Goal: Transaction & Acquisition: Book appointment/travel/reservation

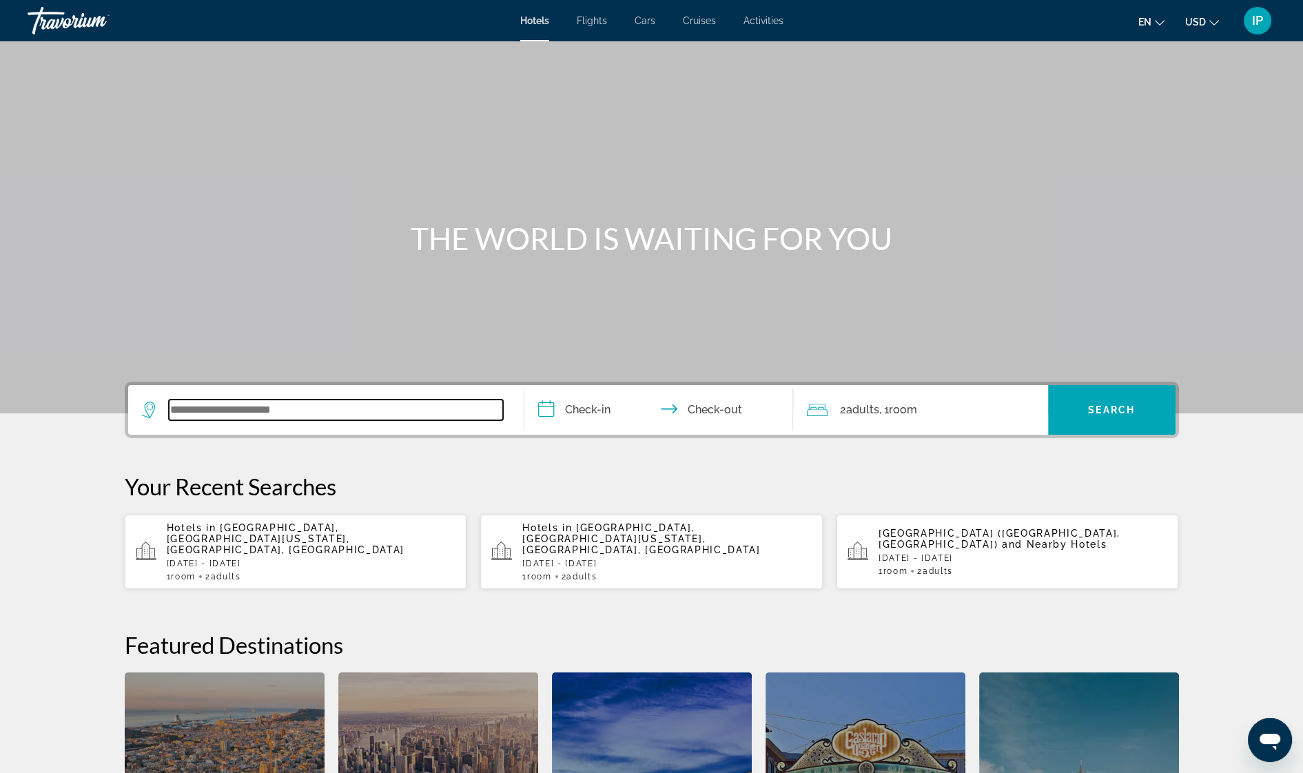
click at [195, 406] on input "Search widget" at bounding box center [336, 410] width 334 height 21
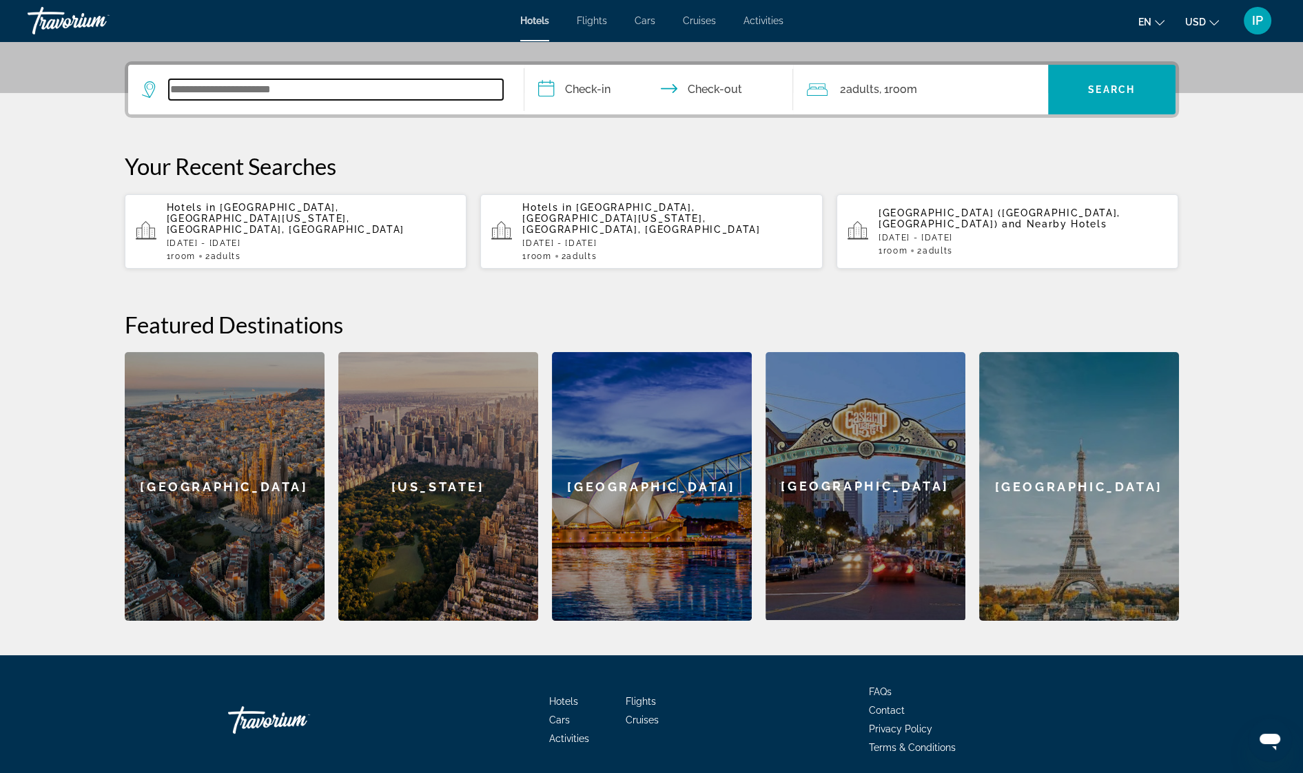
scroll to position [337, 0]
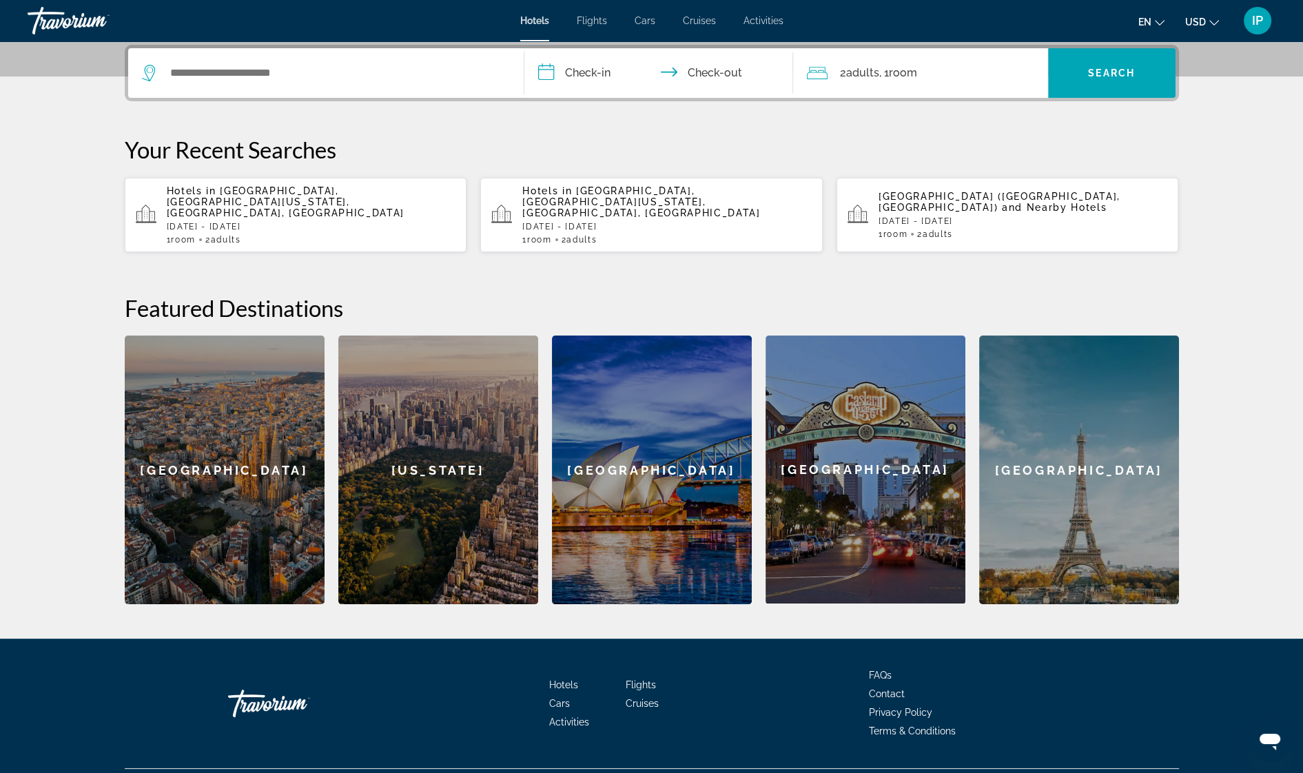
click at [216, 200] on p "Hotels in [GEOGRAPHIC_DATA], [GEOGRAPHIC_DATA][US_STATE], [GEOGRAPHIC_DATA], [G…" at bounding box center [311, 201] width 289 height 33
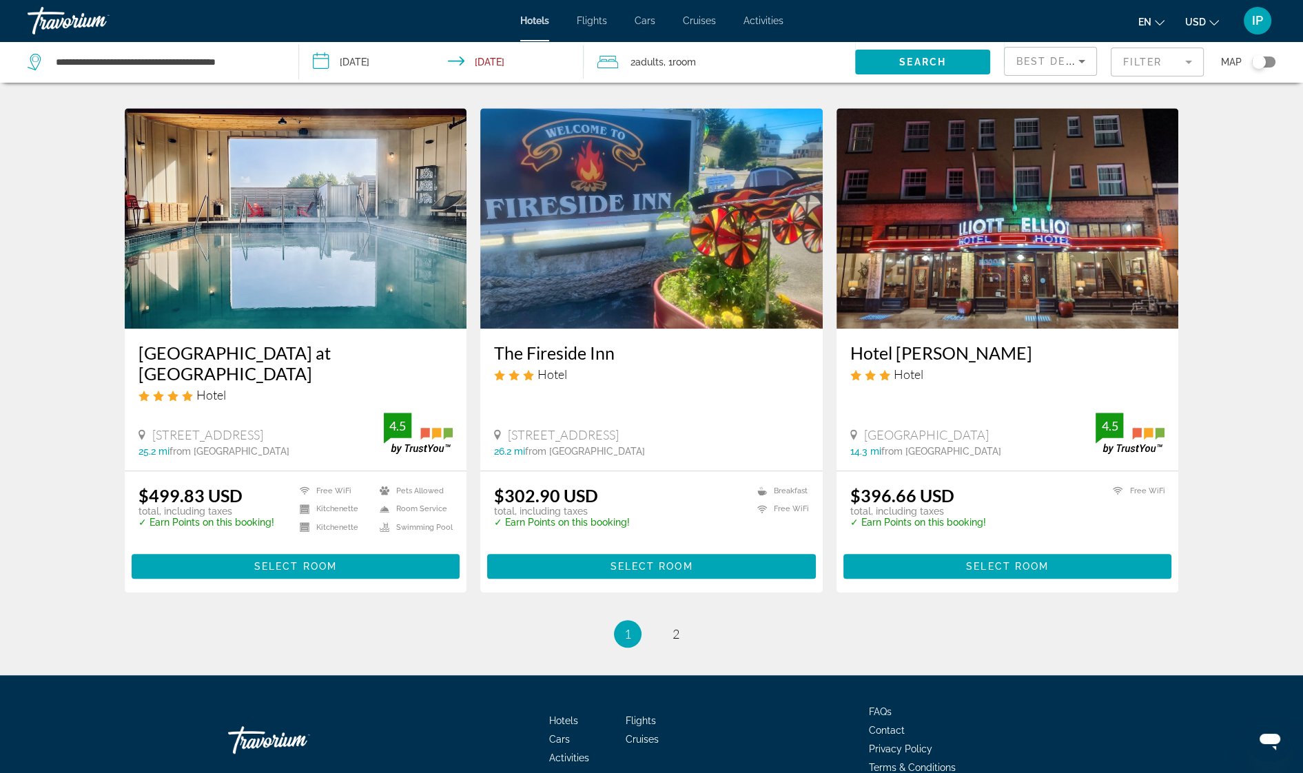
scroll to position [1617, 0]
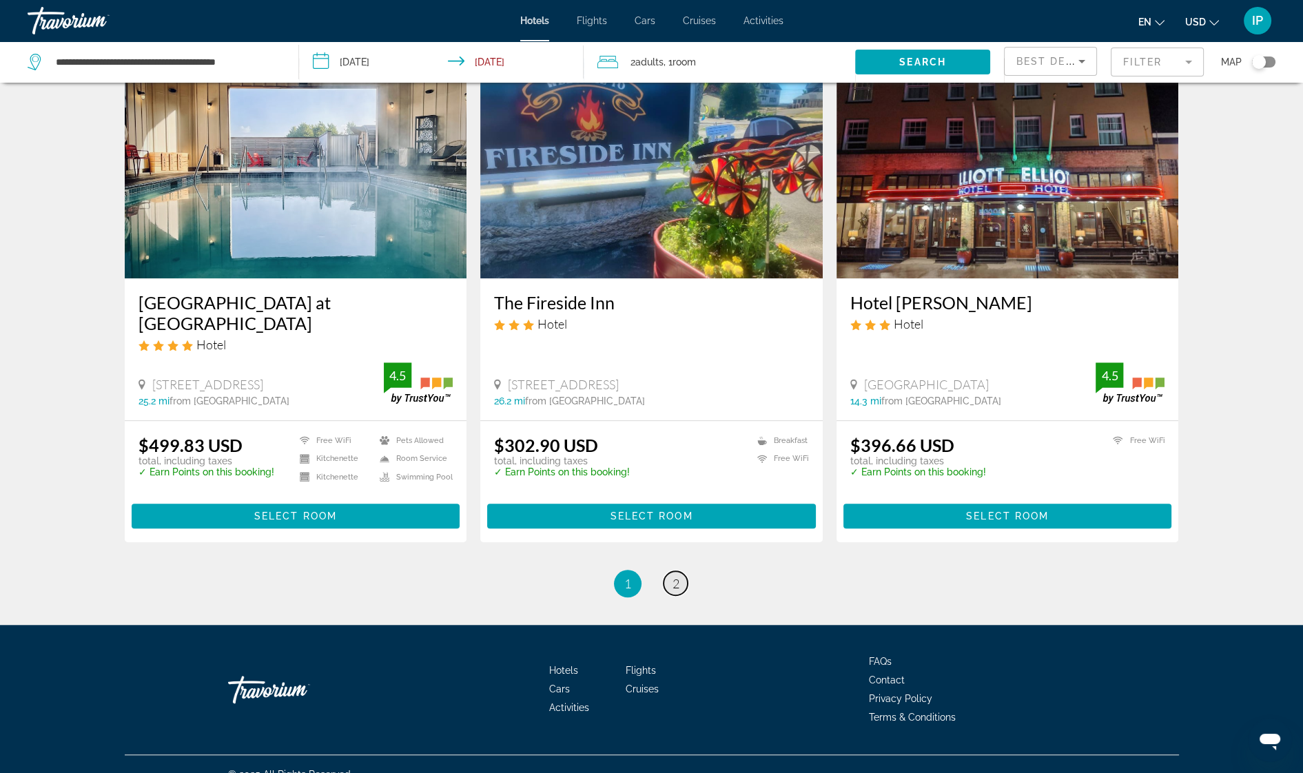
click at [675, 576] on span "2" at bounding box center [675, 583] width 7 height 15
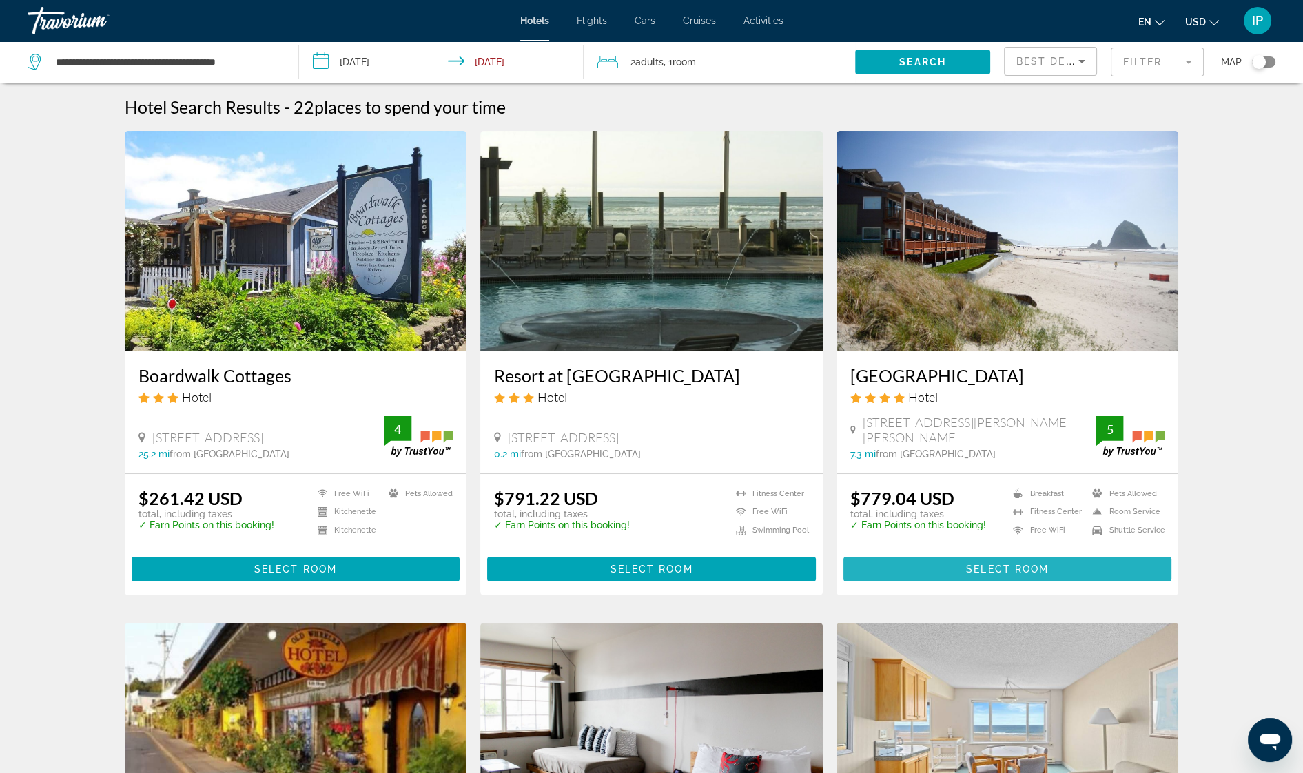
click at [942, 572] on span "Main content" at bounding box center [1007, 568] width 329 height 33
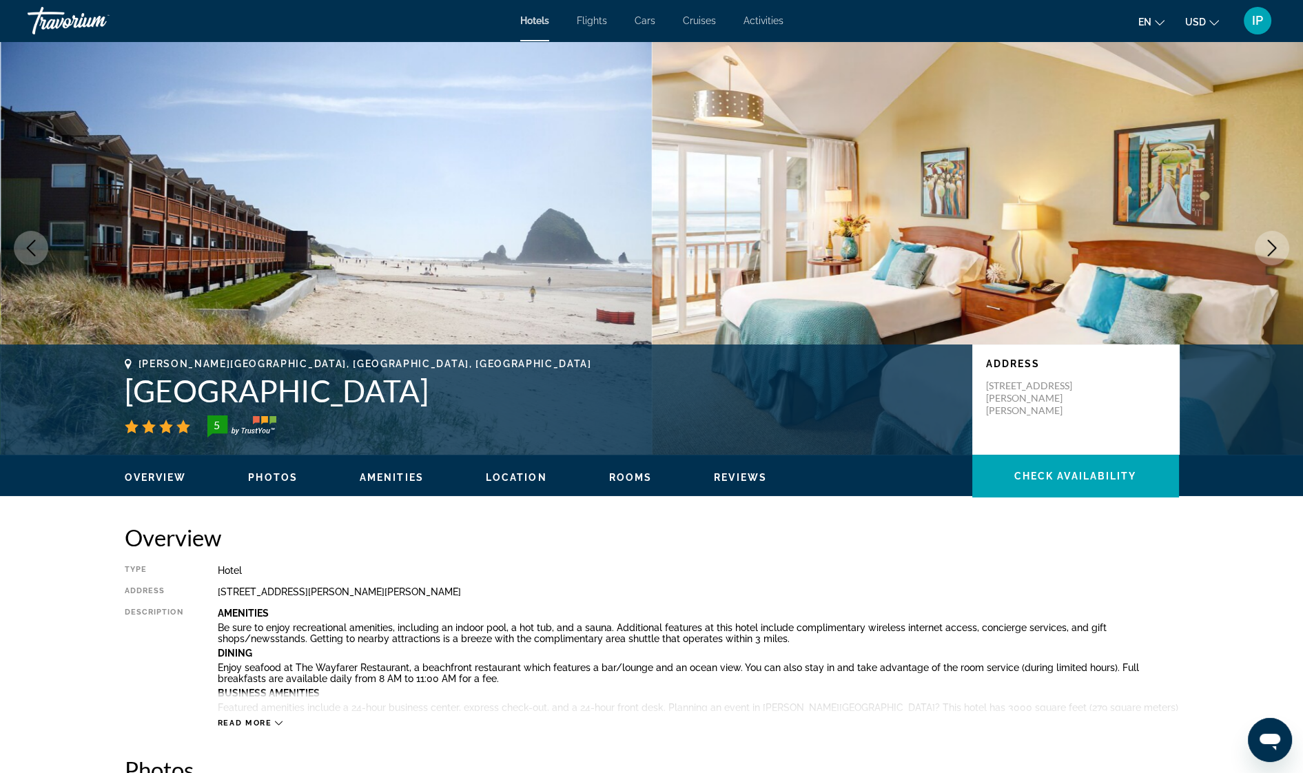
click at [453, 107] on img "Main content" at bounding box center [327, 247] width 652 height 413
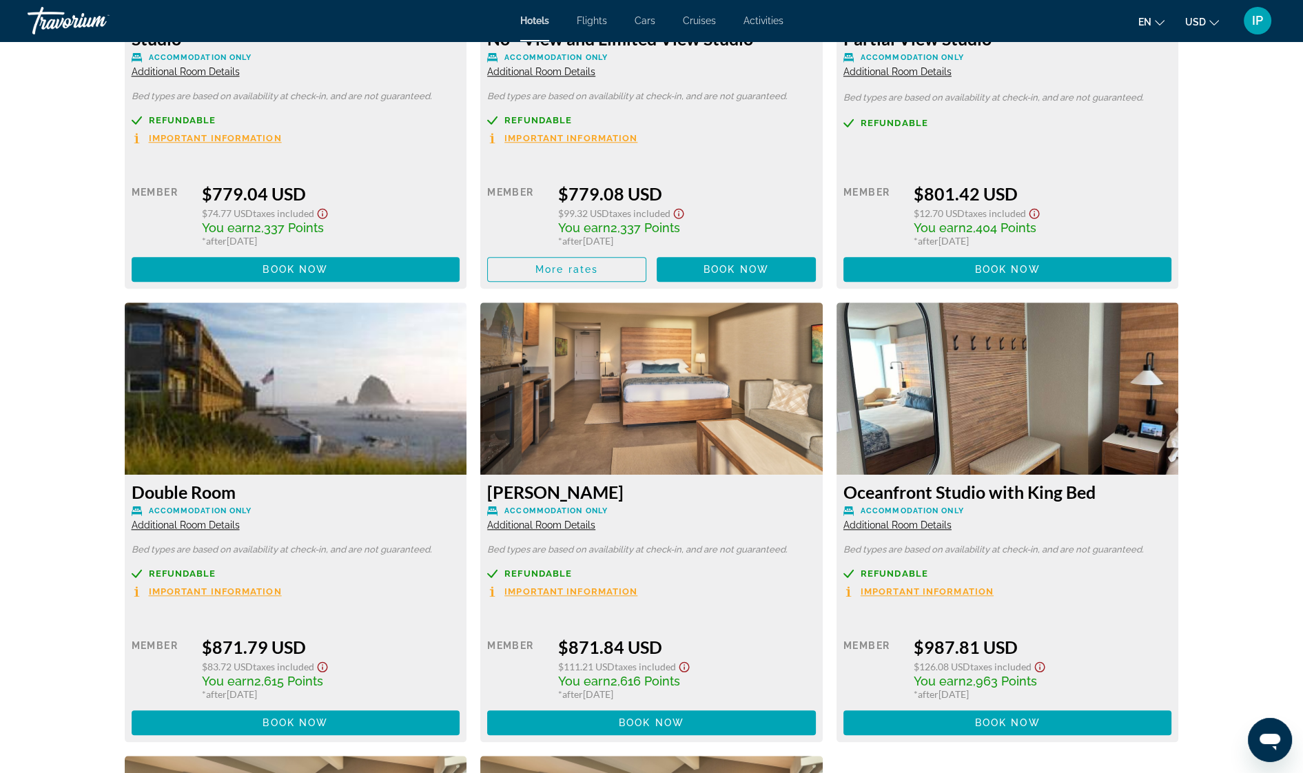
scroll to position [2135, 0]
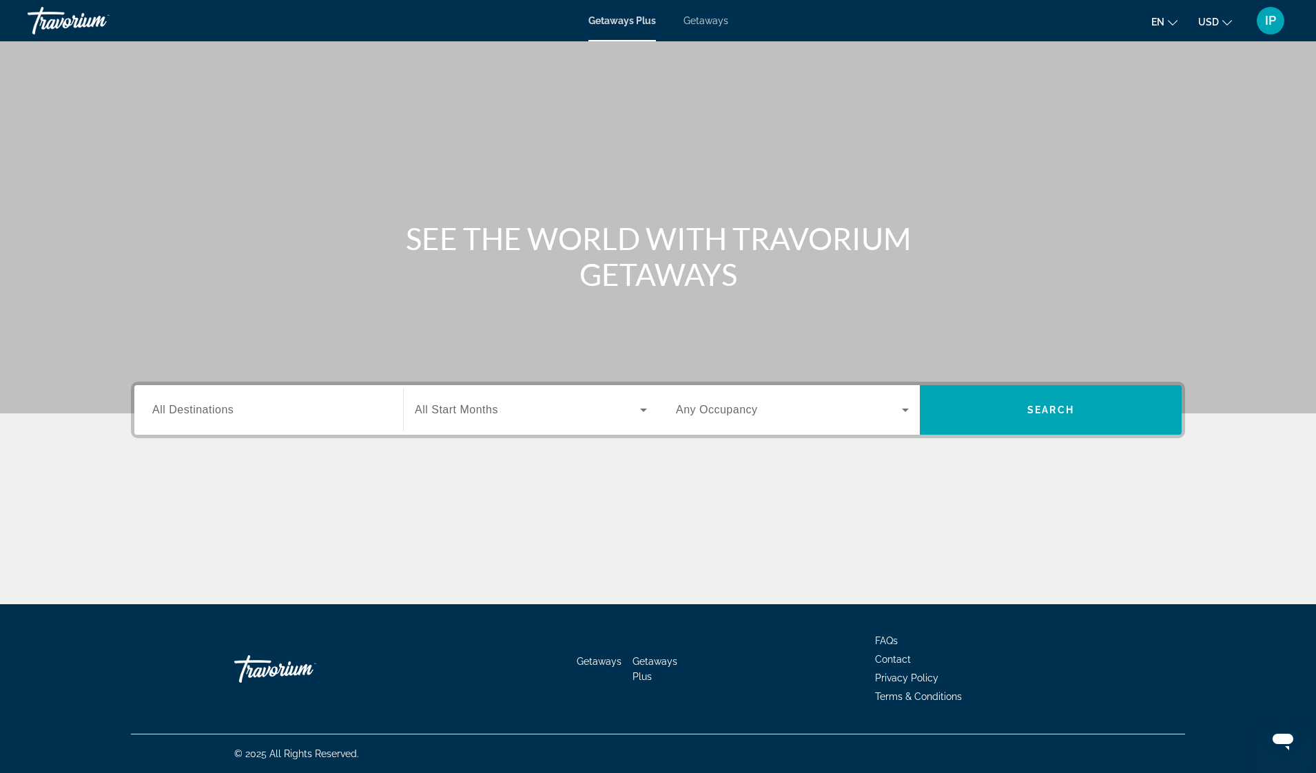
click at [223, 414] on span "All Destinations" at bounding box center [192, 410] width 81 height 12
click at [223, 414] on input "Destination All Destinations" at bounding box center [268, 410] width 233 height 17
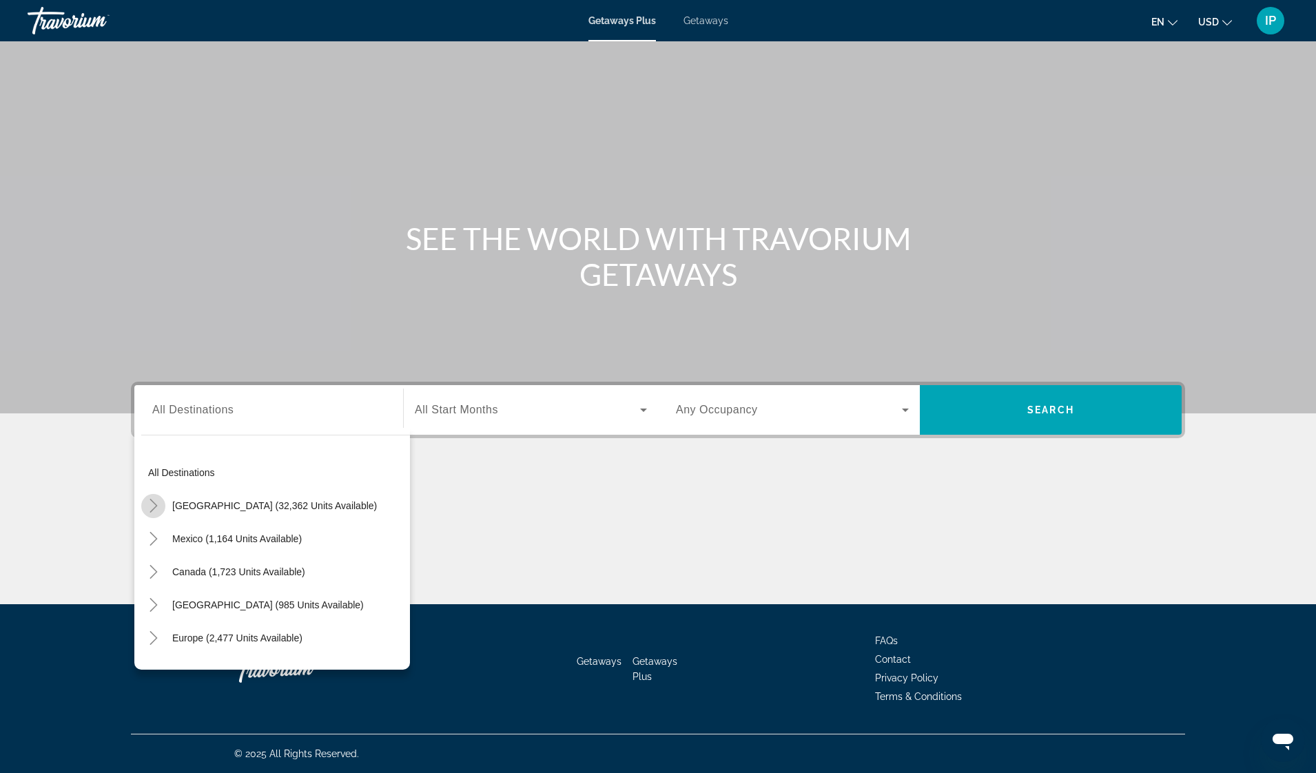
click at [160, 509] on mat-icon "Toggle United States (32,362 units available)" at bounding box center [153, 506] width 24 height 24
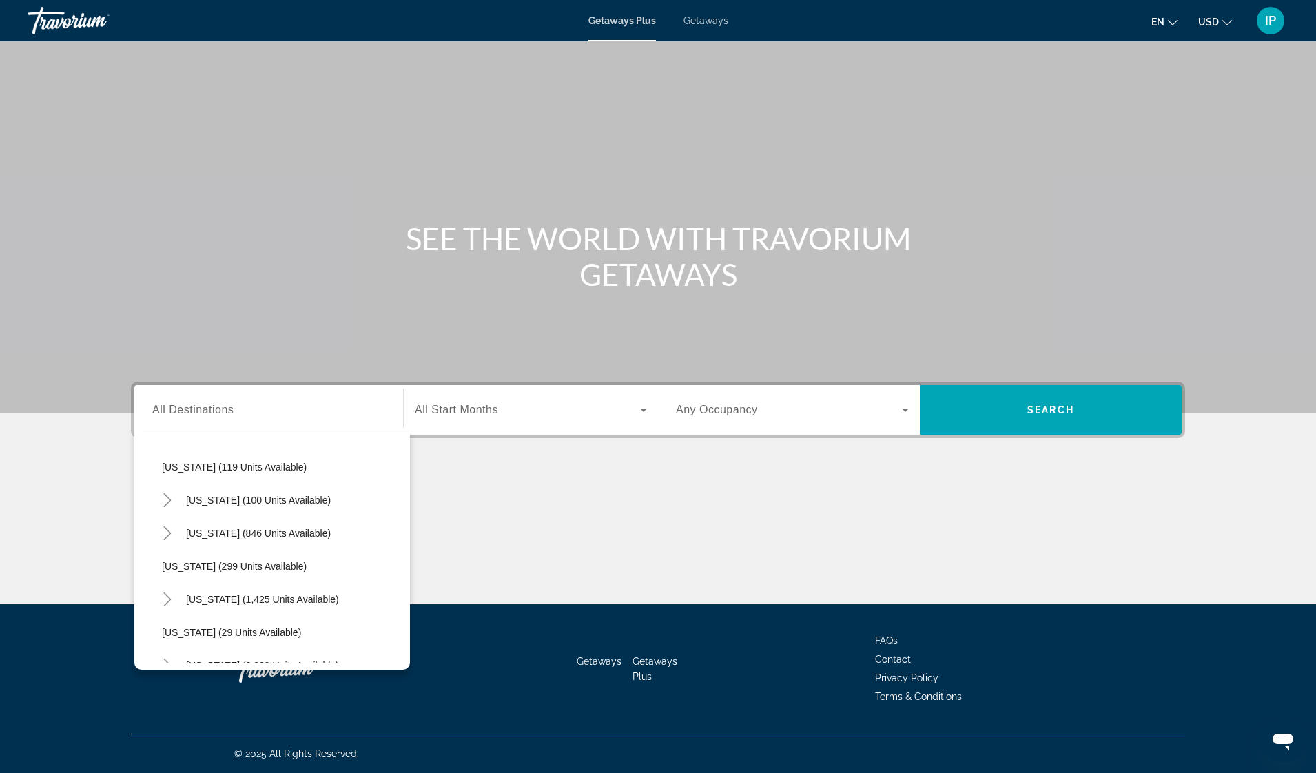
scroll to position [867, 0]
click at [254, 562] on span "Oregon (299 units available)" at bounding box center [234, 564] width 145 height 11
type input "**********"
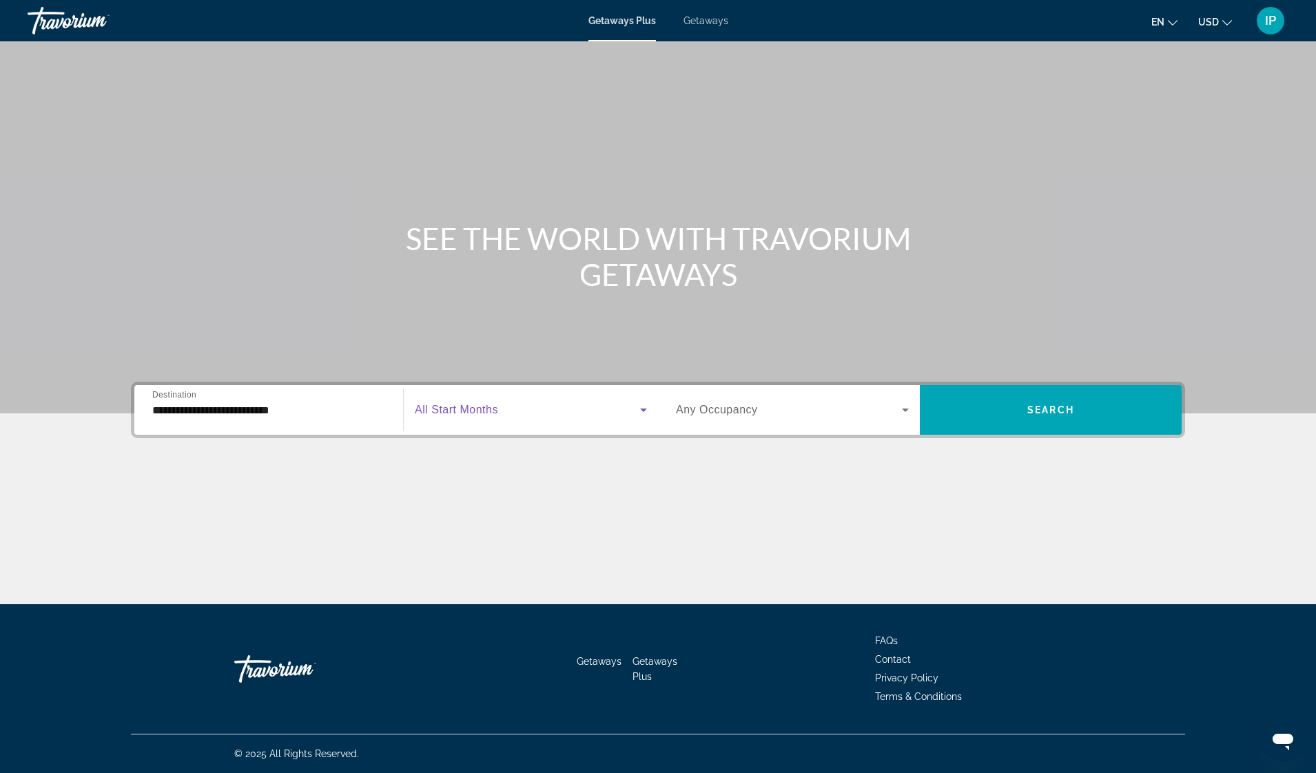
click at [643, 410] on icon "Search widget" at bounding box center [643, 410] width 7 height 3
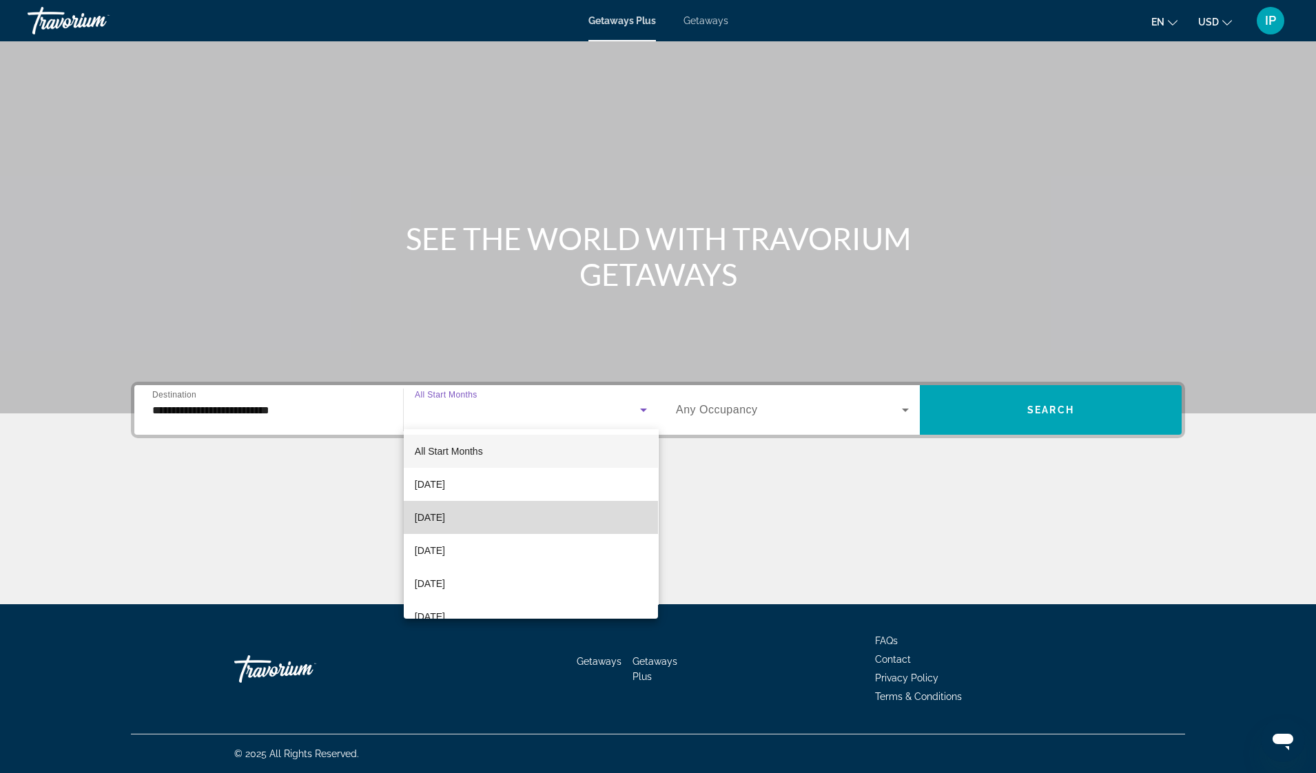
click at [623, 510] on mat-option "October 2025" at bounding box center [531, 517] width 254 height 33
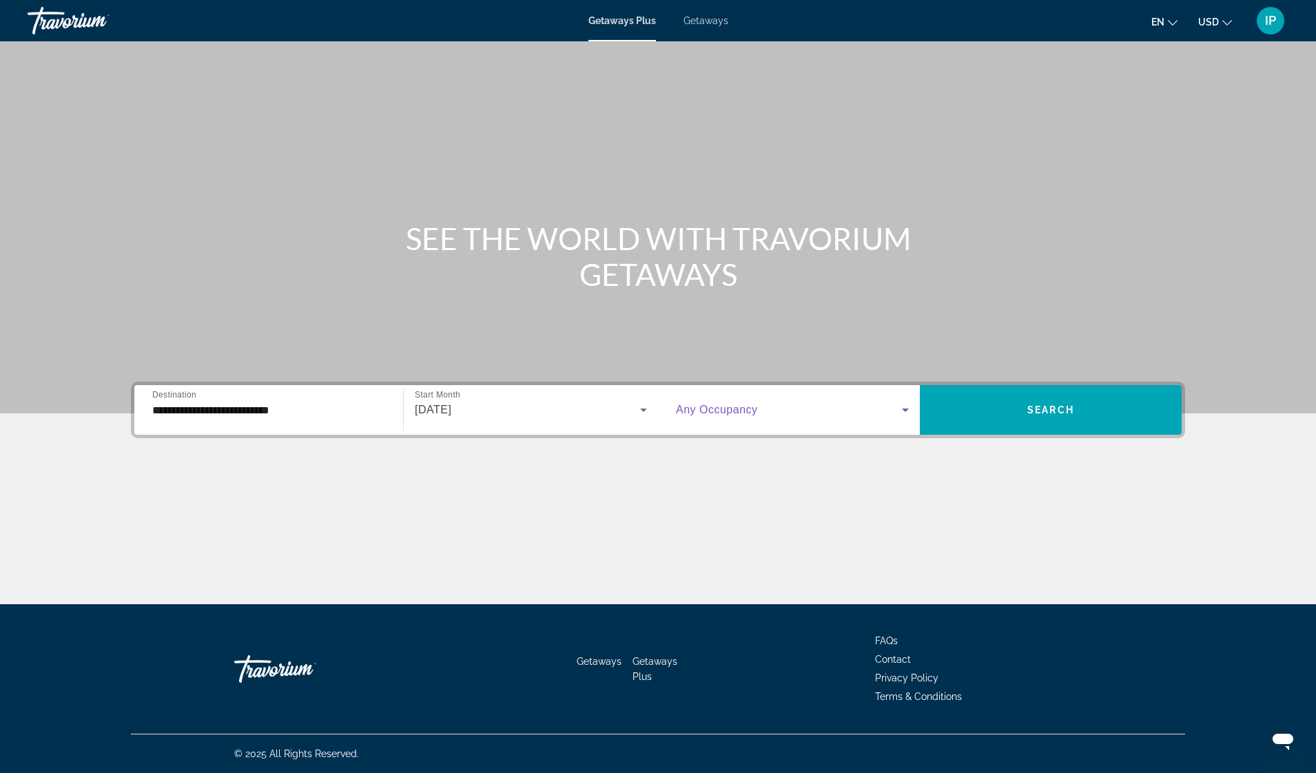
click at [908, 411] on icon "Search widget" at bounding box center [905, 410] width 17 height 17
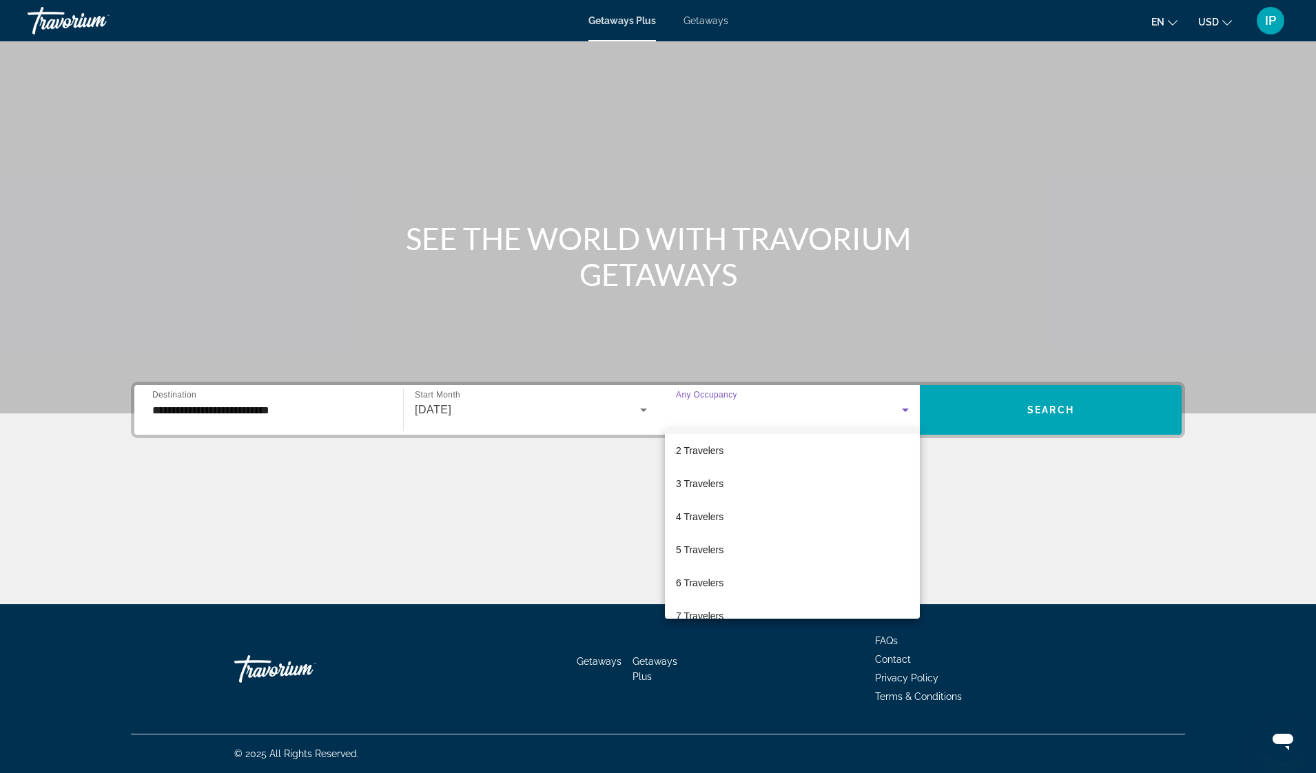
scroll to position [152, 0]
click at [699, 597] on span "10 Travelers" at bounding box center [702, 597] width 53 height 17
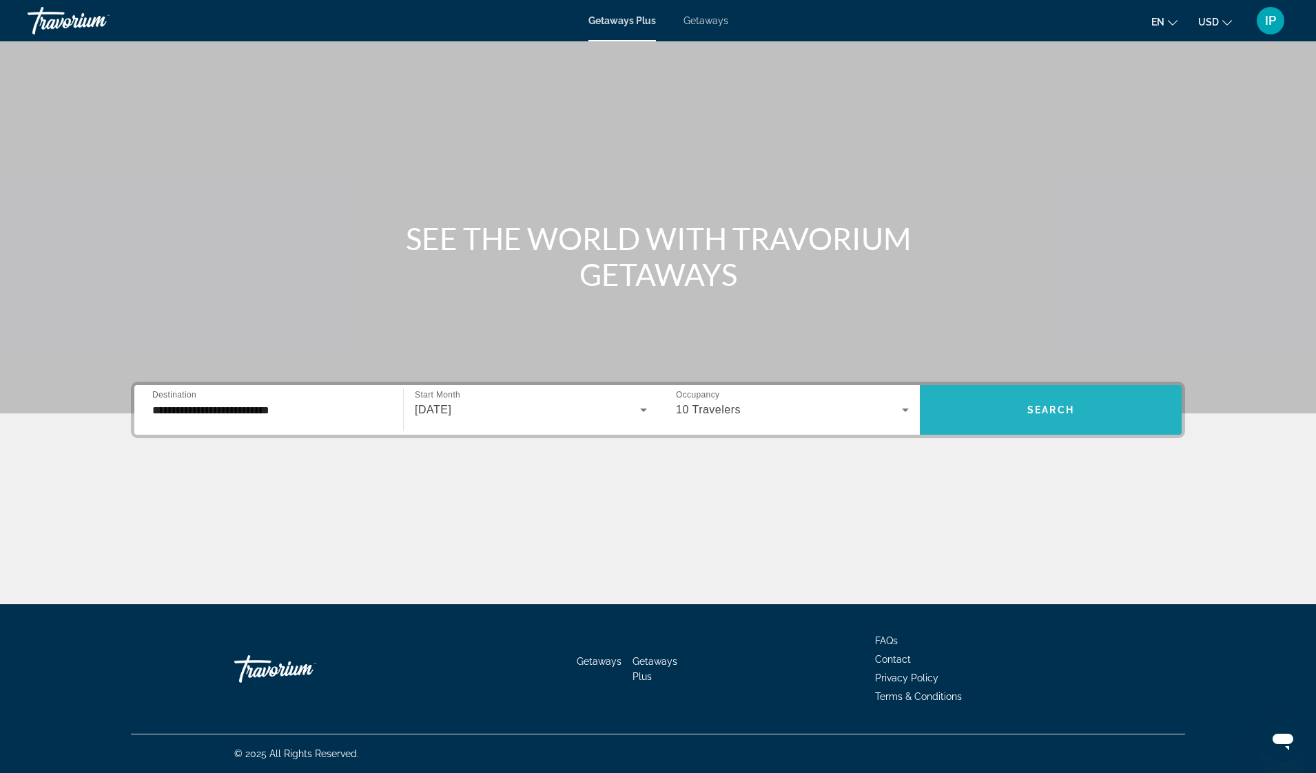
click at [1070, 415] on span "Search" at bounding box center [1050, 409] width 47 height 11
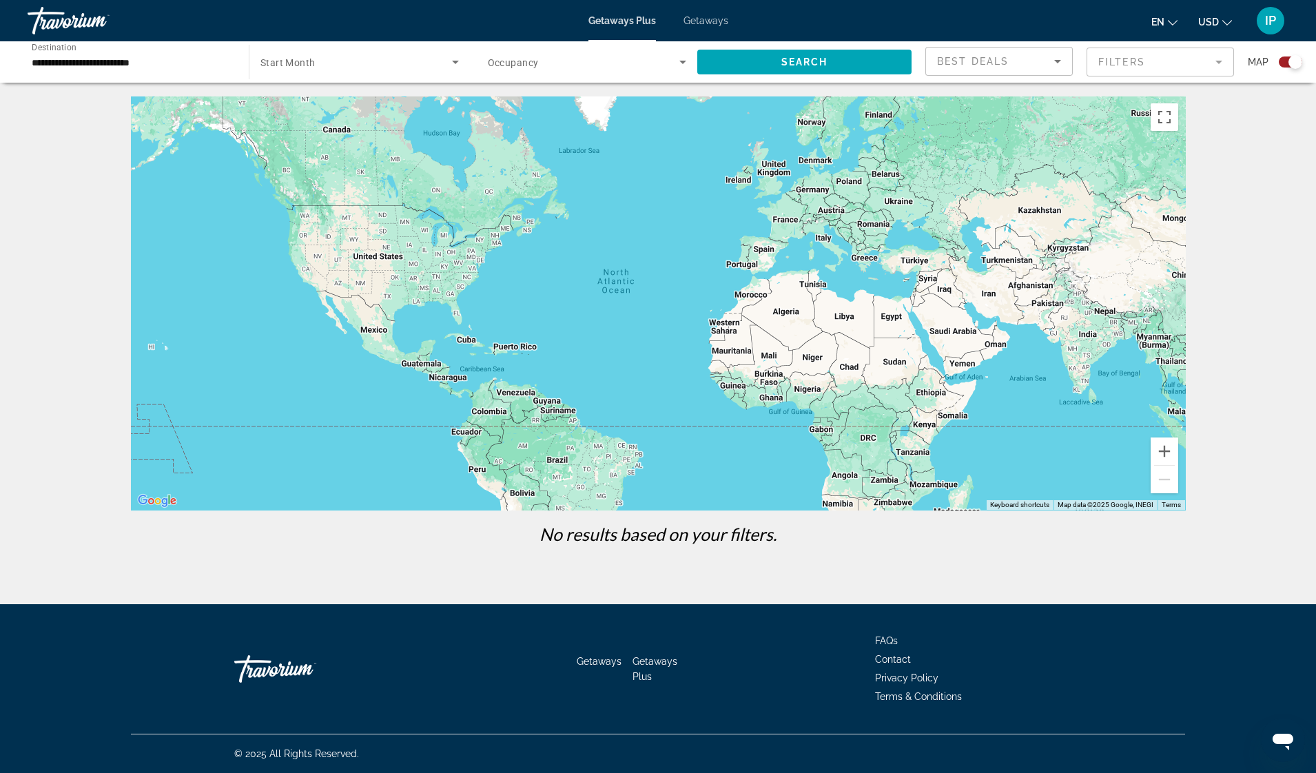
click at [705, 23] on span "Getaways" at bounding box center [705, 20] width 45 height 11
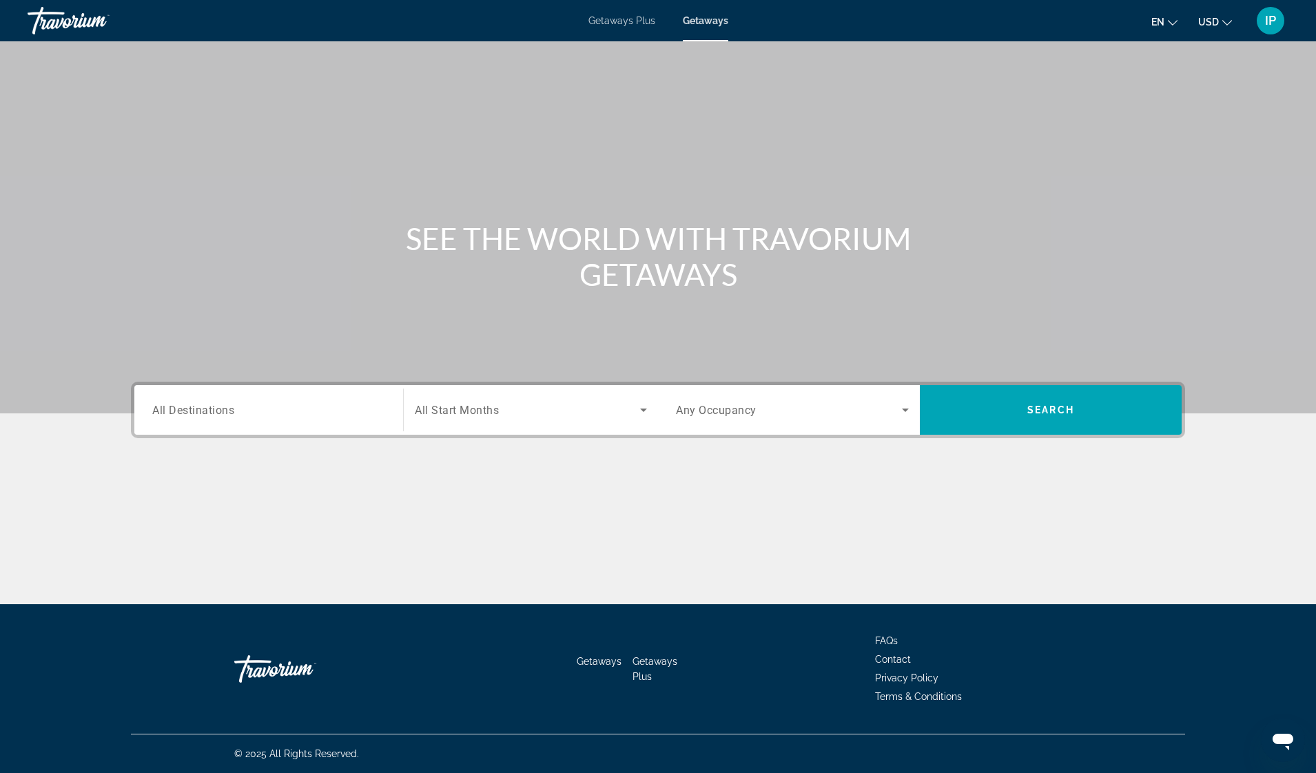
click at [261, 400] on div "Search widget" at bounding box center [268, 410] width 233 height 39
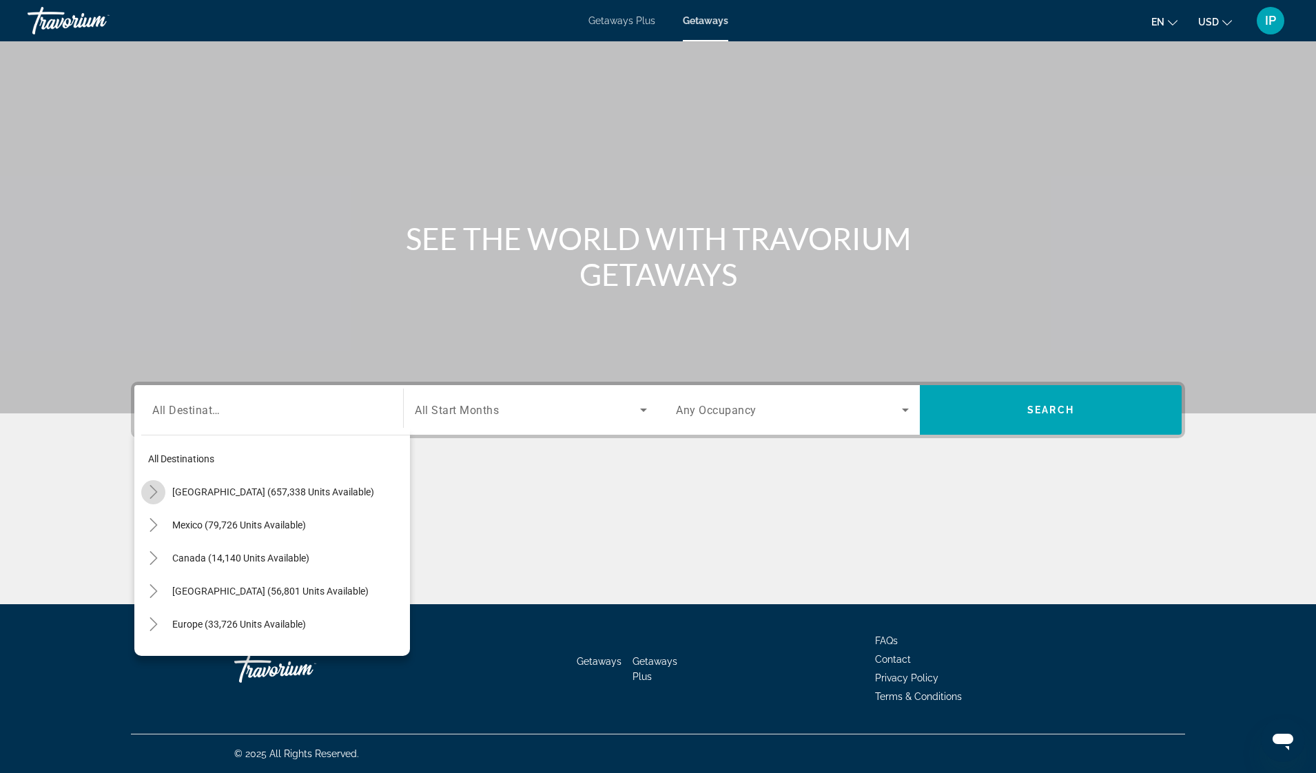
click at [156, 489] on icon "Toggle United States (657,338 units available)" at bounding box center [154, 492] width 14 height 14
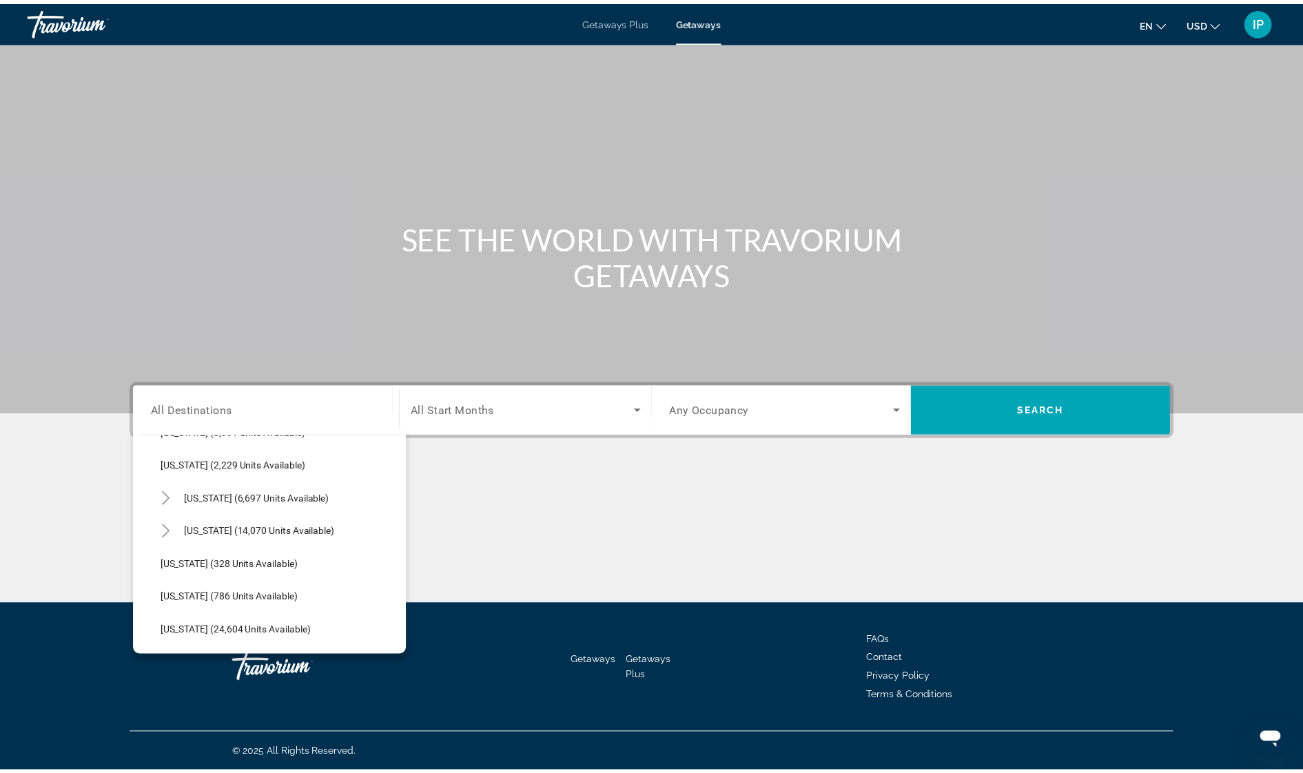
scroll to position [1004, 0]
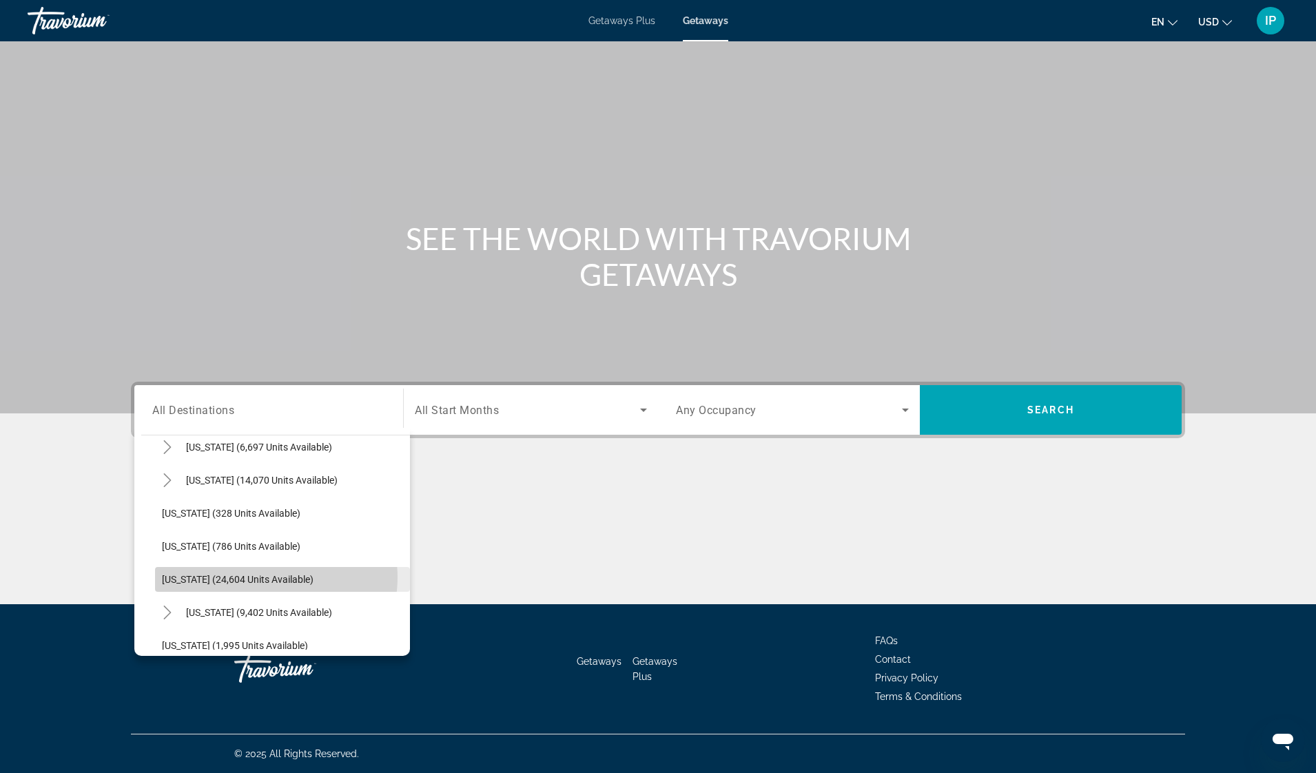
click at [269, 577] on span "Oregon (24,604 units available)" at bounding box center [238, 579] width 152 height 11
type input "**********"
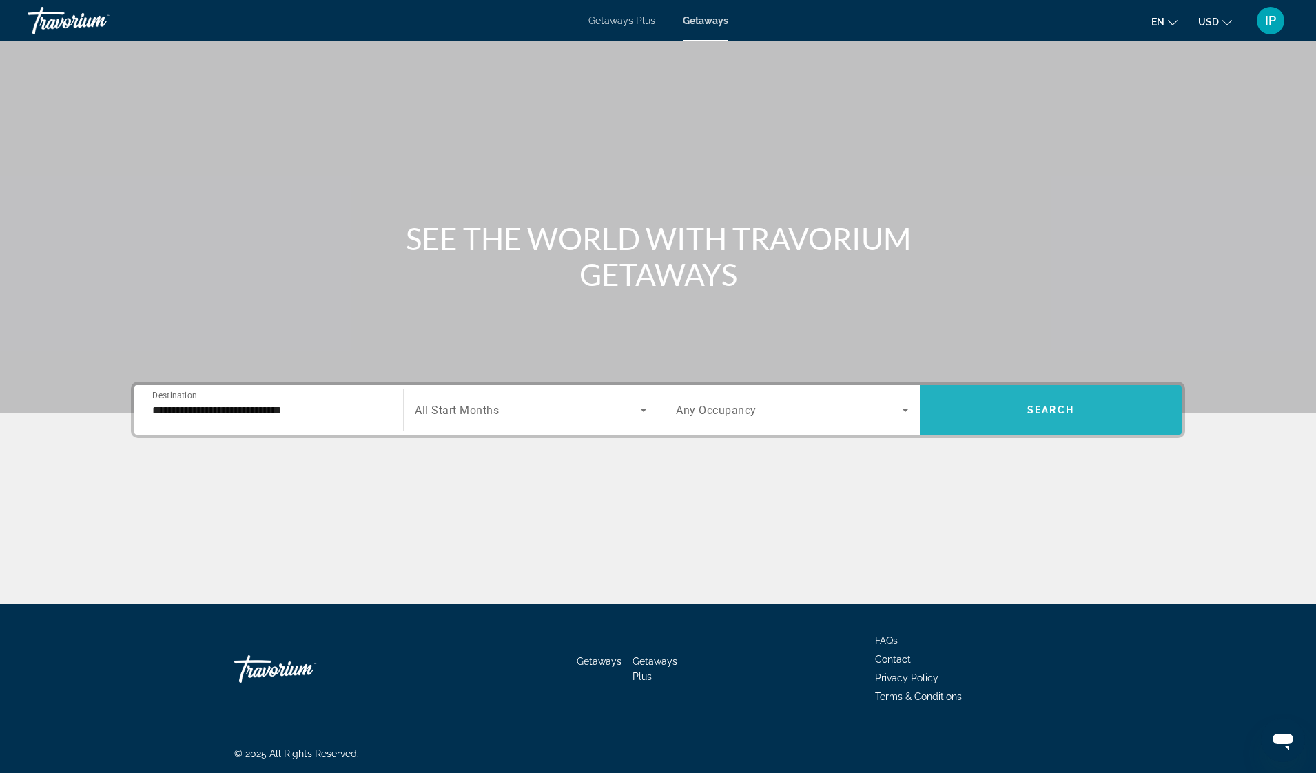
click at [1014, 400] on span "Search widget" at bounding box center [1051, 409] width 262 height 33
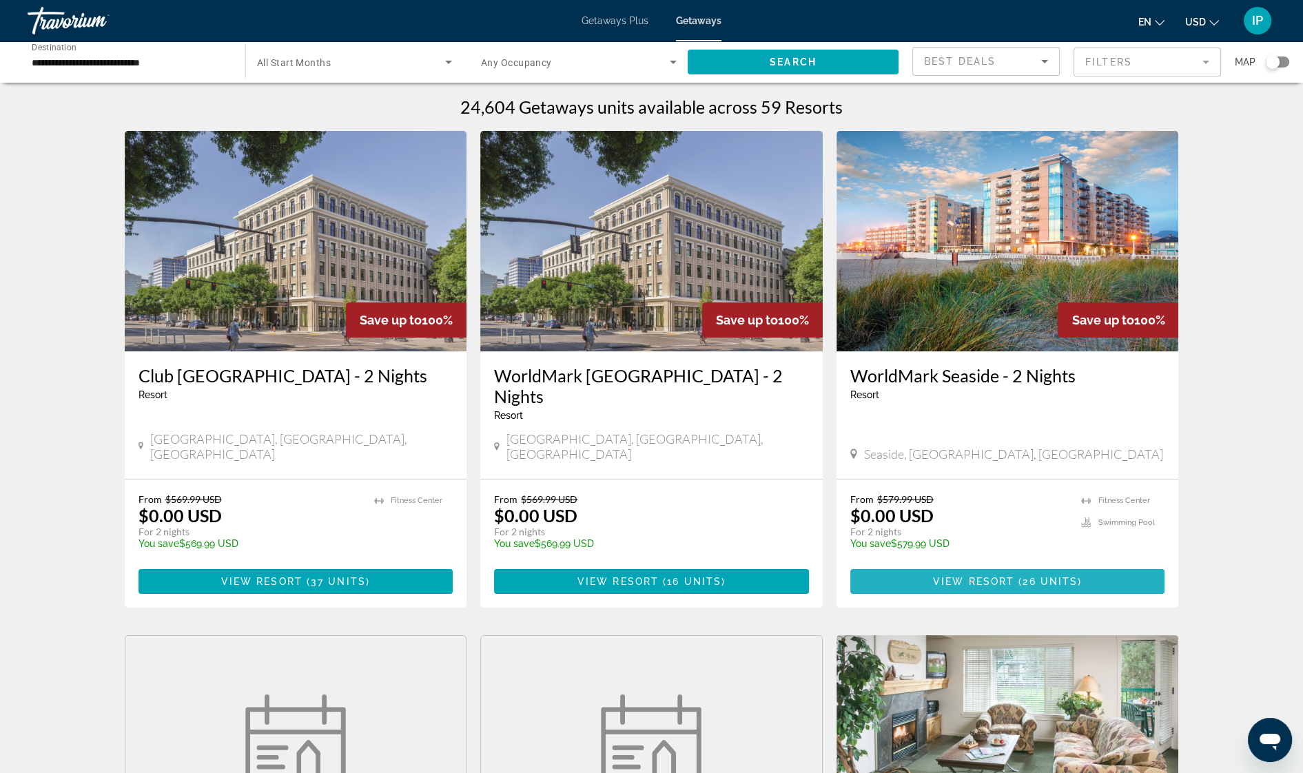
click at [1040, 576] on span "26 units" at bounding box center [1049, 581] width 55 height 11
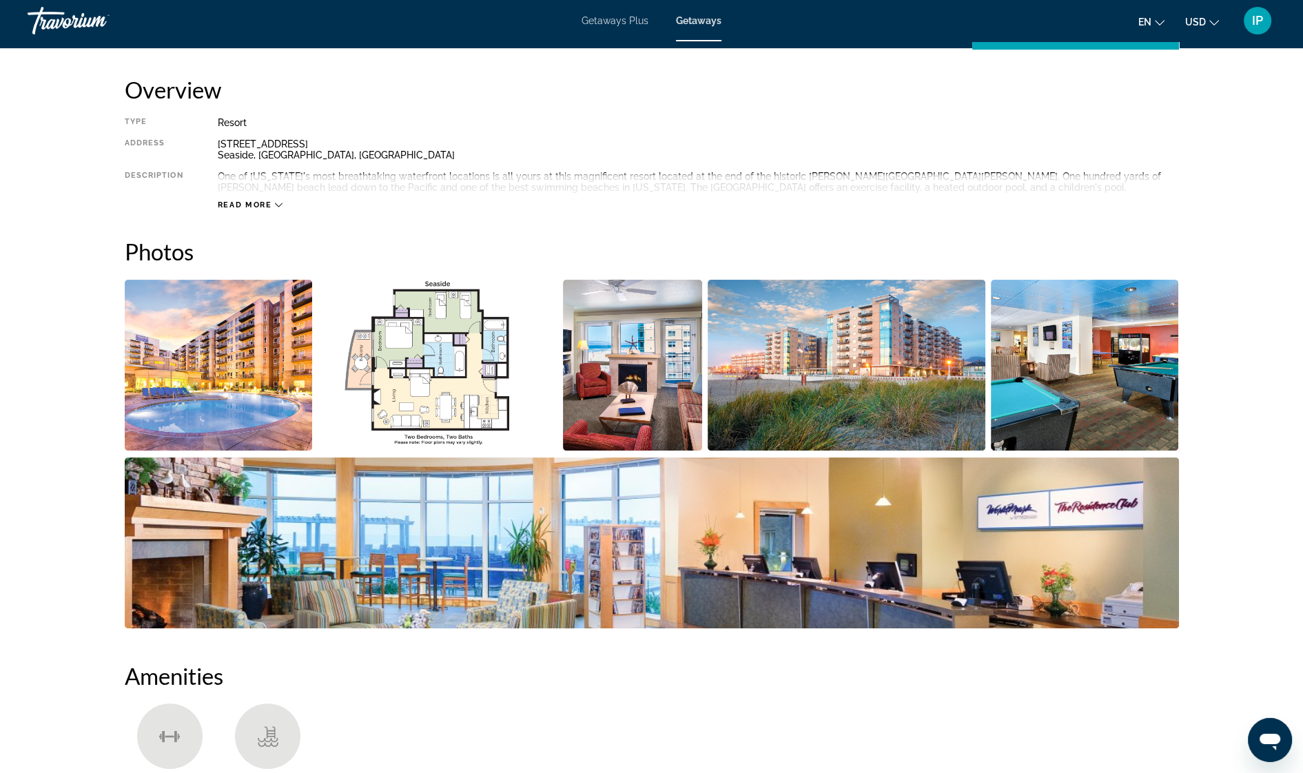
scroll to position [493, 0]
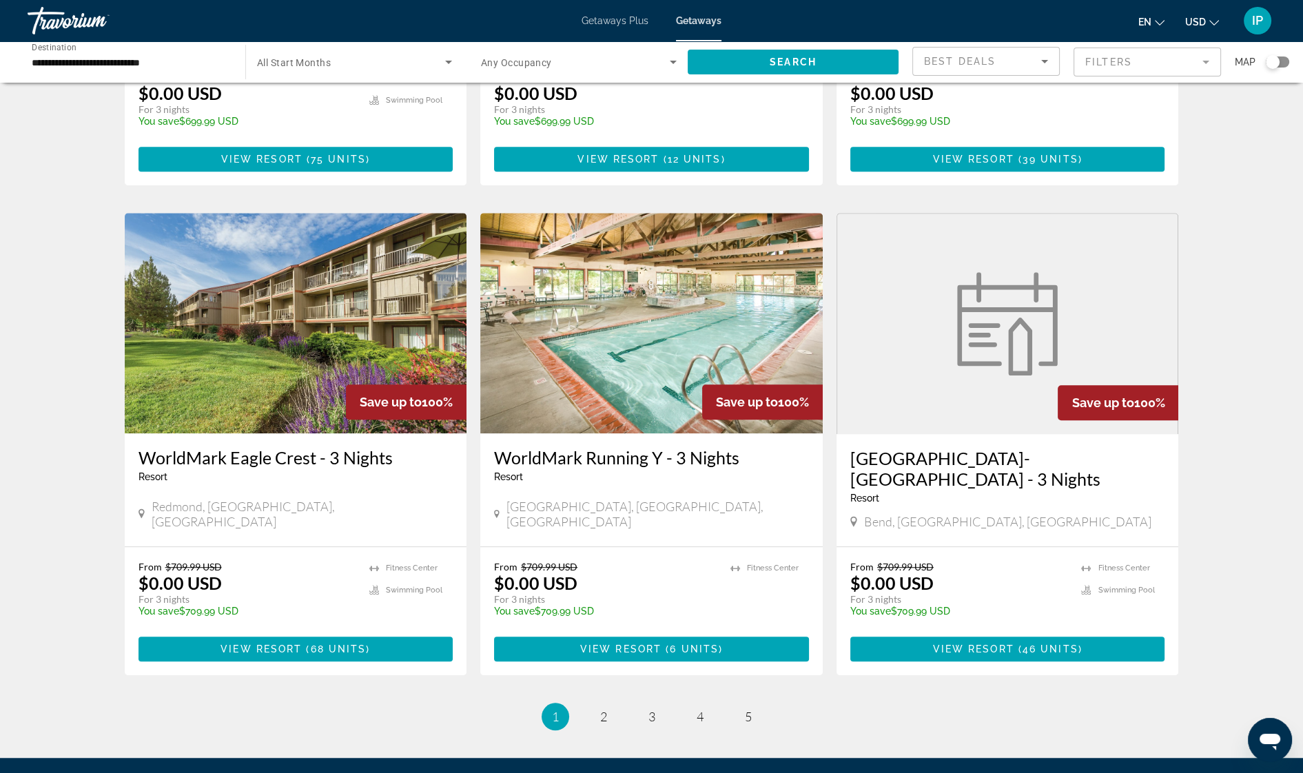
scroll to position [1417, 0]
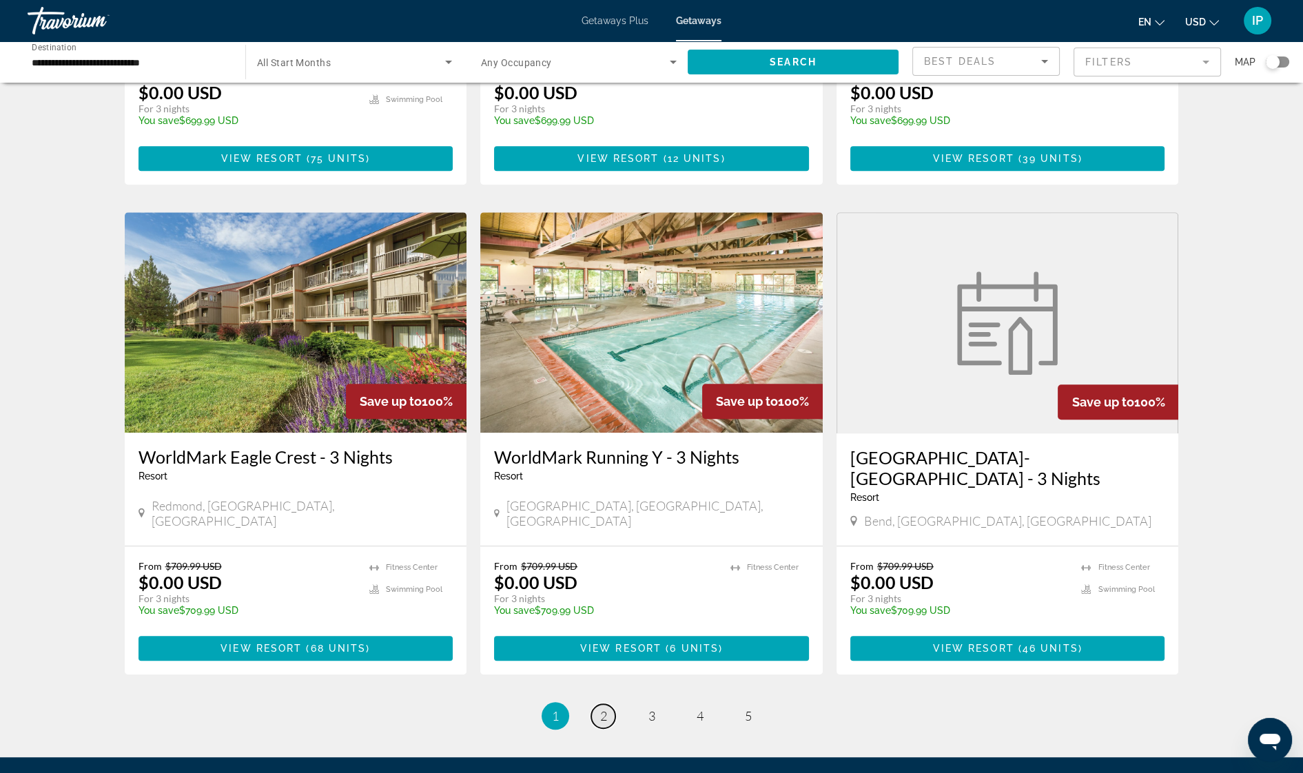
click at [605, 708] on span "2" at bounding box center [603, 715] width 7 height 15
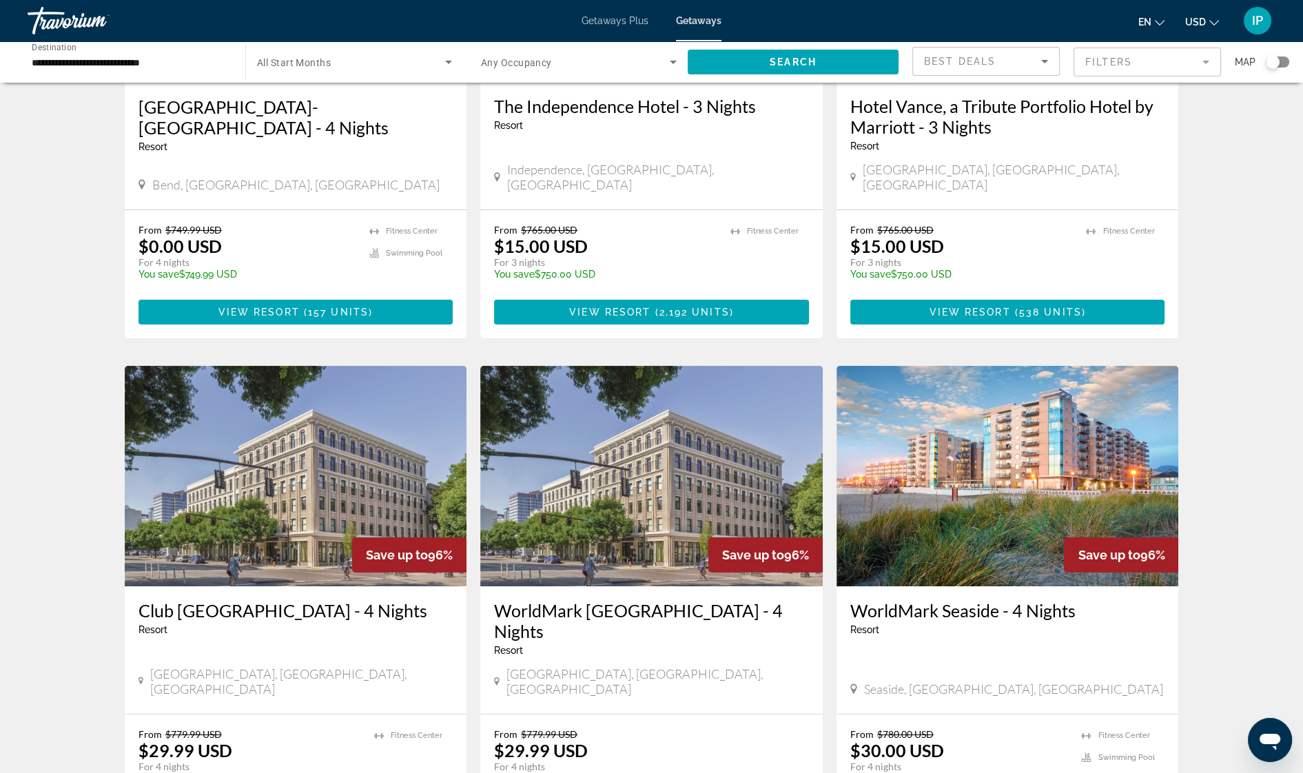
scroll to position [275, 0]
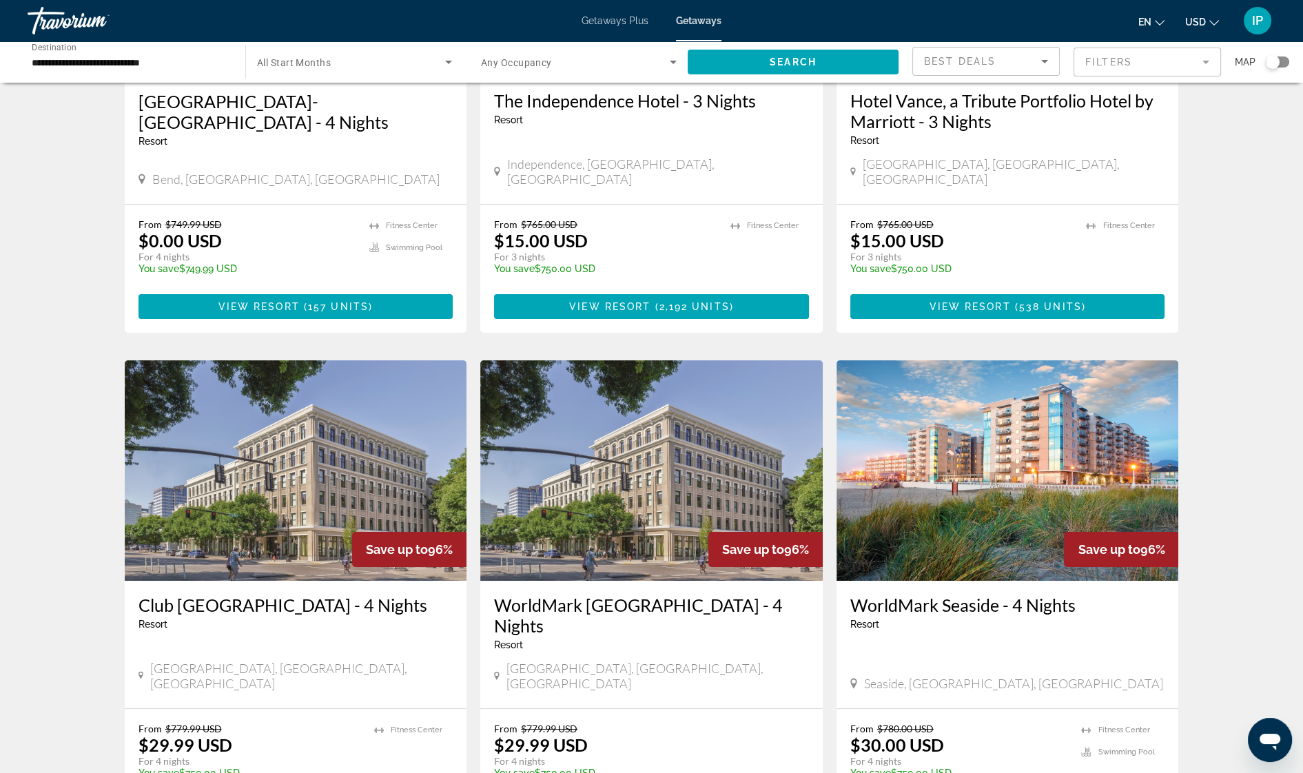
click at [986, 486] on img "Main content" at bounding box center [1007, 470] width 342 height 220
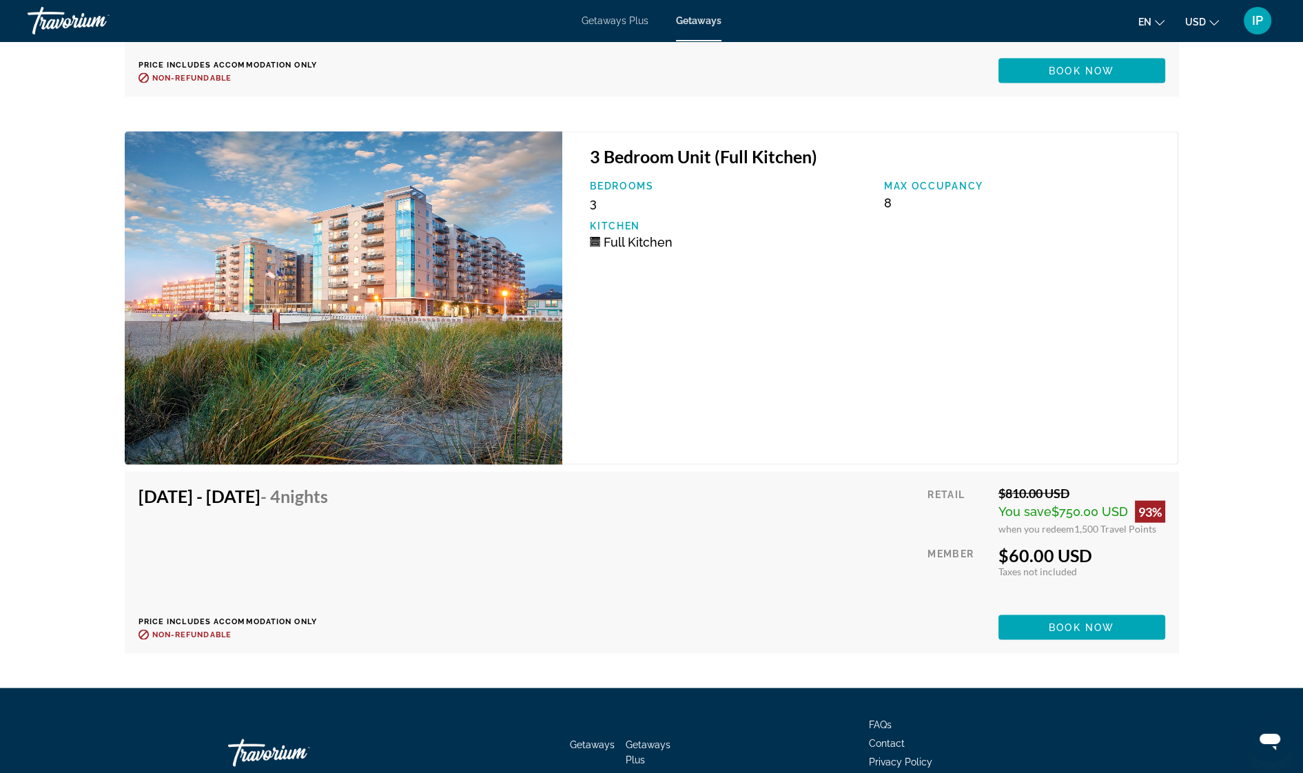
scroll to position [4184, 0]
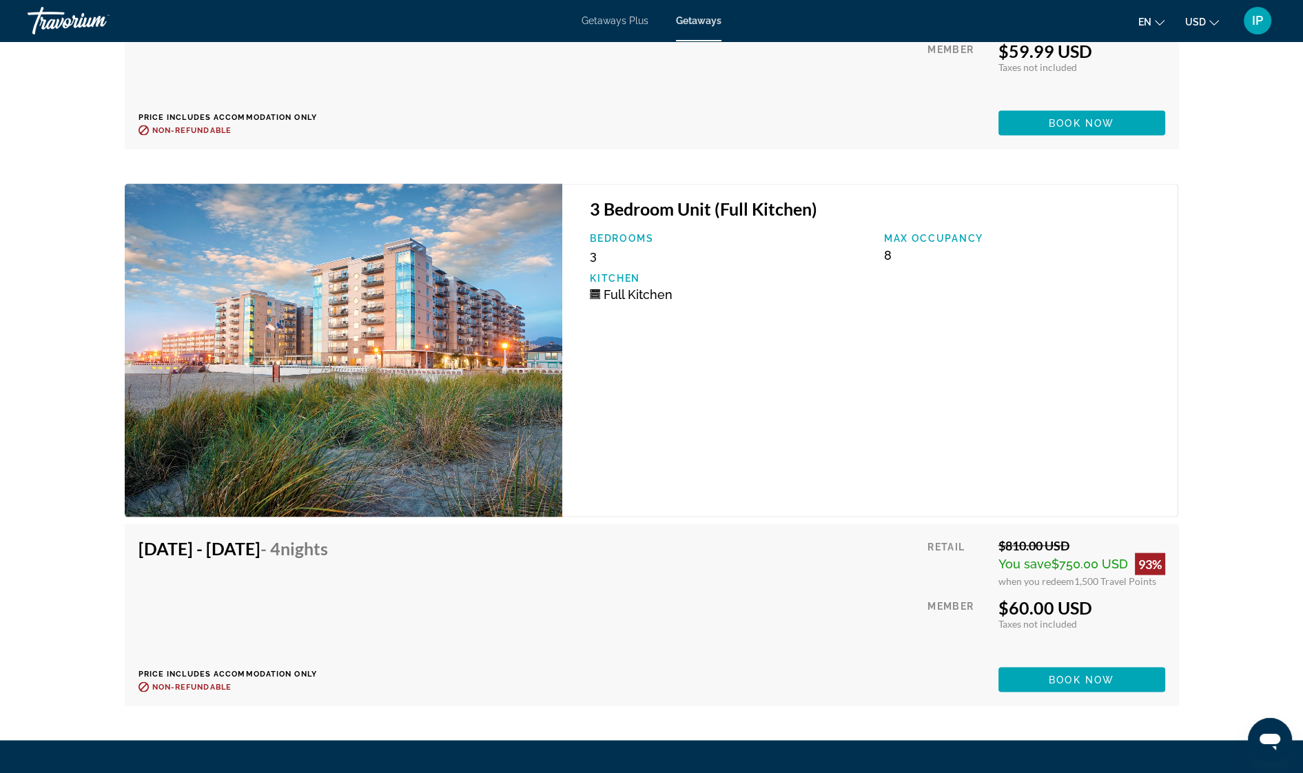
click at [379, 358] on img "Main content" at bounding box center [344, 350] width 438 height 333
click at [1087, 674] on span "Book now" at bounding box center [1080, 679] width 65 height 11
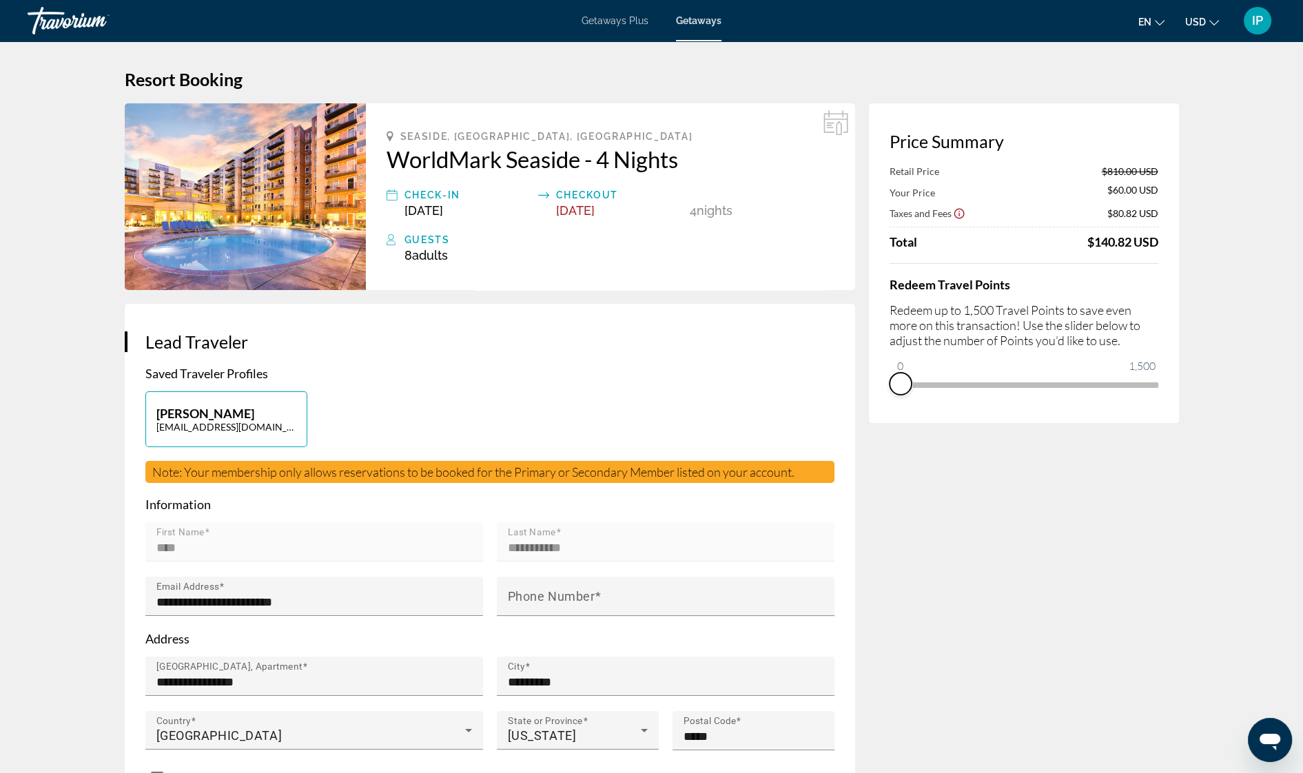
drag, startPoint x: 1145, startPoint y: 402, endPoint x: 885, endPoint y: 421, distance: 260.4
click at [885, 421] on div "Price Summary Retail Price $810.00 USD Your Price $60.00 USD Taxes and Fees $80…" at bounding box center [1024, 263] width 310 height 320
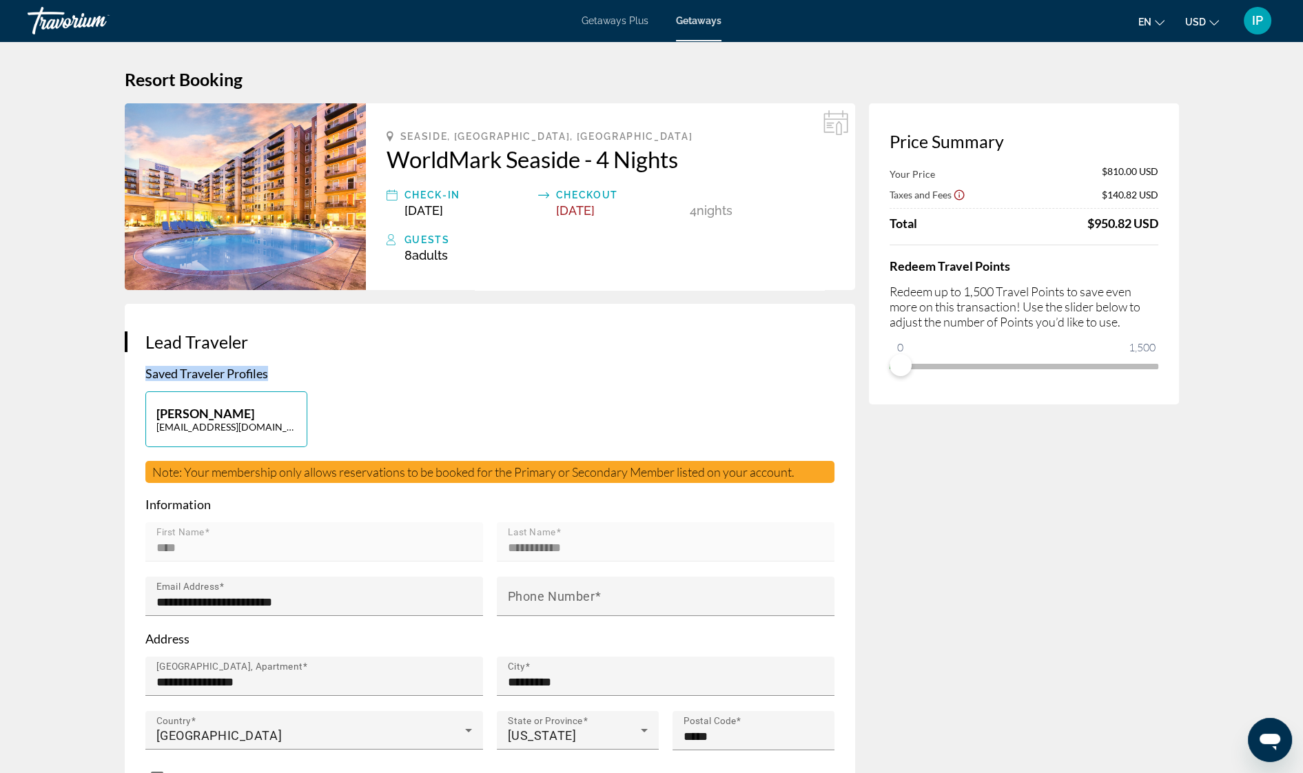
drag, startPoint x: 747, startPoint y: 350, endPoint x: 701, endPoint y: 335, distance: 49.0
click at [701, 335] on div "**********" at bounding box center [490, 562] width 730 height 516
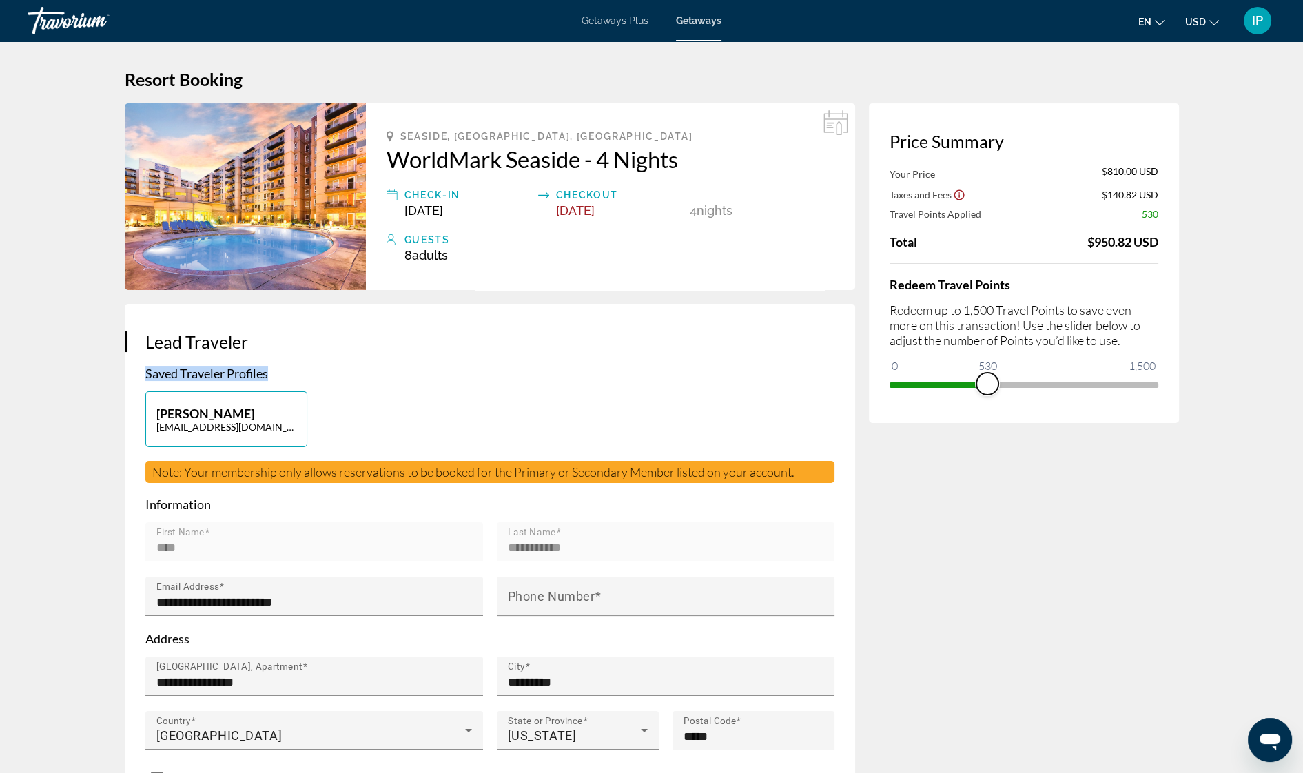
drag, startPoint x: 893, startPoint y: 363, endPoint x: 1087, endPoint y: 344, distance: 195.2
click at [1087, 344] on div "Redeem Travel Points Redeem up to 1,500 Travel Points to save even more on this…" at bounding box center [1023, 329] width 269 height 132
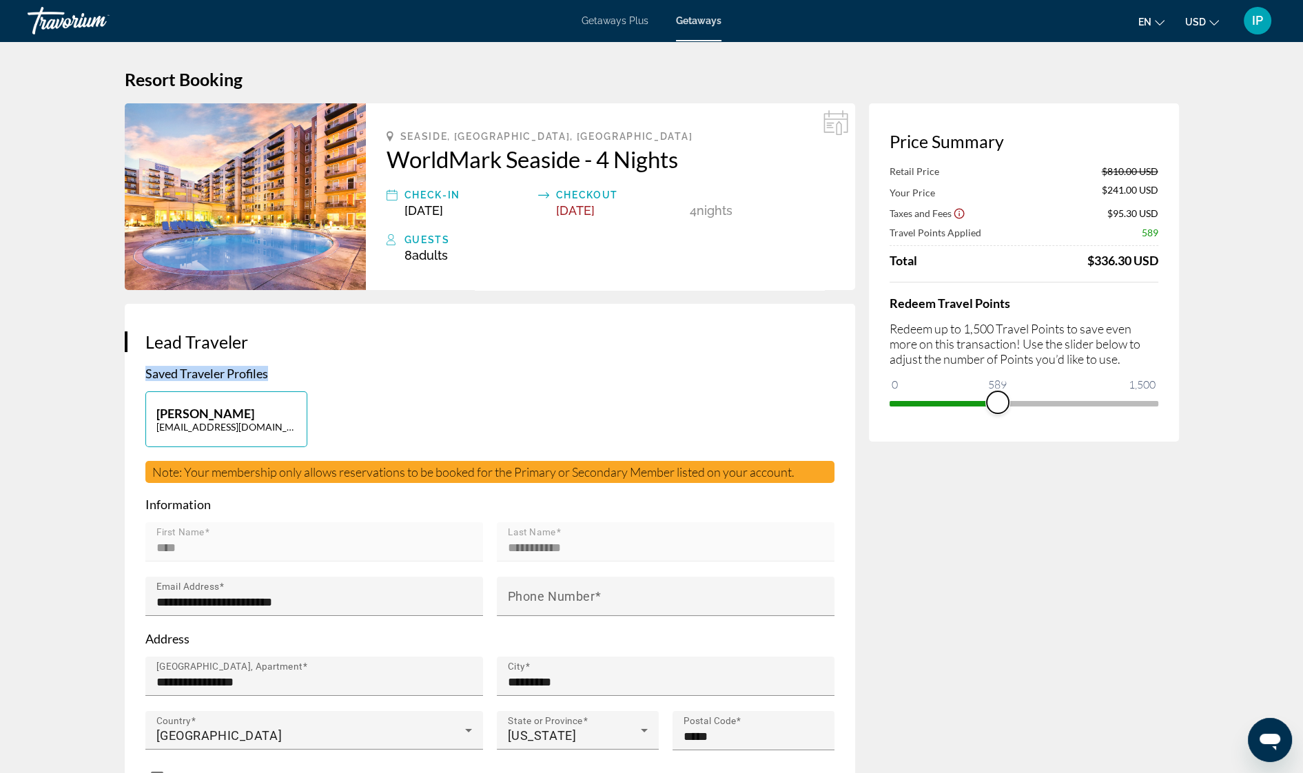
drag, startPoint x: 1087, startPoint y: 393, endPoint x: 996, endPoint y: 392, distance: 90.9
click at [996, 392] on span "ngx-slider" at bounding box center [997, 402] width 22 height 22
drag, startPoint x: 997, startPoint y: 416, endPoint x: 1088, endPoint y: 413, distance: 91.0
click at [1088, 413] on div "Price Summary Retail Price $810.00 USD Your Price $517.50 USD Taxes and Fees $1…" at bounding box center [1024, 272] width 310 height 338
drag, startPoint x: 1000, startPoint y: 402, endPoint x: 1162, endPoint y: 412, distance: 162.9
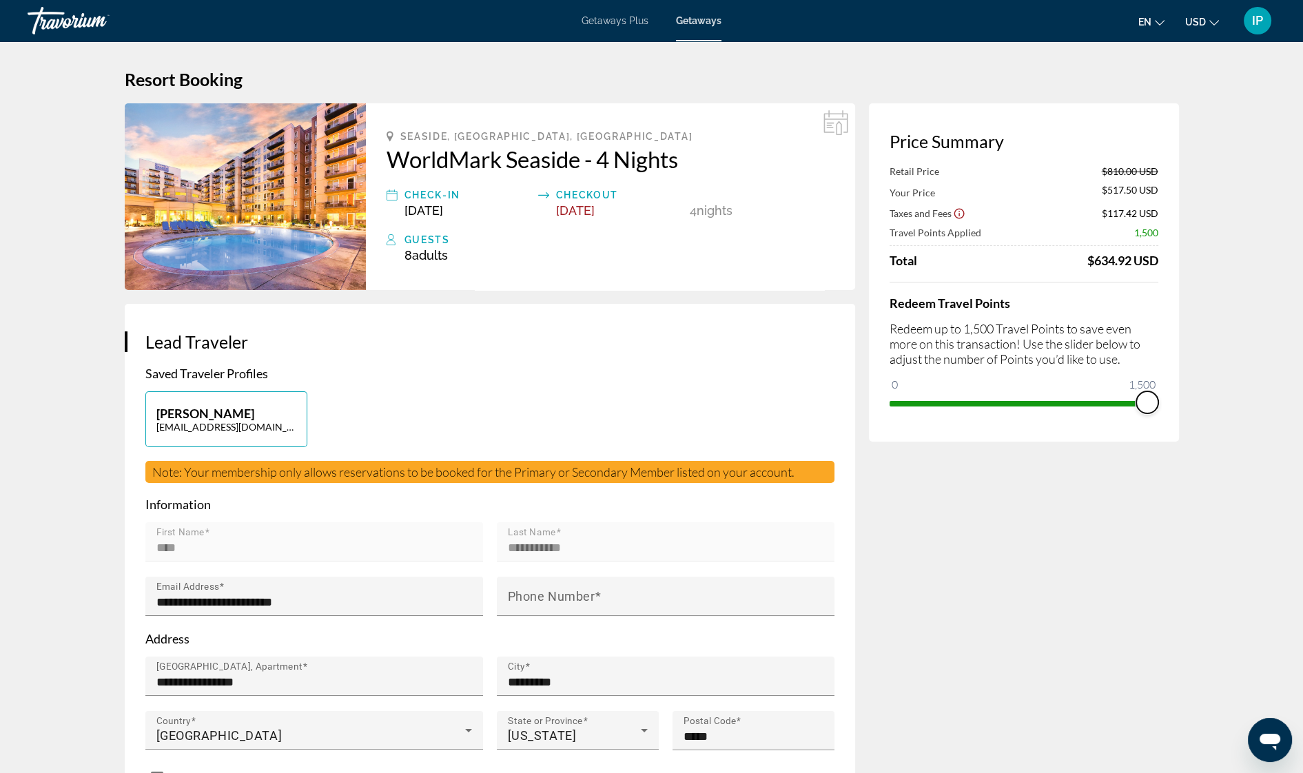
click at [1162, 412] on div "Price Summary Retail Price $810.00 USD Your Price $517.50 USD Taxes and Fees $1…" at bounding box center [1024, 272] width 310 height 338
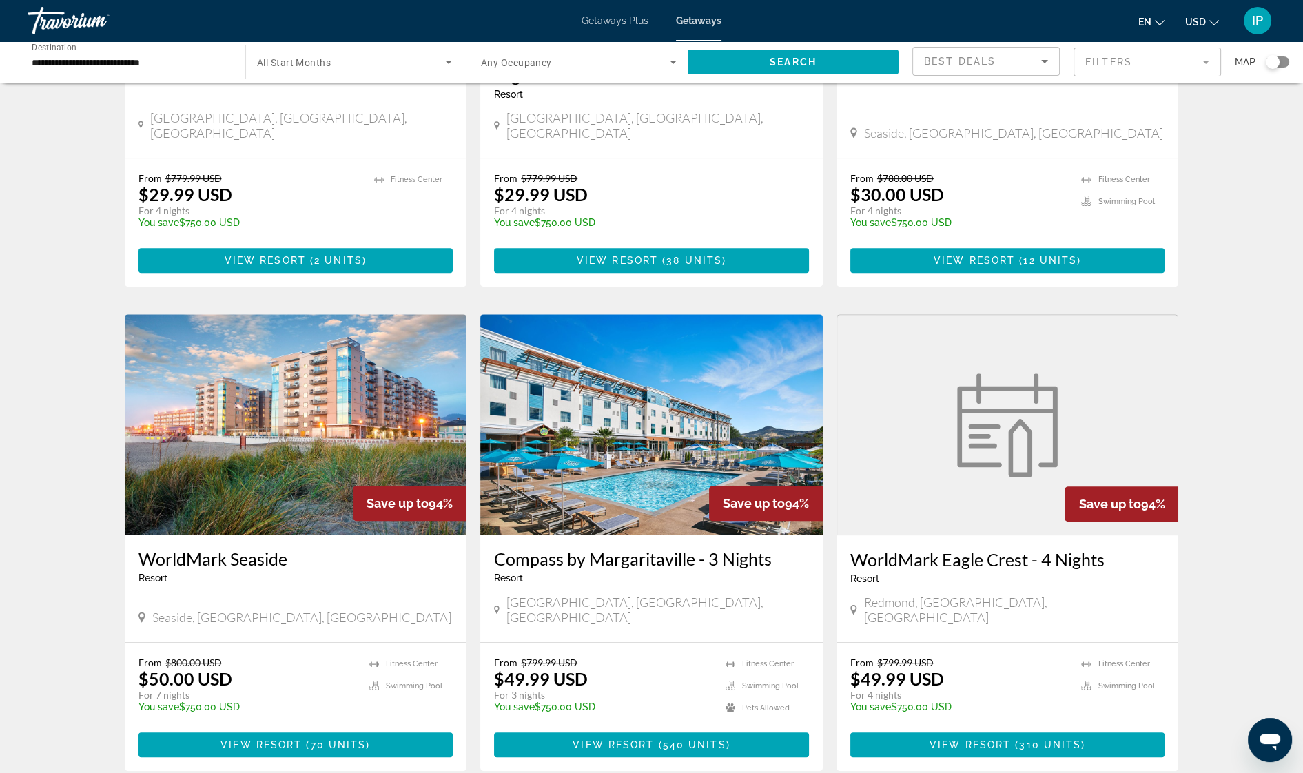
scroll to position [827, 0]
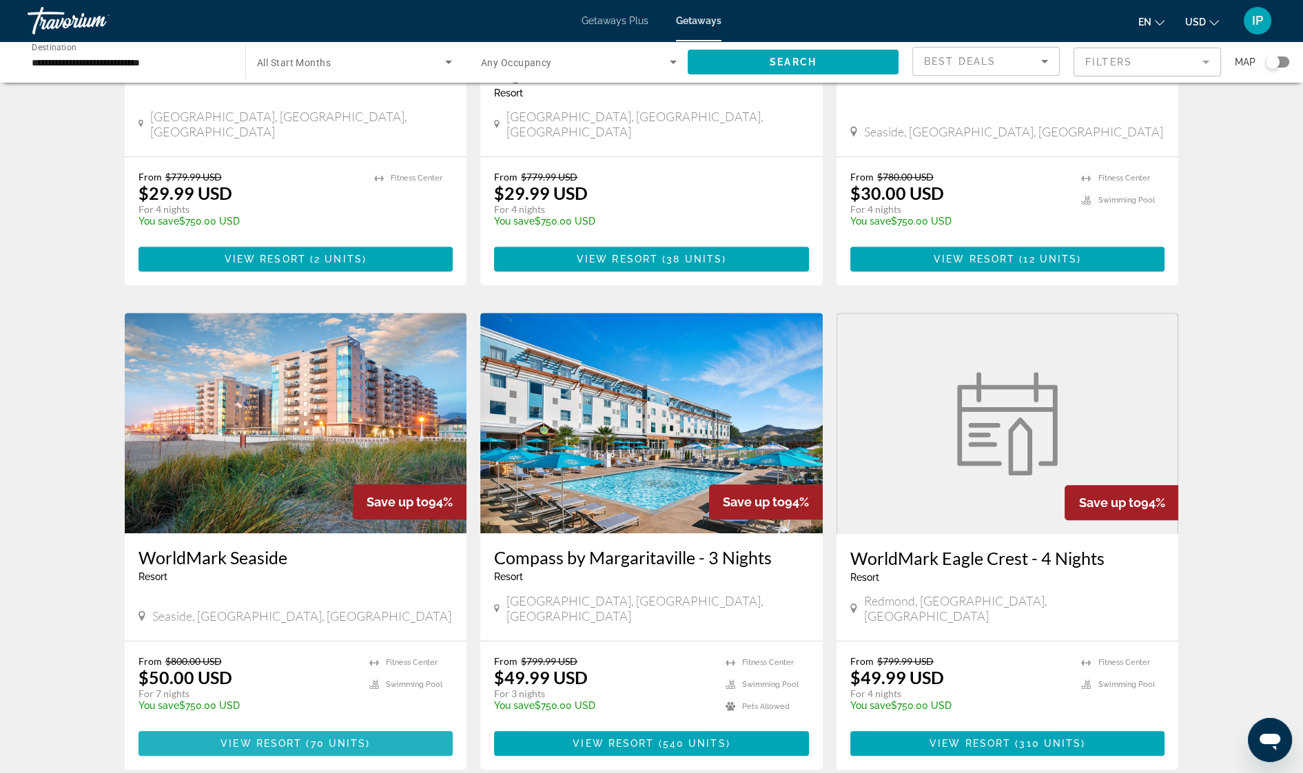
click at [304, 738] on span "Main content" at bounding box center [304, 743] width 4 height 11
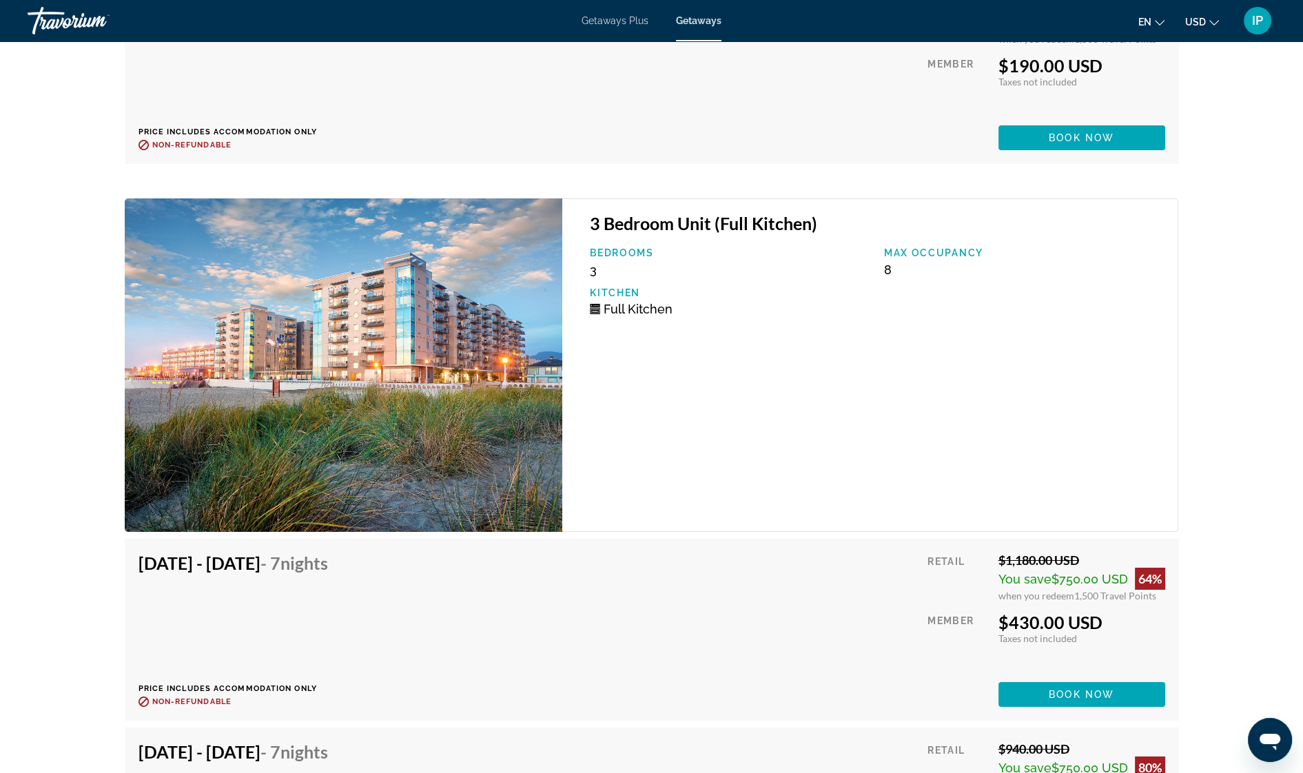
scroll to position [7337, 0]
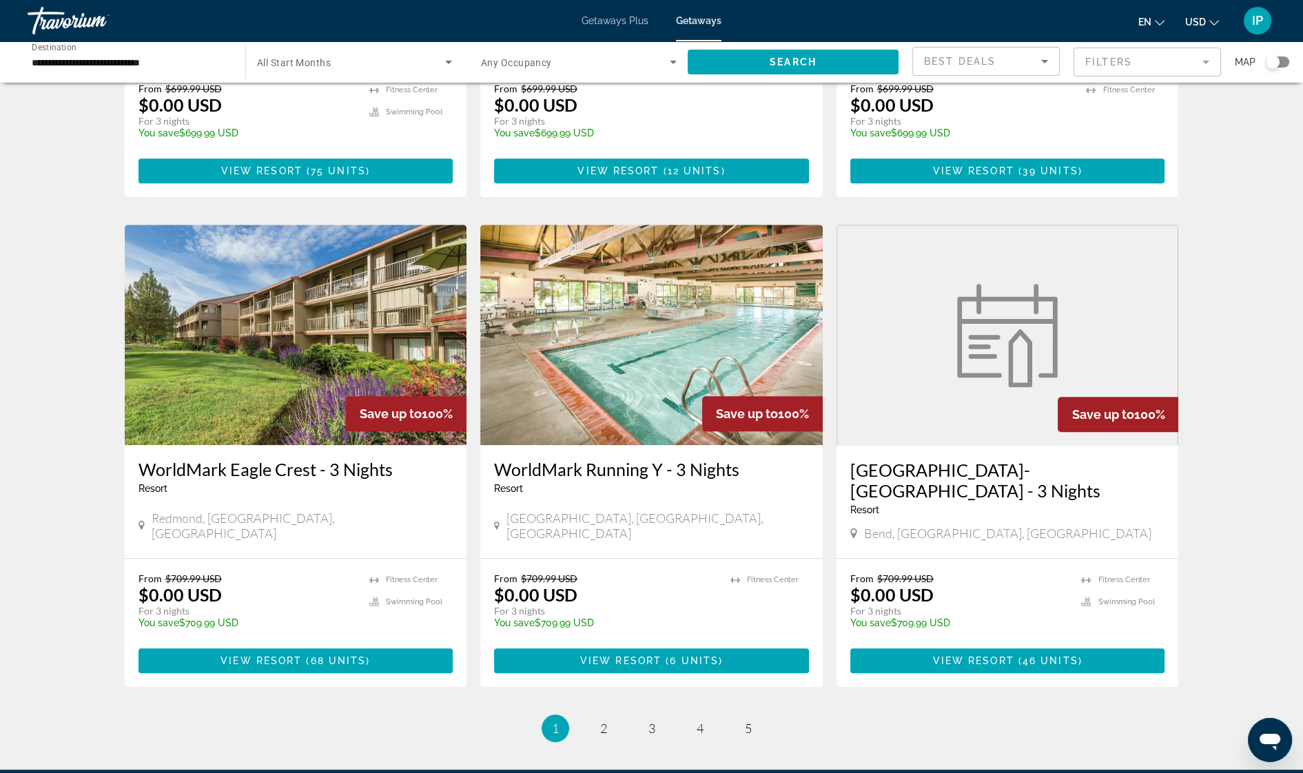
scroll to position [1440, 0]
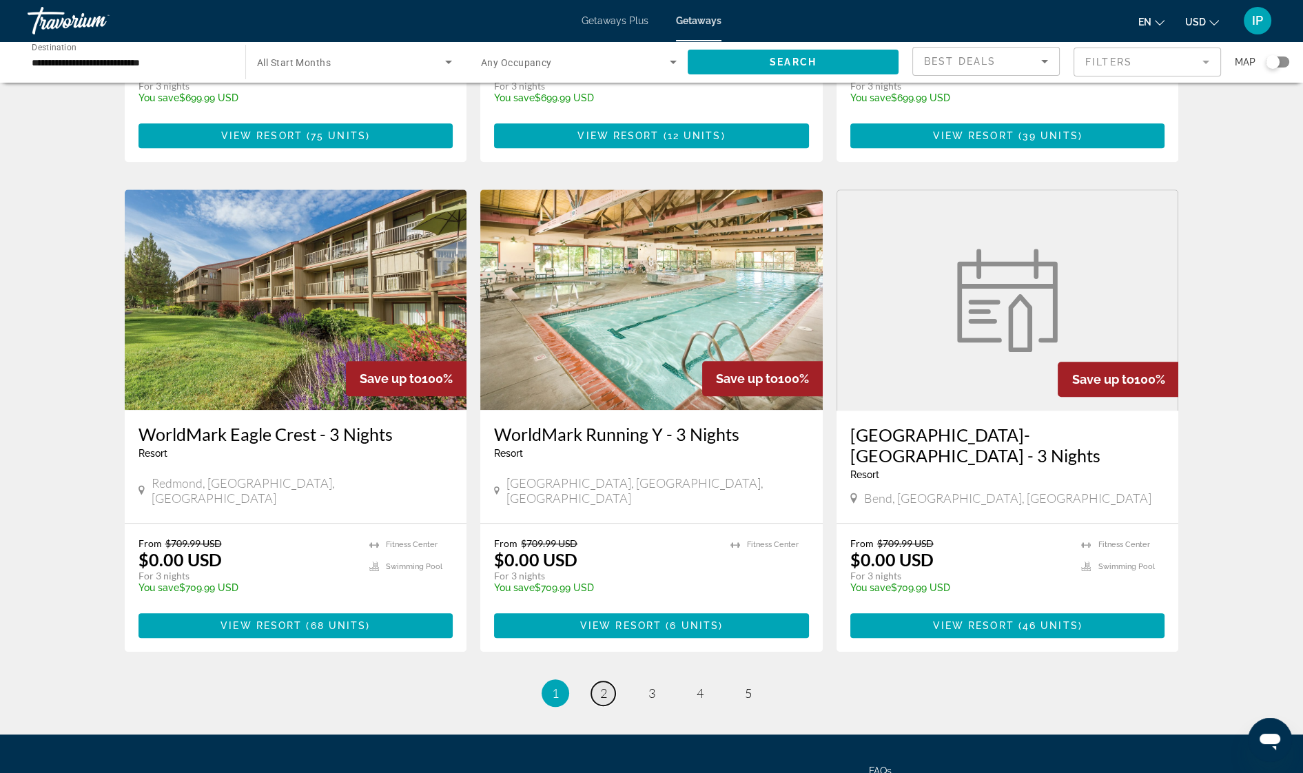
click at [603, 685] on span "2" at bounding box center [603, 692] width 7 height 15
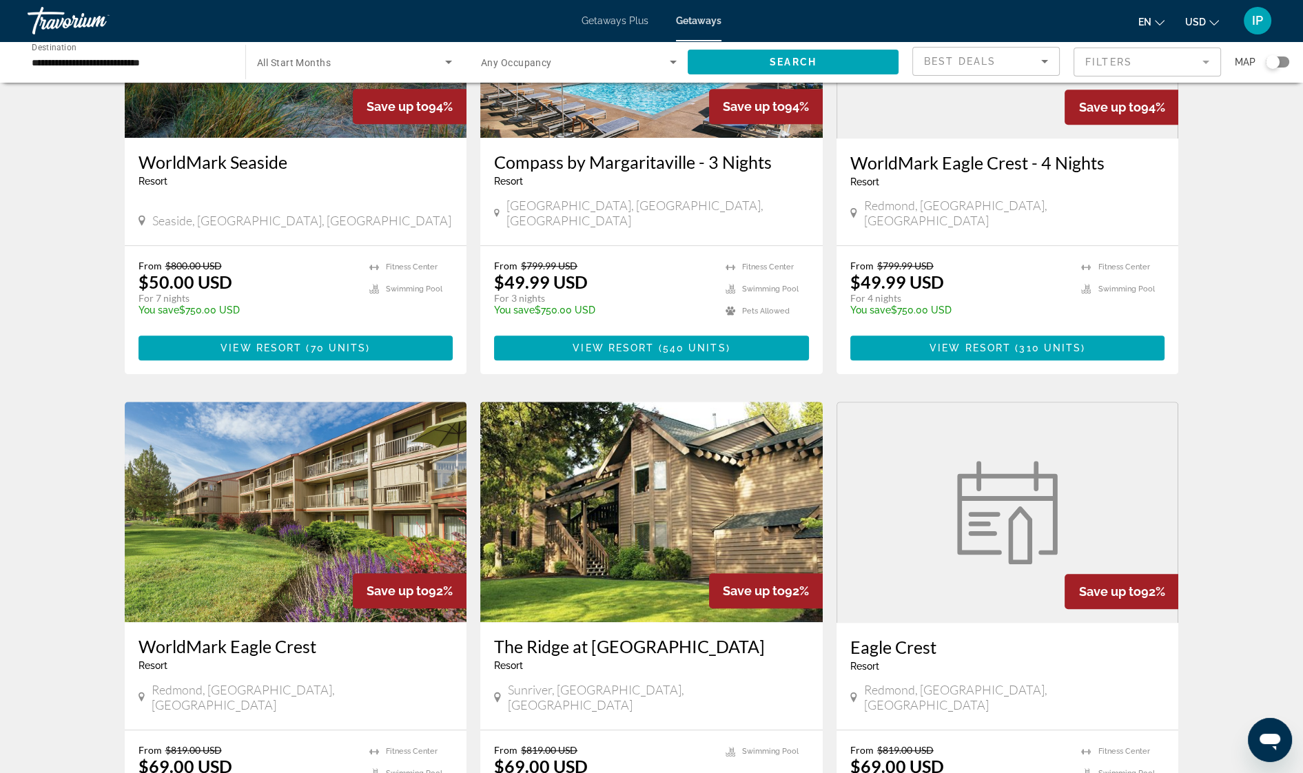
scroll to position [1331, 0]
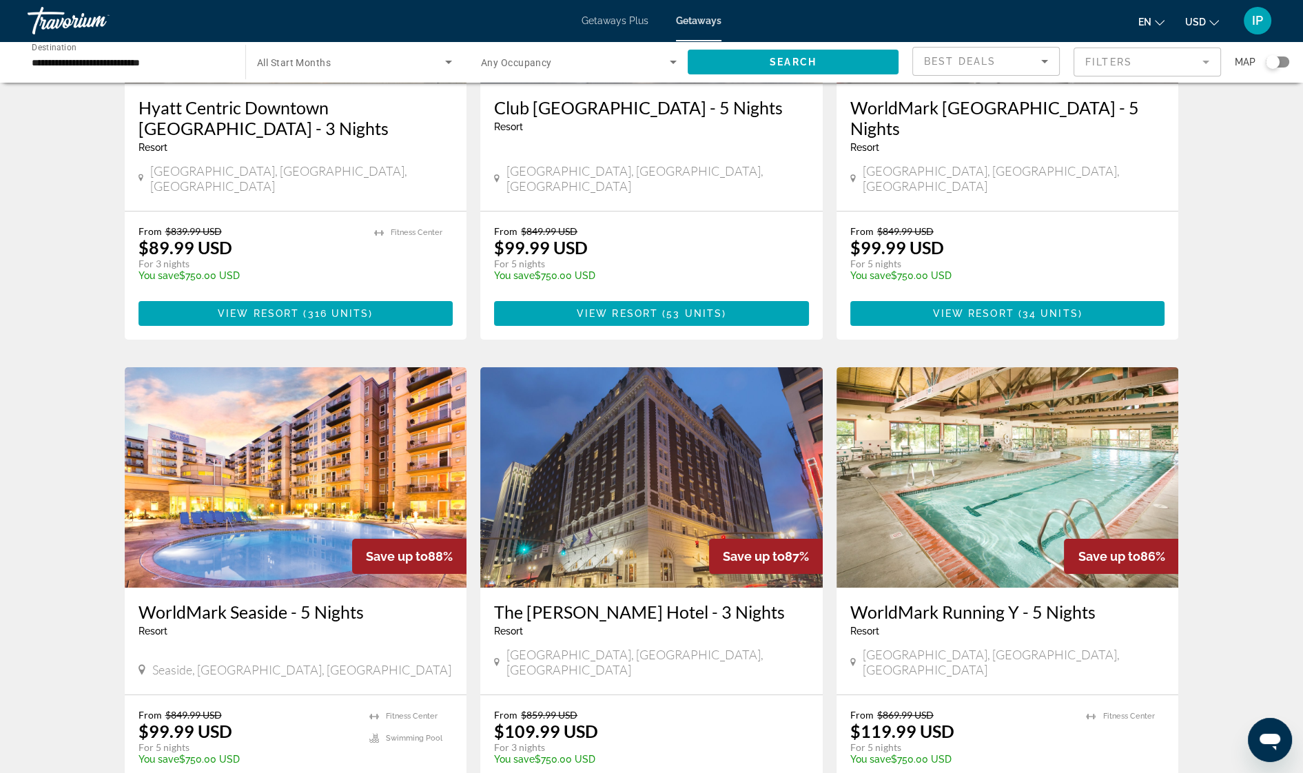
scroll to position [337, 0]
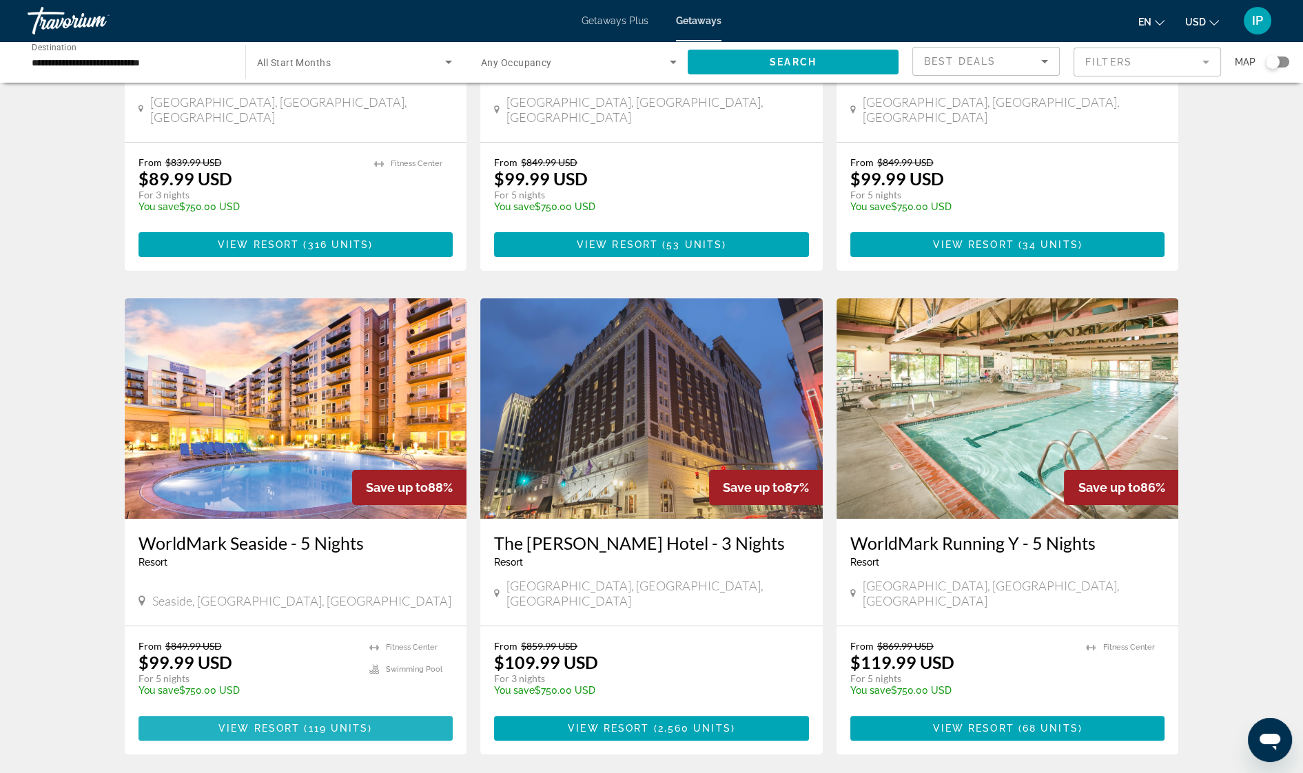
click at [278, 723] on span "View Resort" at bounding box center [258, 728] width 81 height 11
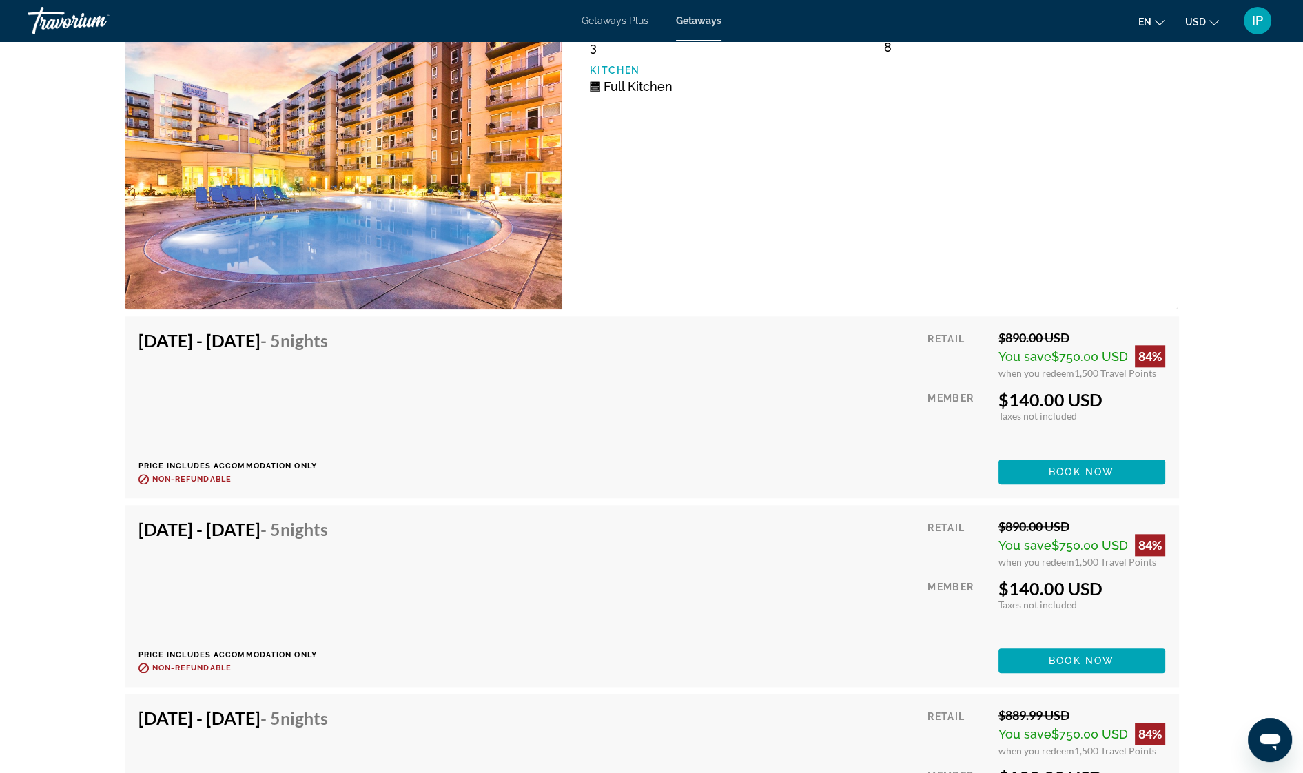
scroll to position [10067, 0]
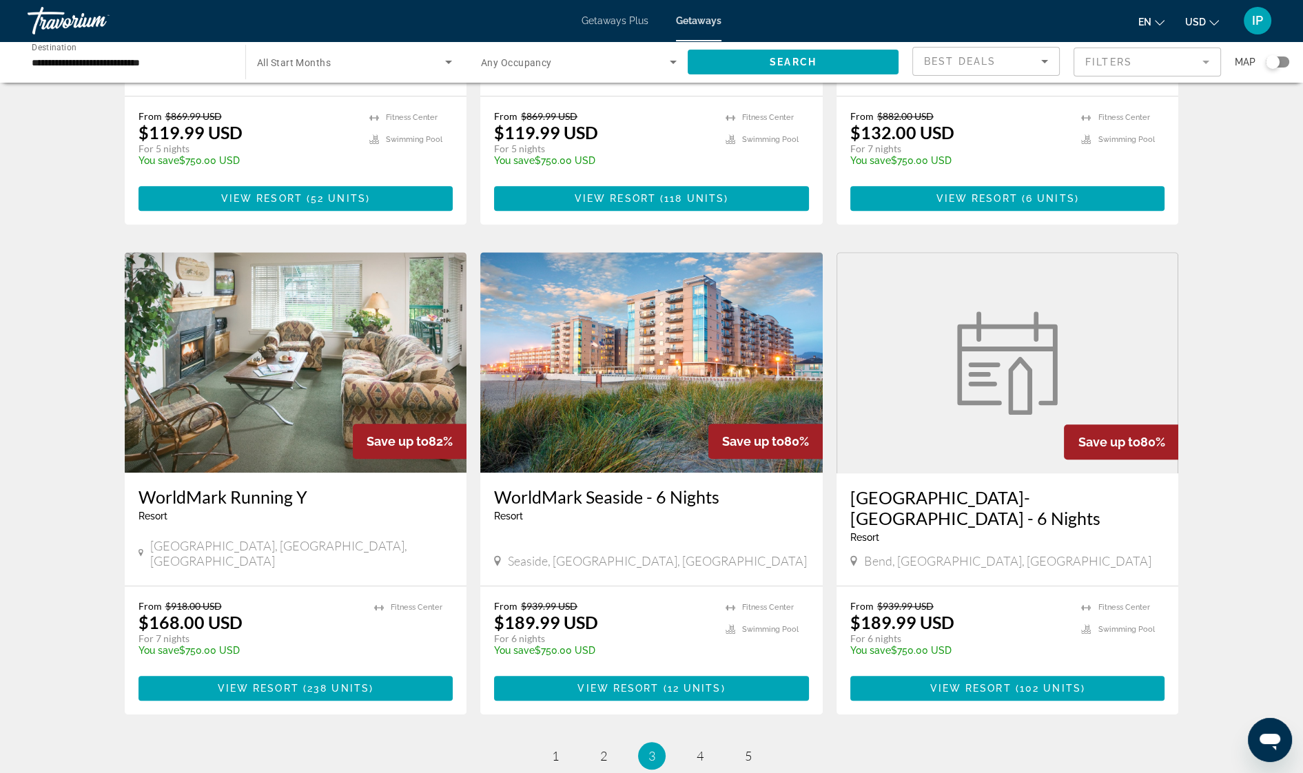
scroll to position [1417, 0]
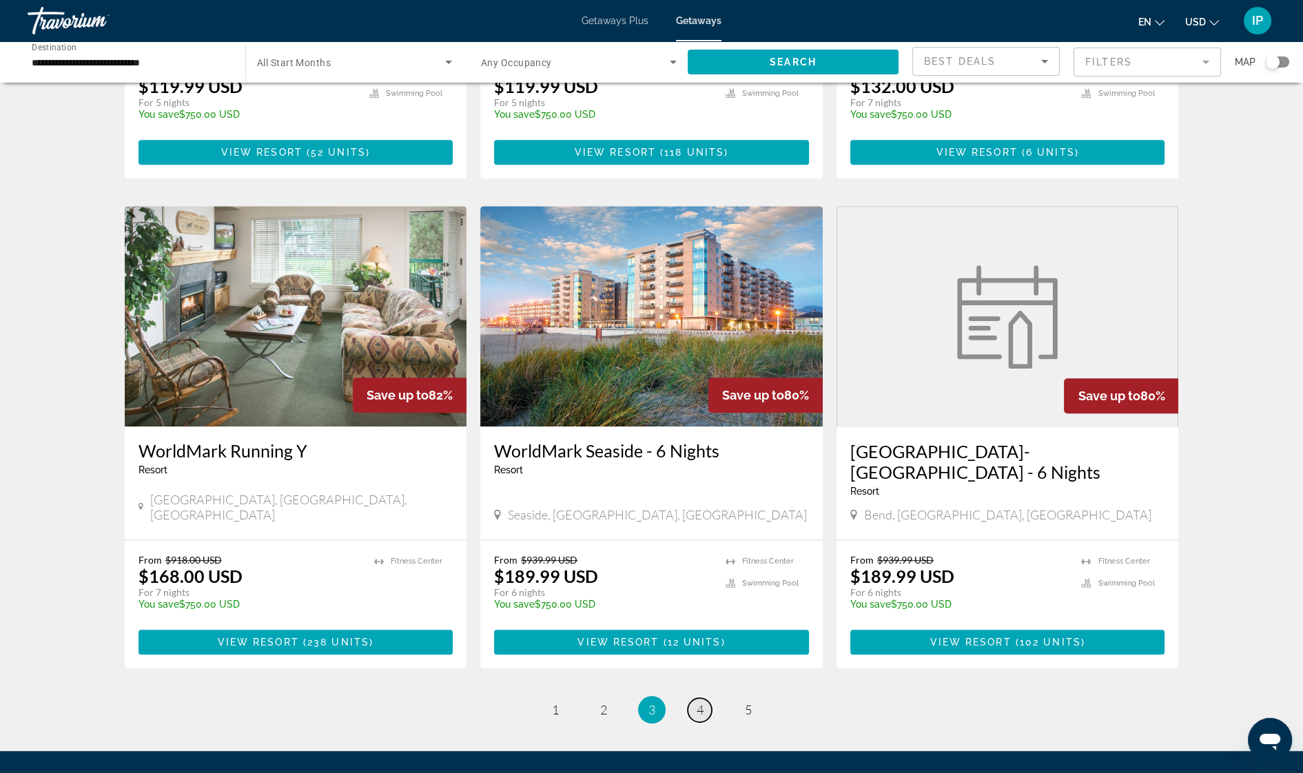
click at [703, 698] on link "page 4" at bounding box center [699, 710] width 24 height 24
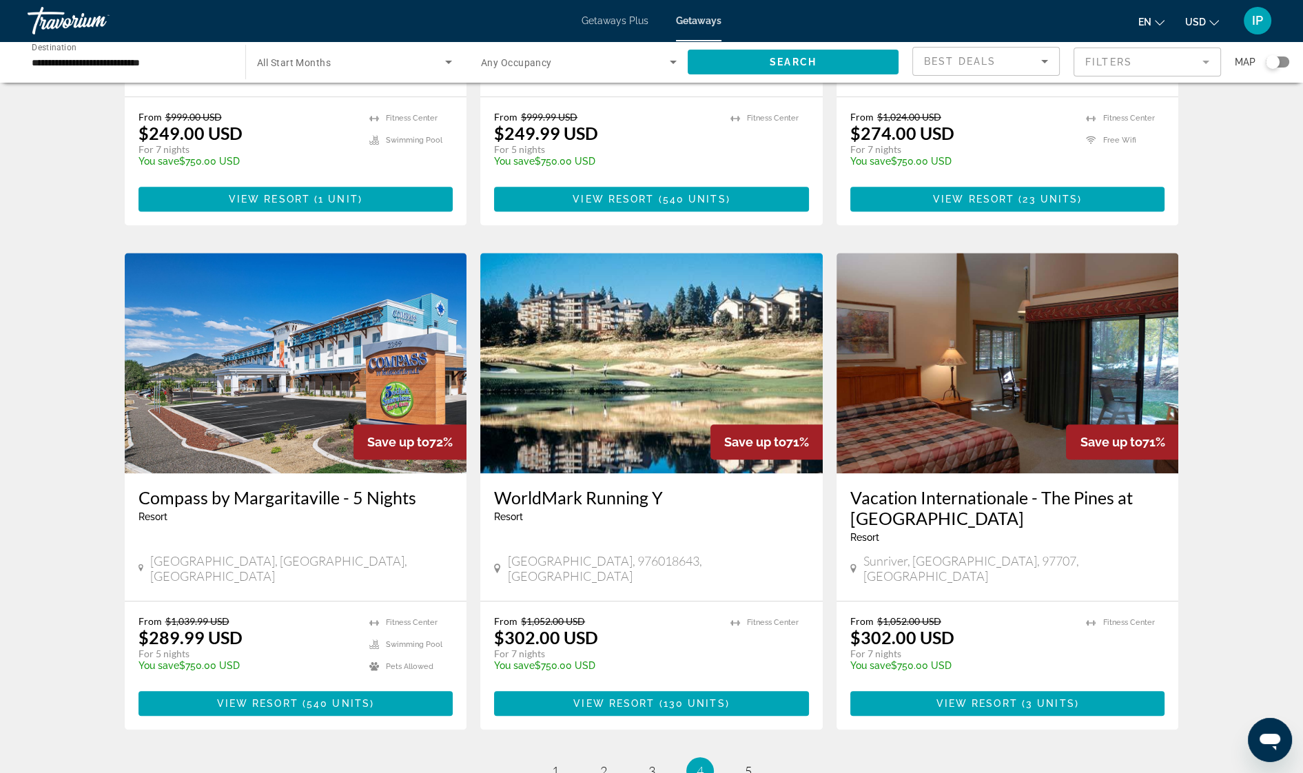
scroll to position [1400, 0]
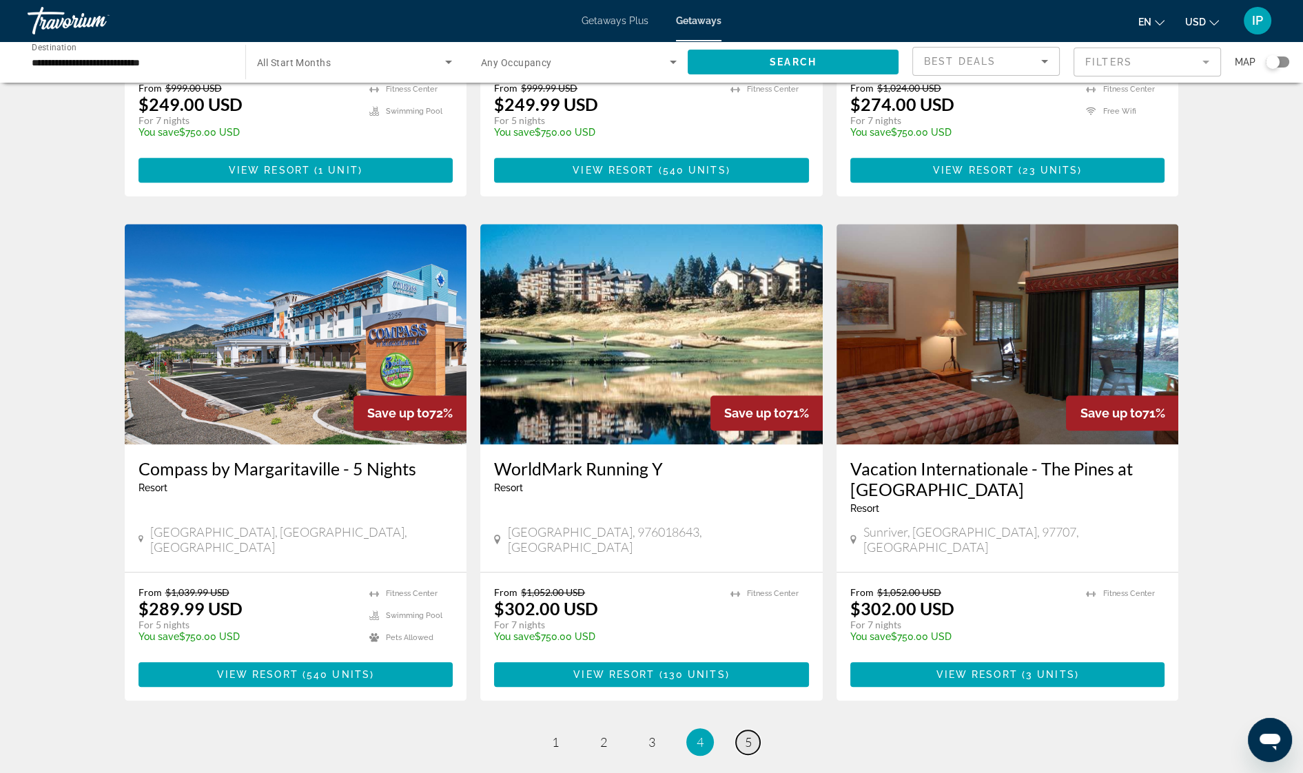
click at [745, 734] on span "5" at bounding box center [748, 741] width 7 height 15
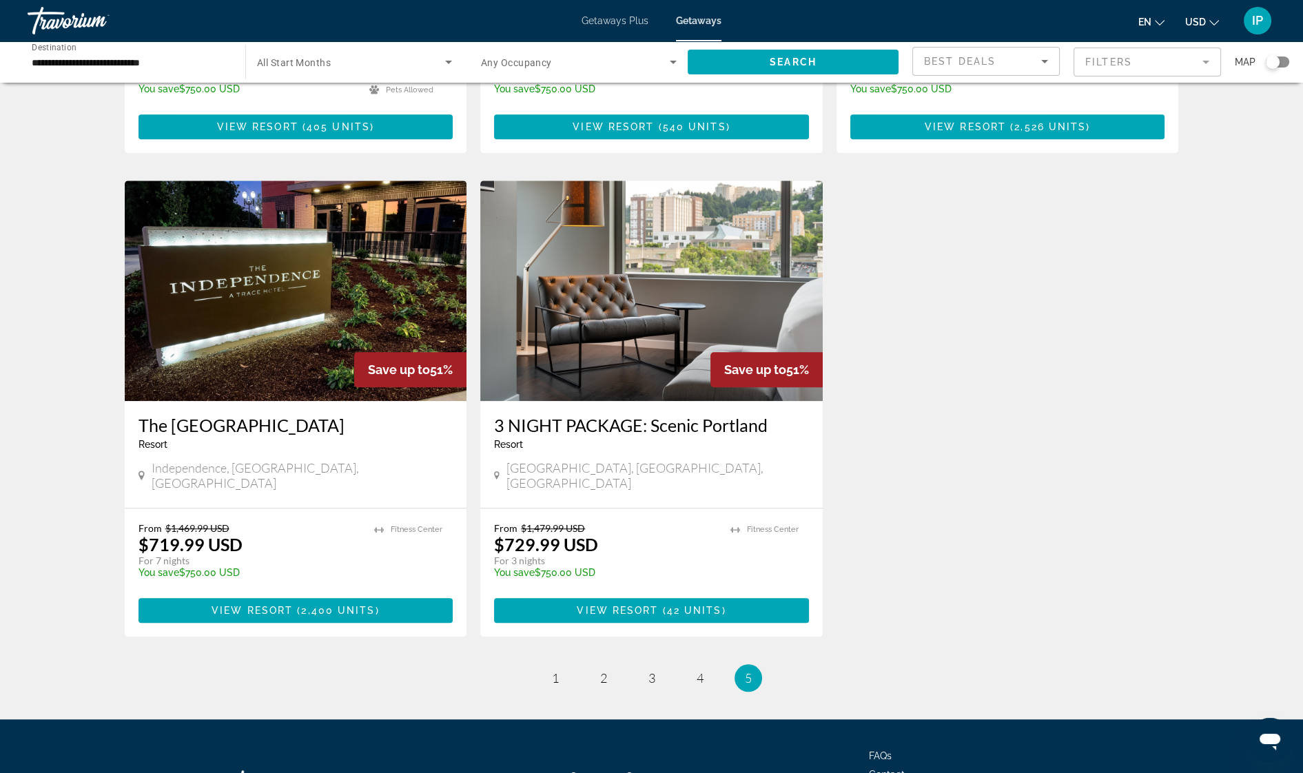
scroll to position [1496, 0]
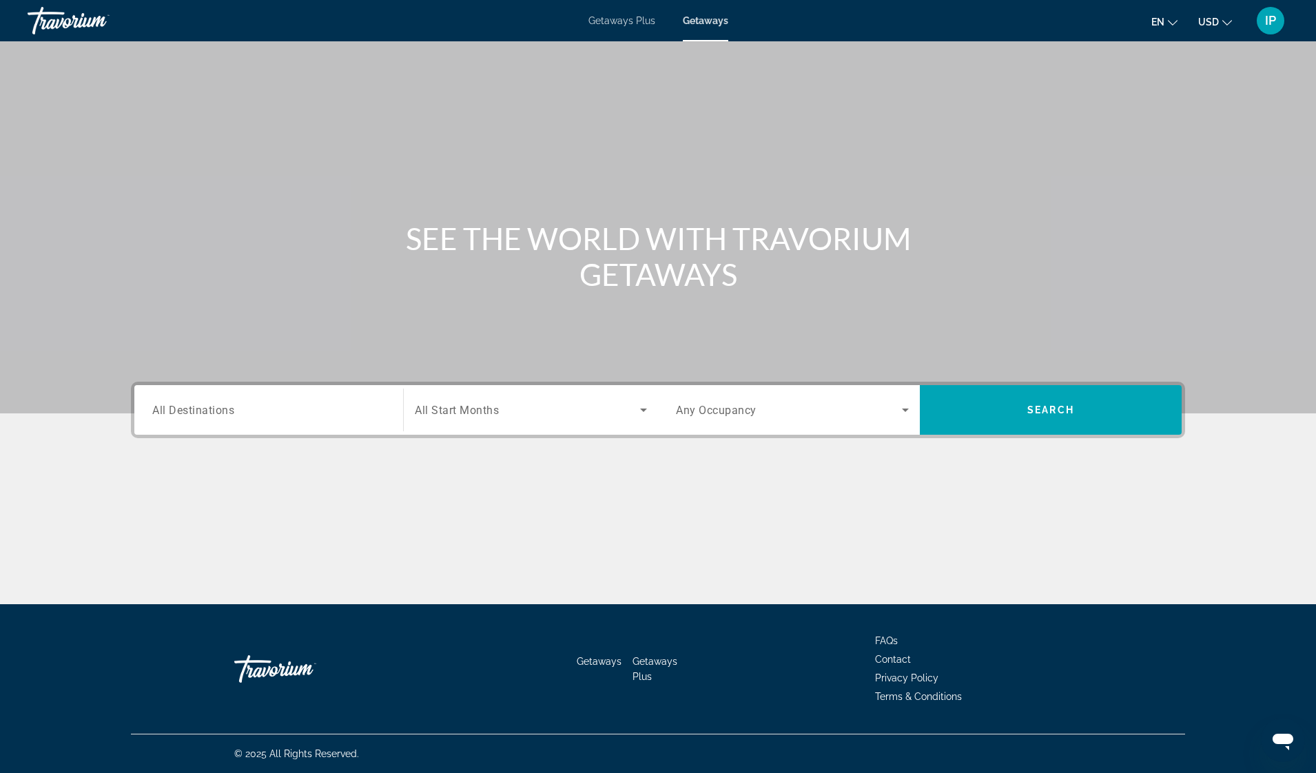
click at [634, 16] on span "Getaways Plus" at bounding box center [621, 20] width 67 height 11
click at [192, 408] on span "All Destinations" at bounding box center [193, 409] width 82 height 13
click at [192, 408] on input "Destination All Destinations" at bounding box center [268, 410] width 233 height 17
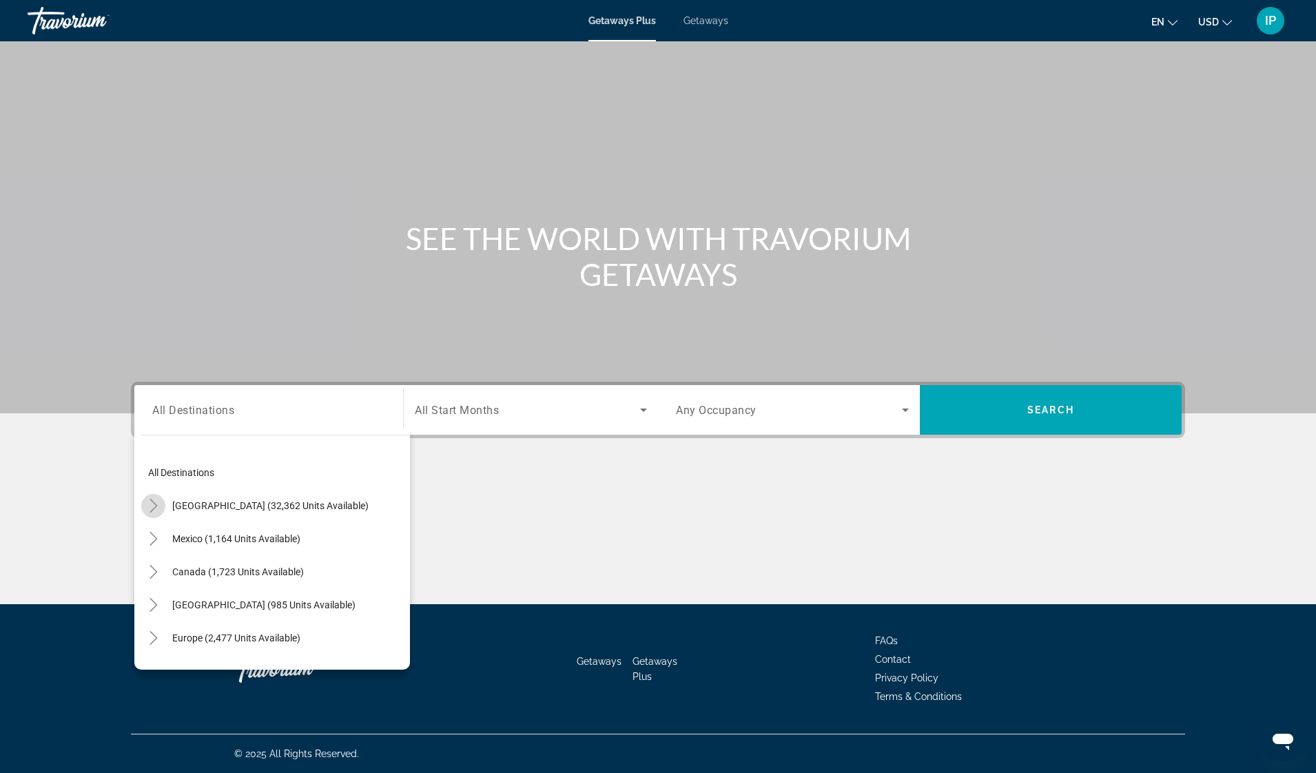
click at [156, 508] on icon "Toggle United States (32,362 units available)" at bounding box center [154, 506] width 14 height 14
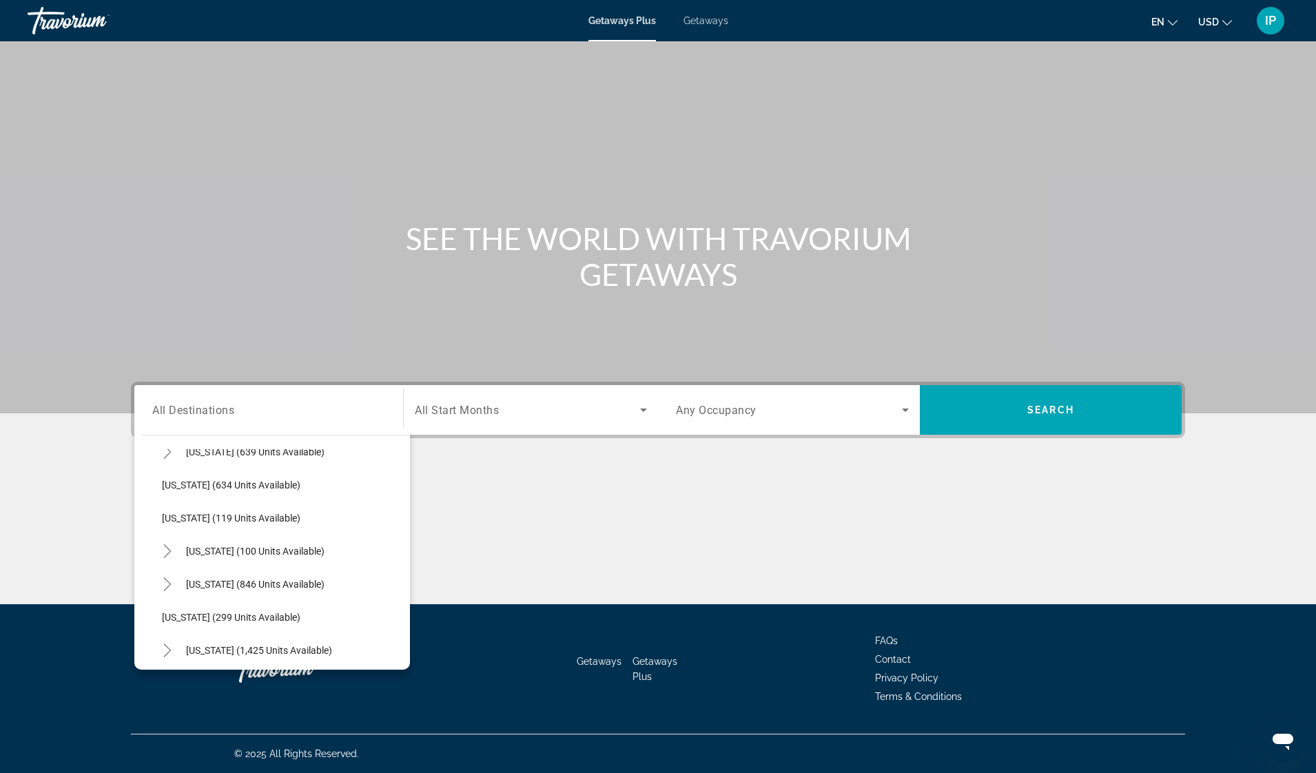
scroll to position [815, 0]
click at [168, 615] on span "Oregon (299 units available)" at bounding box center [231, 616] width 138 height 11
type input "**********"
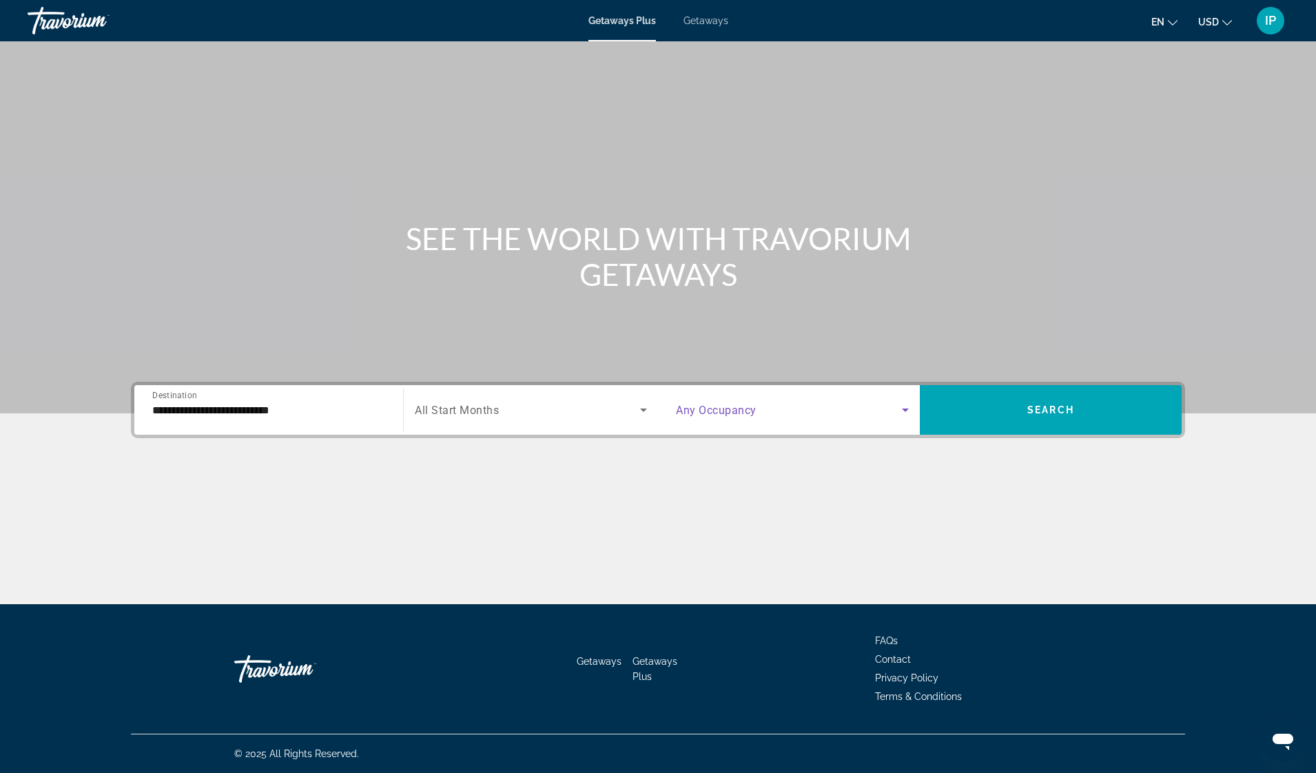
click at [906, 408] on icon "Search widget" at bounding box center [905, 410] width 17 height 17
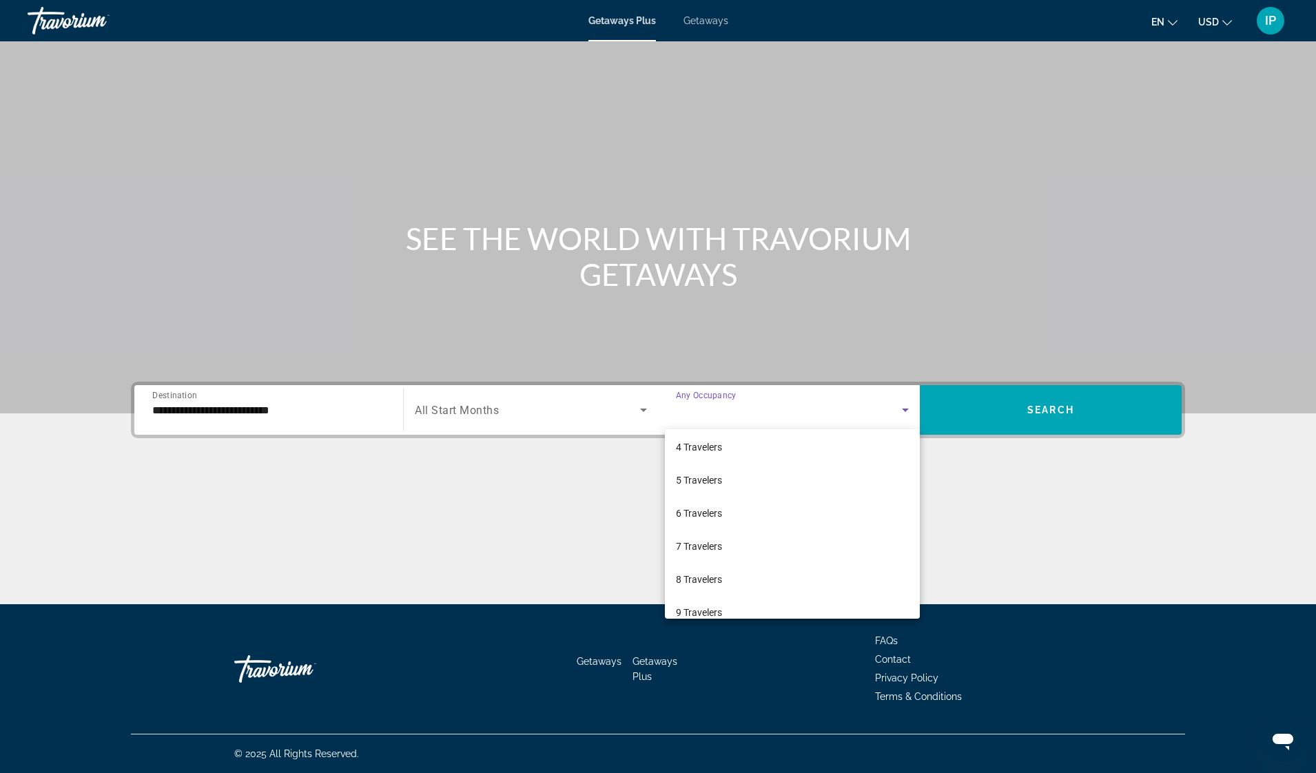
scroll to position [152, 0]
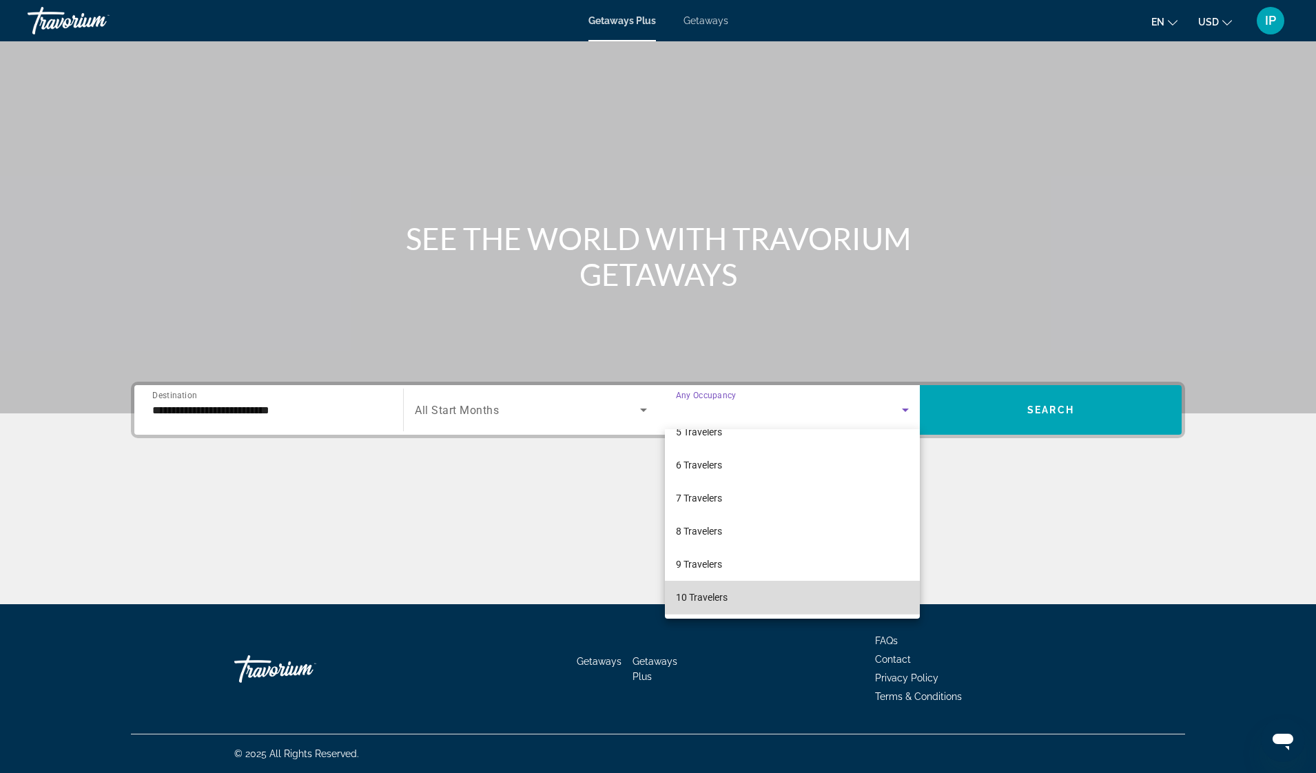
click at [889, 596] on mat-option "10 Travelers" at bounding box center [792, 597] width 255 height 33
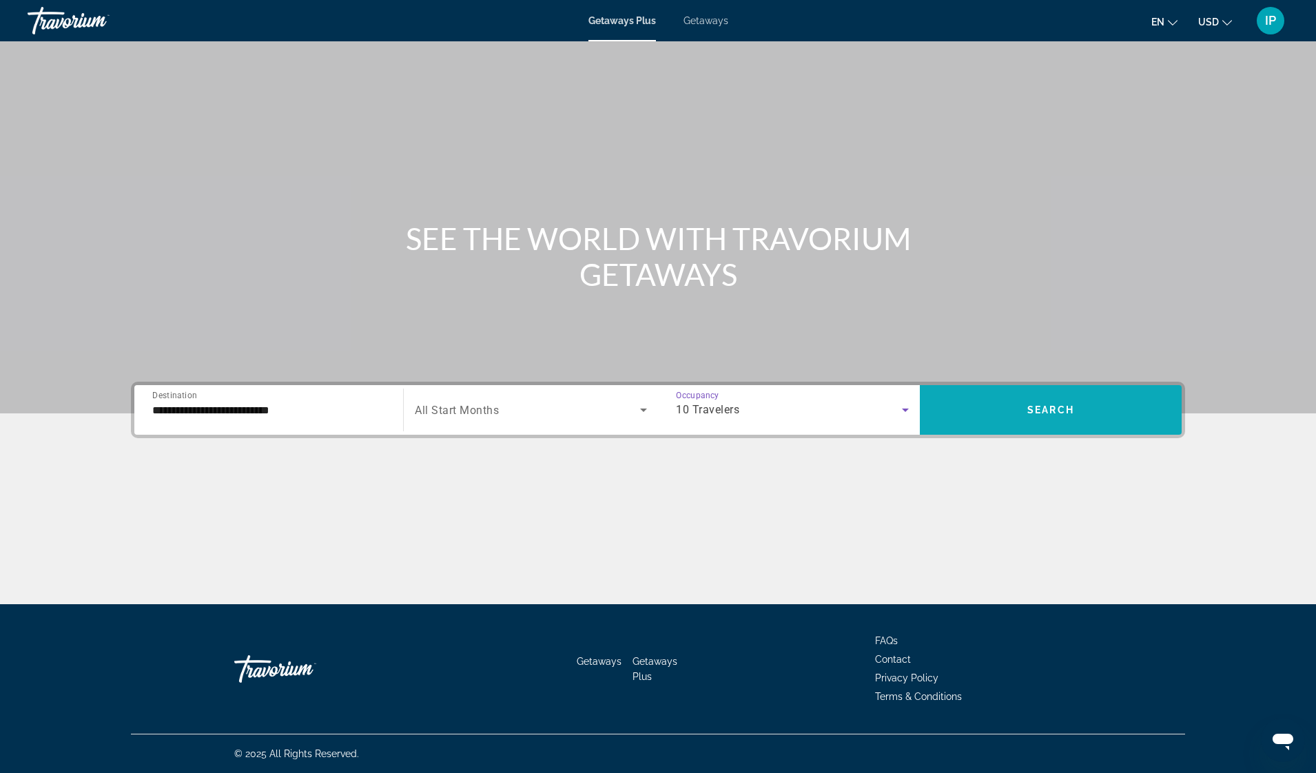
click at [1041, 420] on span "Search widget" at bounding box center [1051, 409] width 262 height 33
click at [240, 411] on input "Destination All Destinations" at bounding box center [268, 410] width 233 height 17
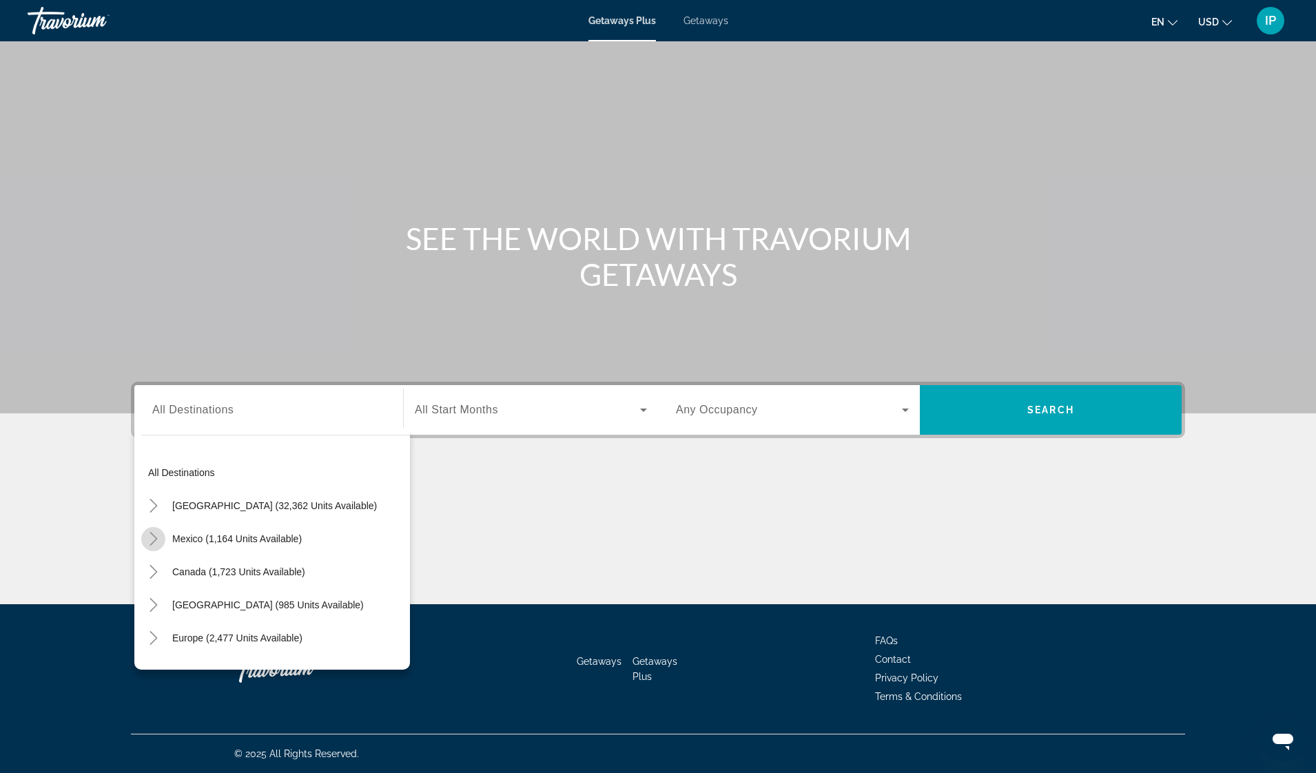
click at [155, 536] on icon "Toggle Mexico (1,164 units available)" at bounding box center [154, 539] width 14 height 14
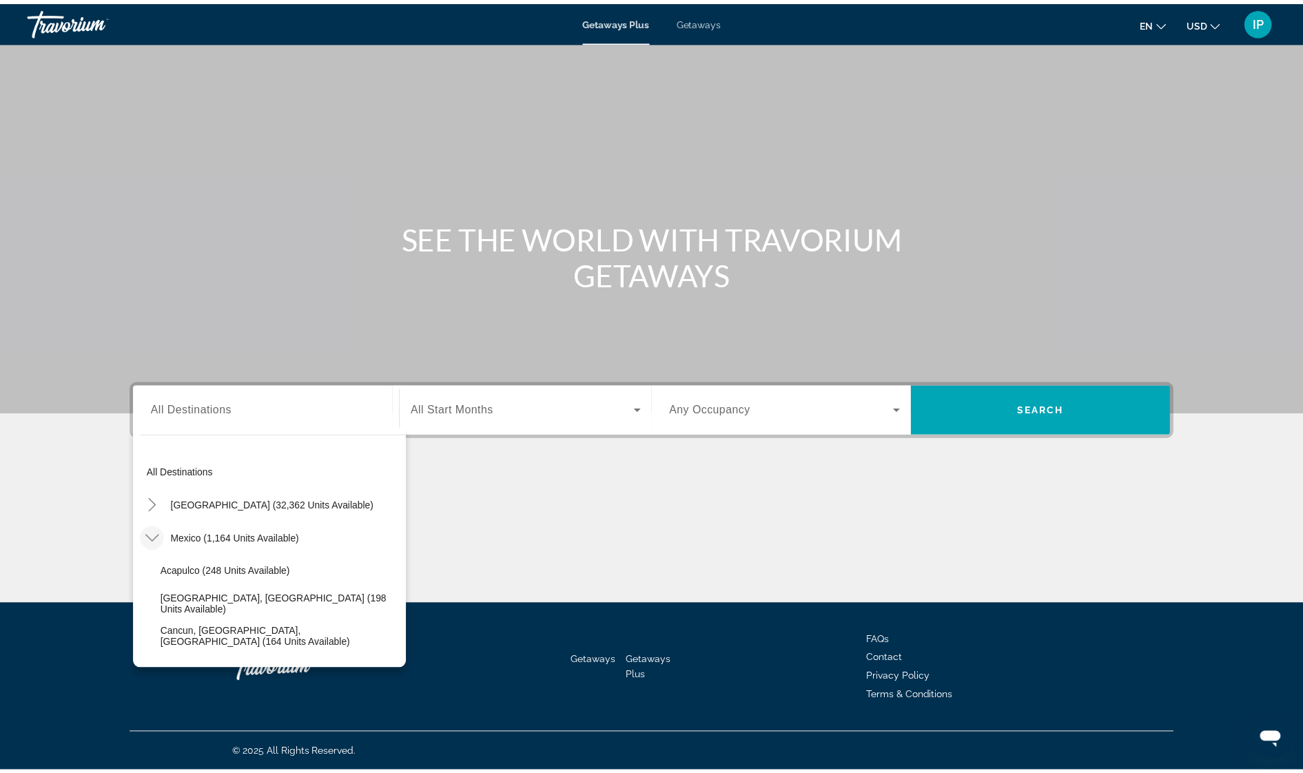
scroll to position [72, 0]
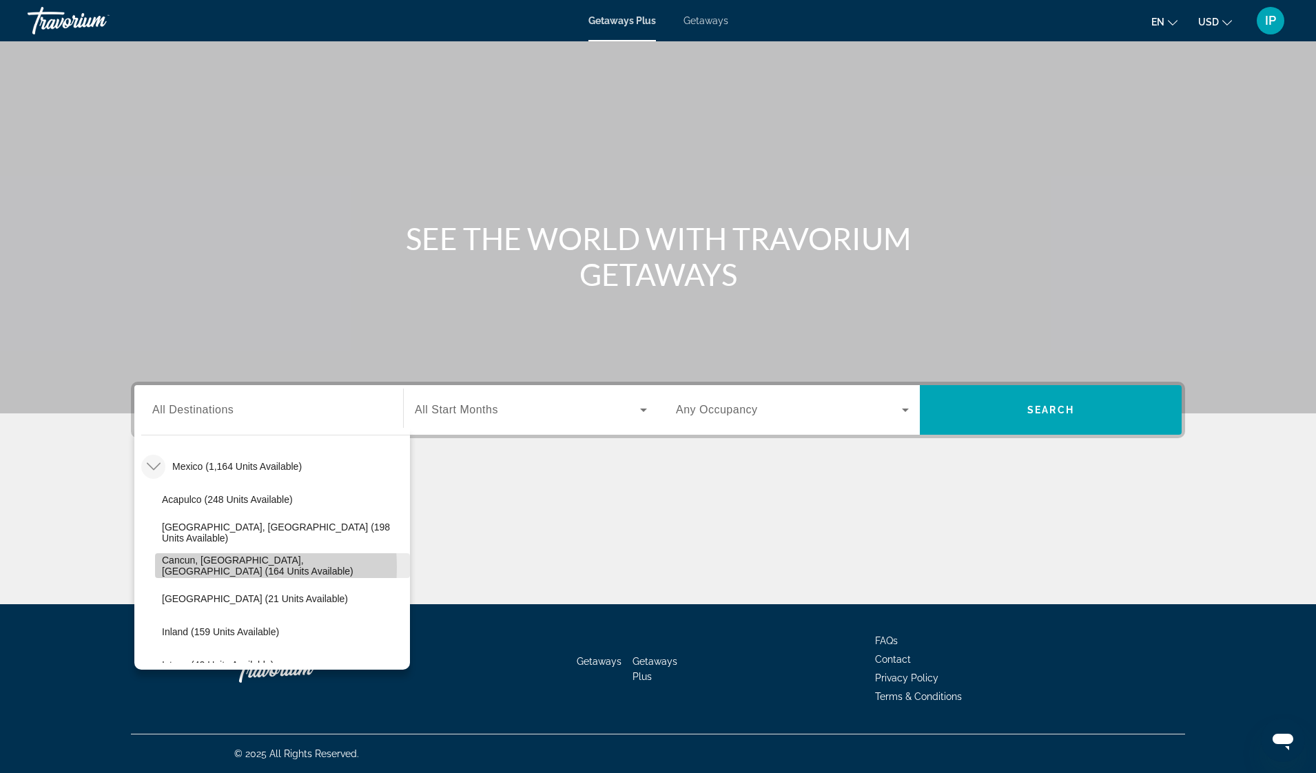
click at [187, 566] on span "Cancun, Cozumel, Riviera Maya (164 units available)" at bounding box center [282, 566] width 241 height 22
type input "**********"
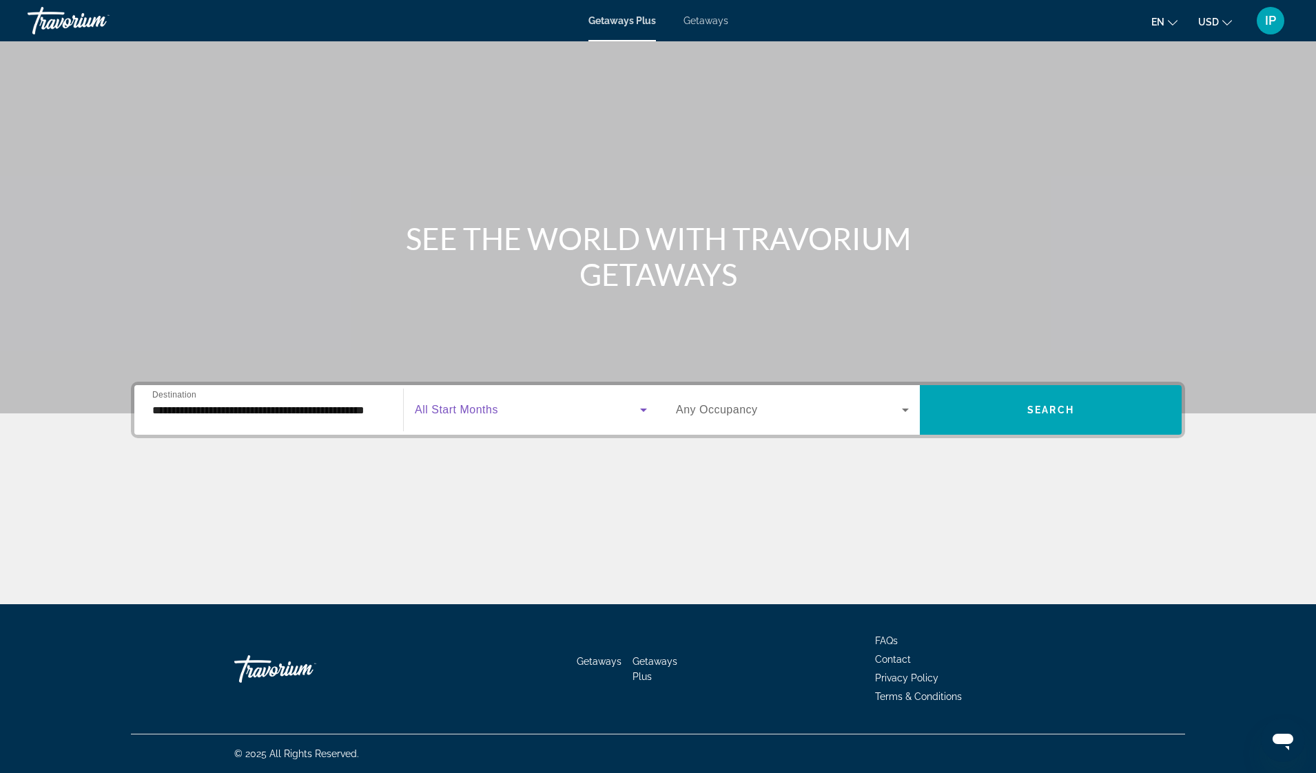
click at [645, 412] on icon "Search widget" at bounding box center [643, 410] width 17 height 17
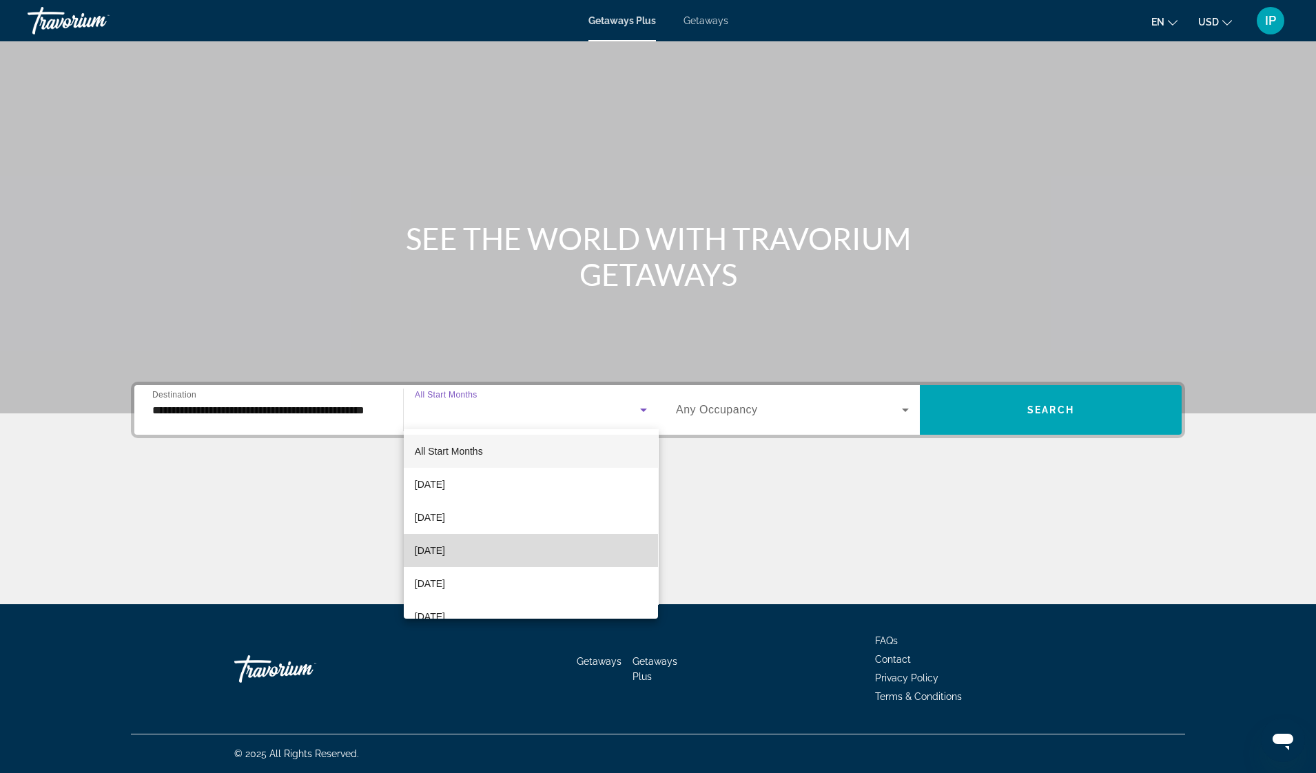
click at [603, 551] on mat-option "November 2025" at bounding box center [531, 550] width 254 height 33
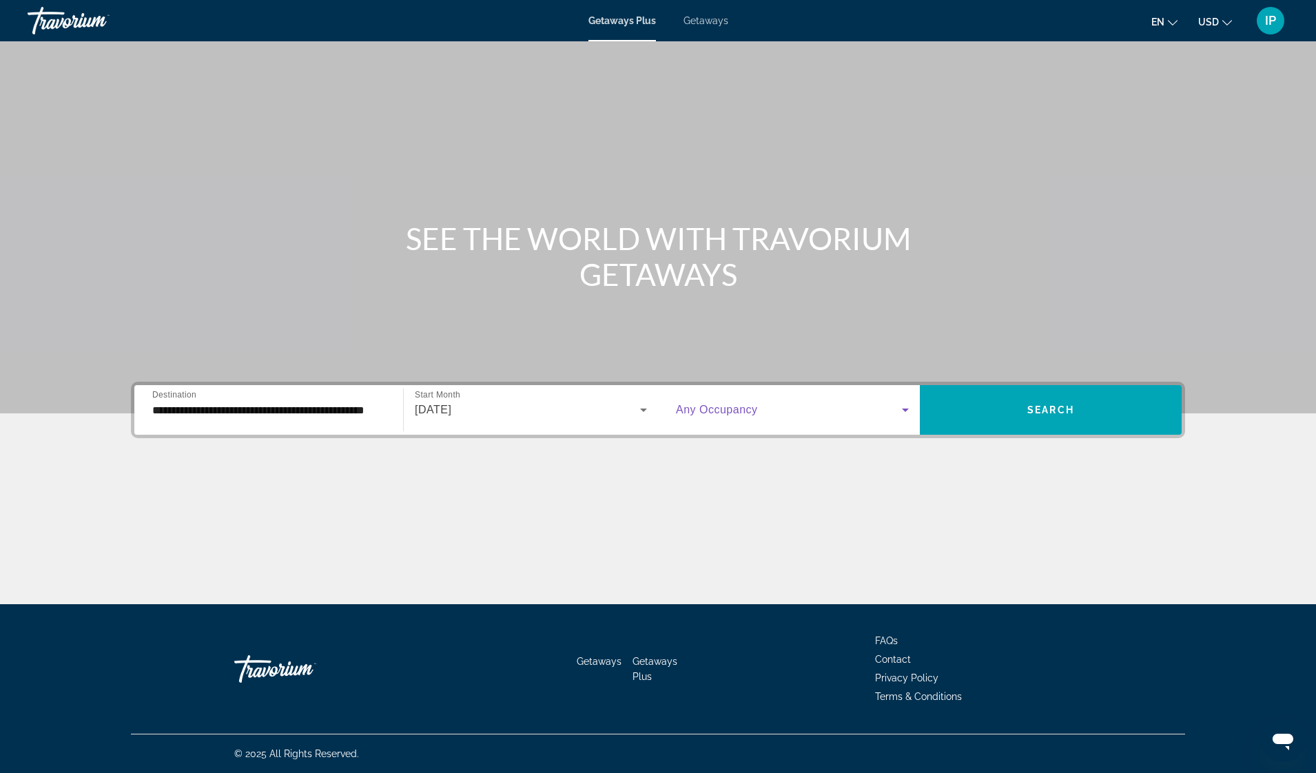
click at [906, 409] on icon "Search widget" at bounding box center [905, 410] width 7 height 3
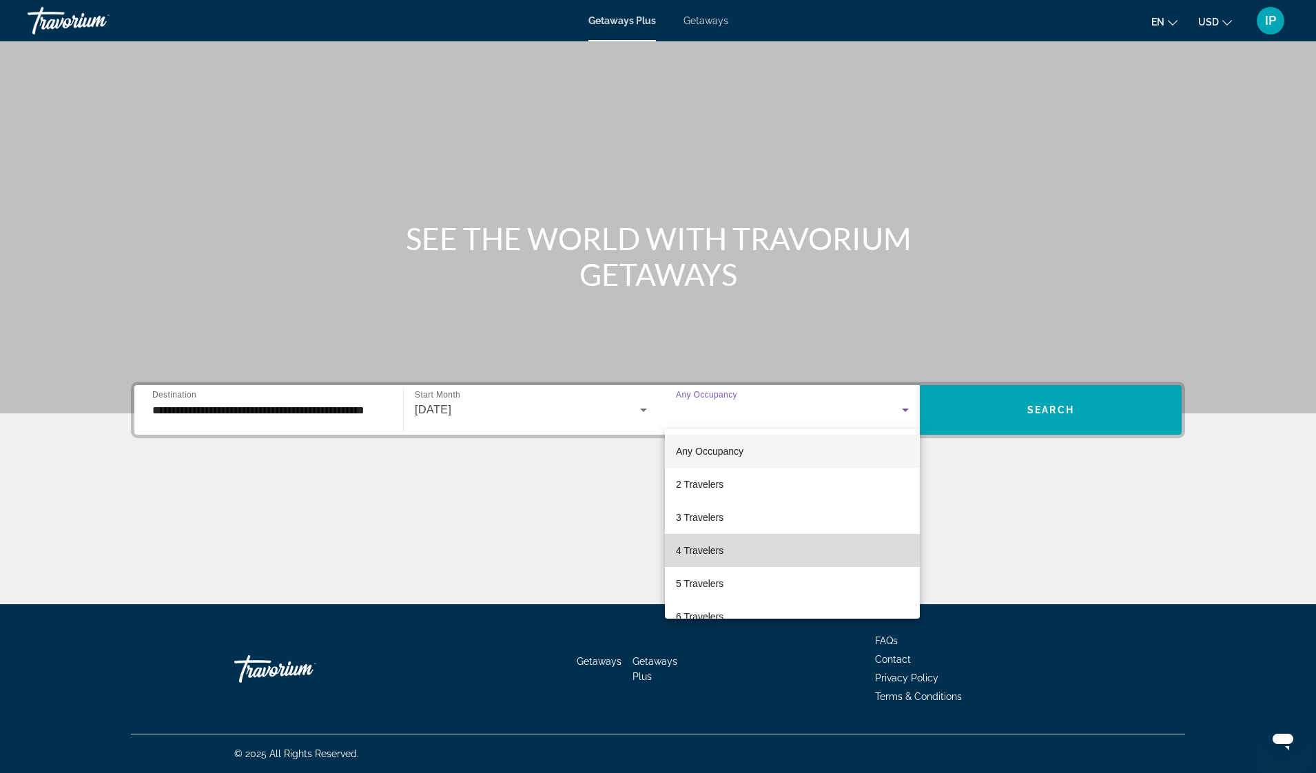
click at [887, 551] on mat-option "4 Travelers" at bounding box center [792, 550] width 255 height 33
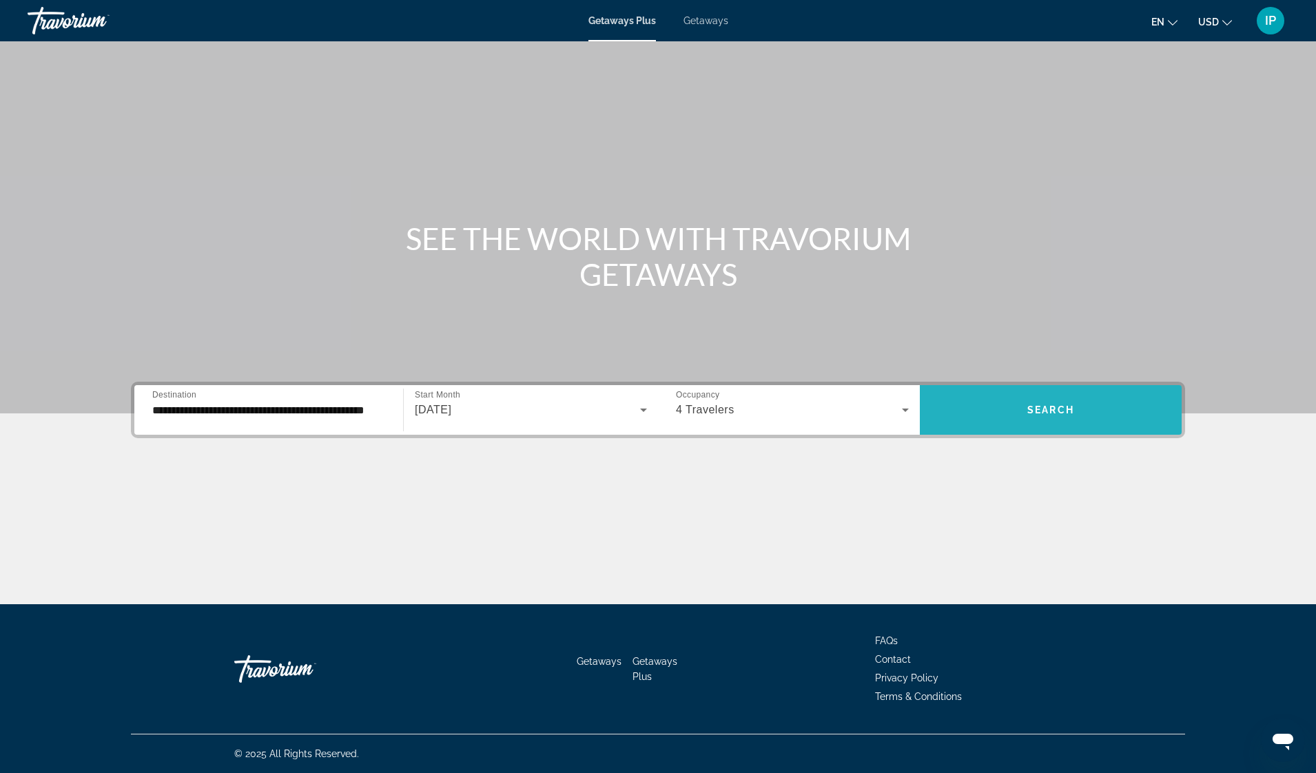
click at [1082, 414] on span "Search widget" at bounding box center [1051, 409] width 262 height 33
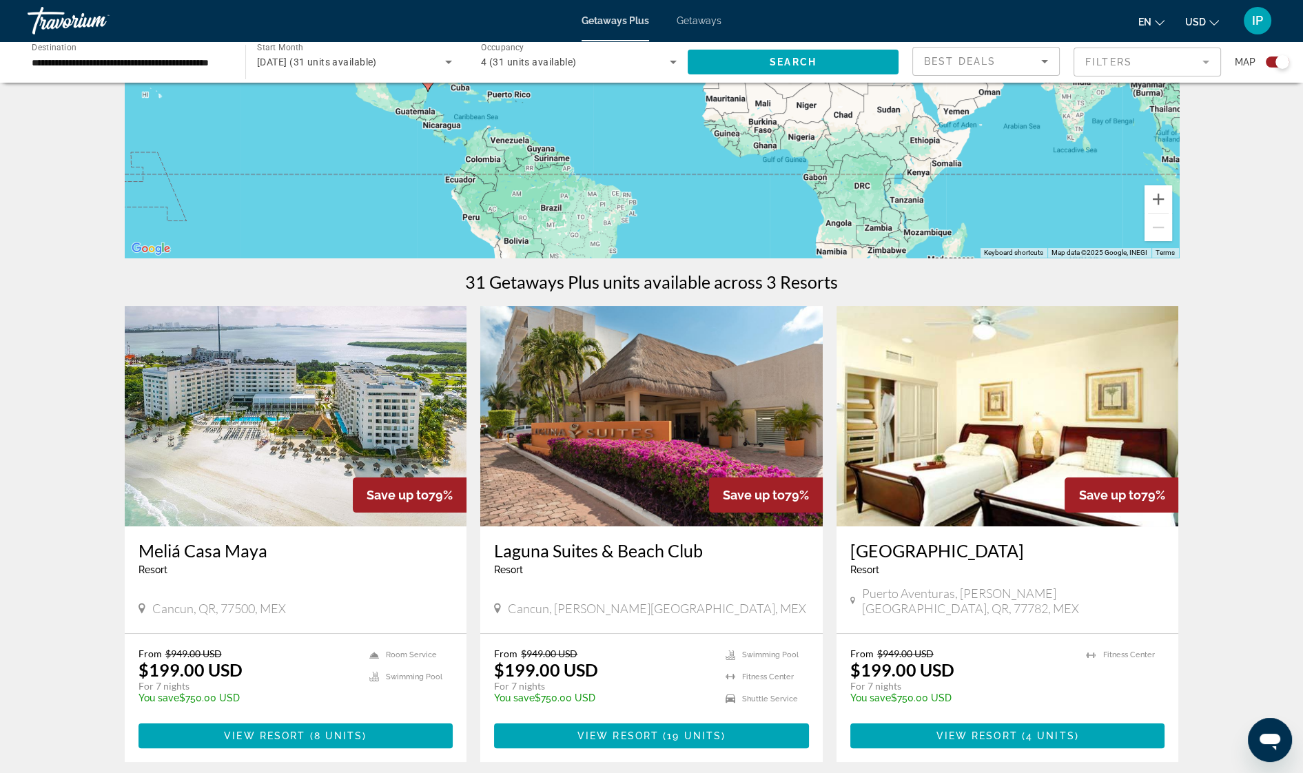
scroll to position [304, 0]
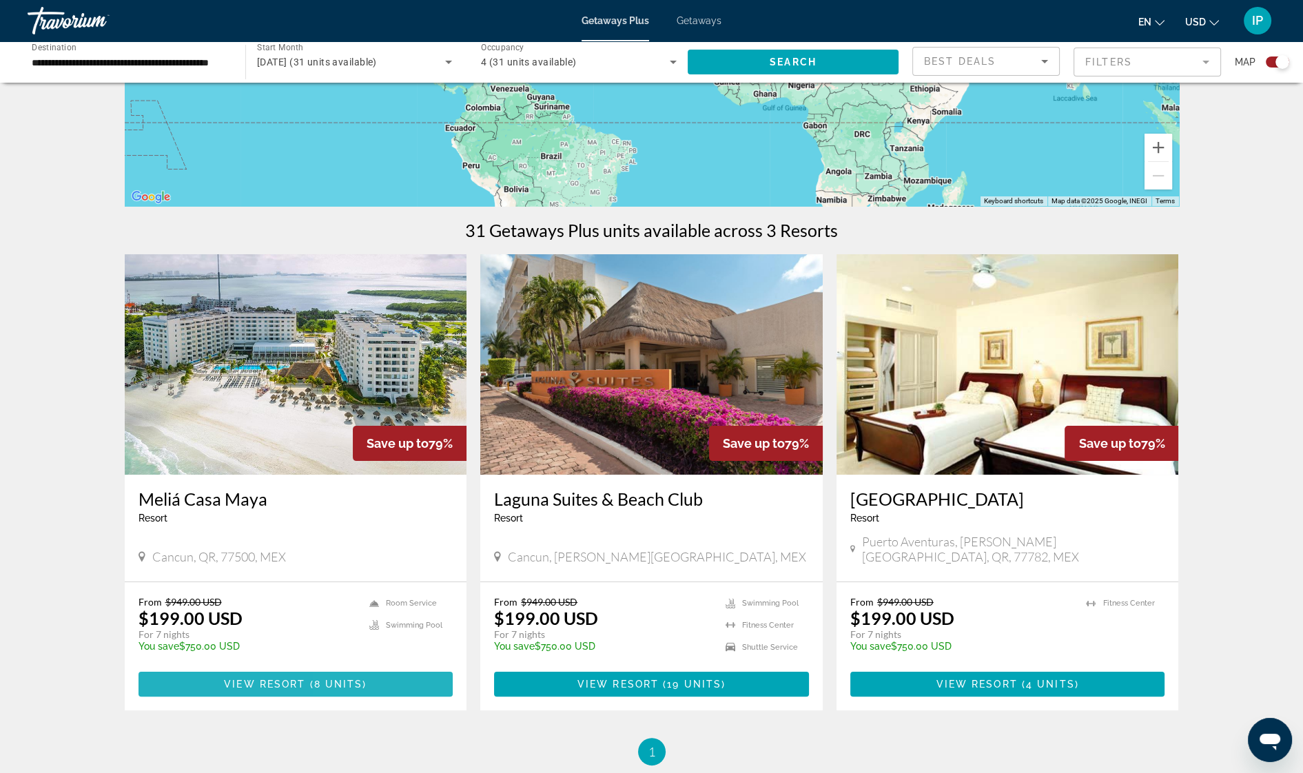
click at [364, 668] on span "Main content" at bounding box center [295, 684] width 315 height 33
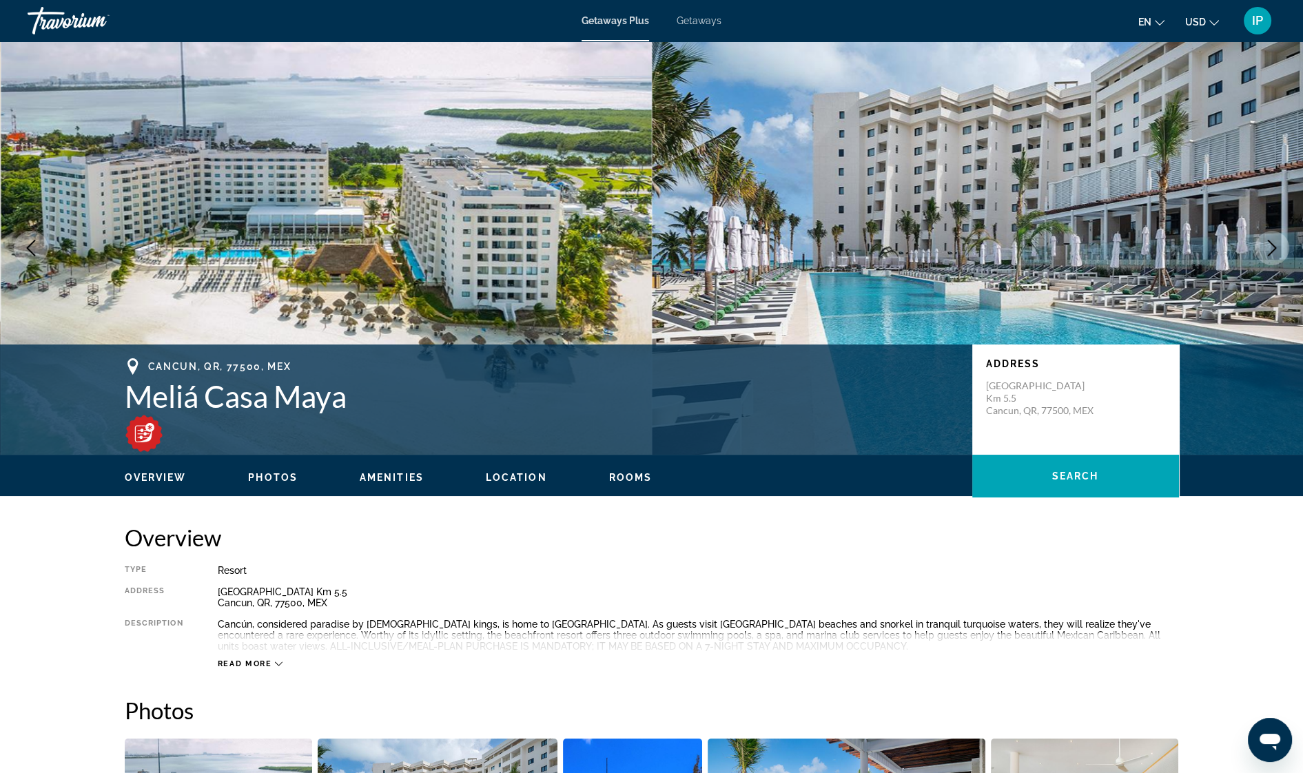
click at [273, 661] on div "Read more" at bounding box center [250, 663] width 65 height 9
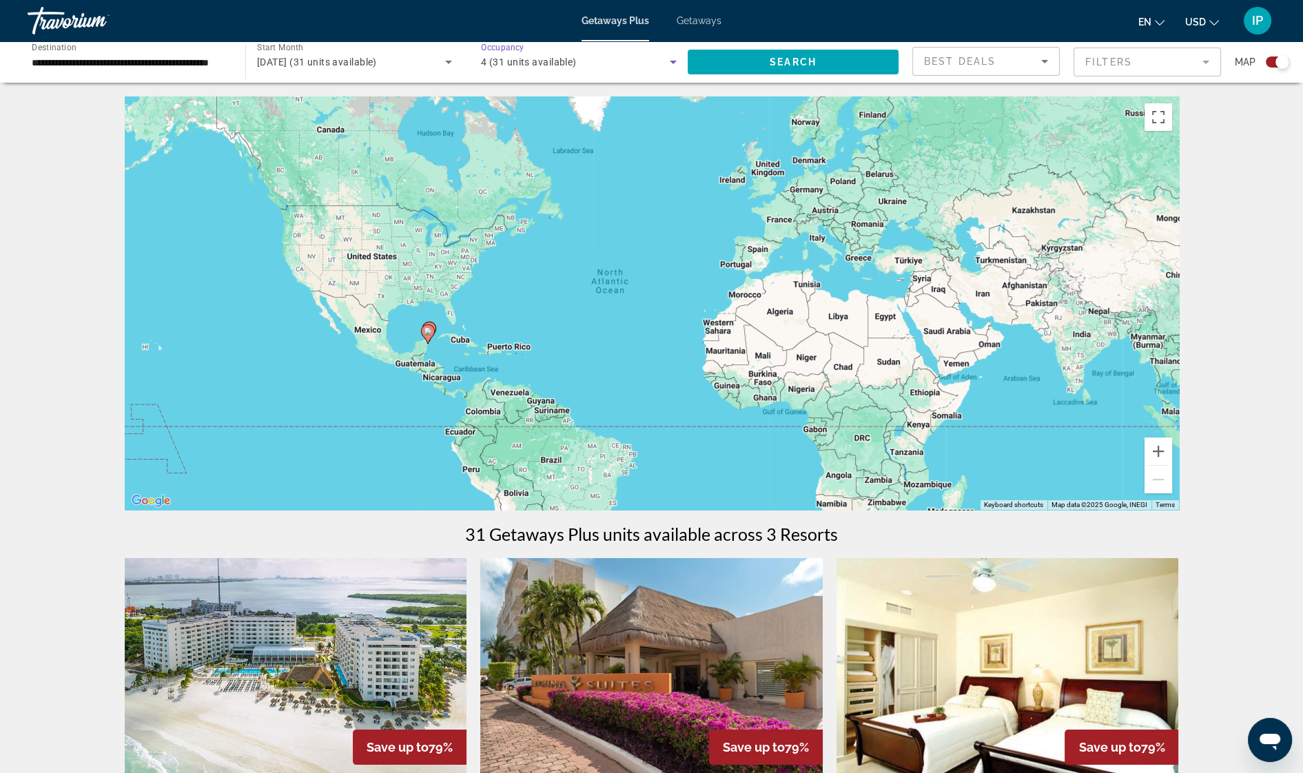
click at [672, 65] on icon "Search widget" at bounding box center [673, 62] width 17 height 17
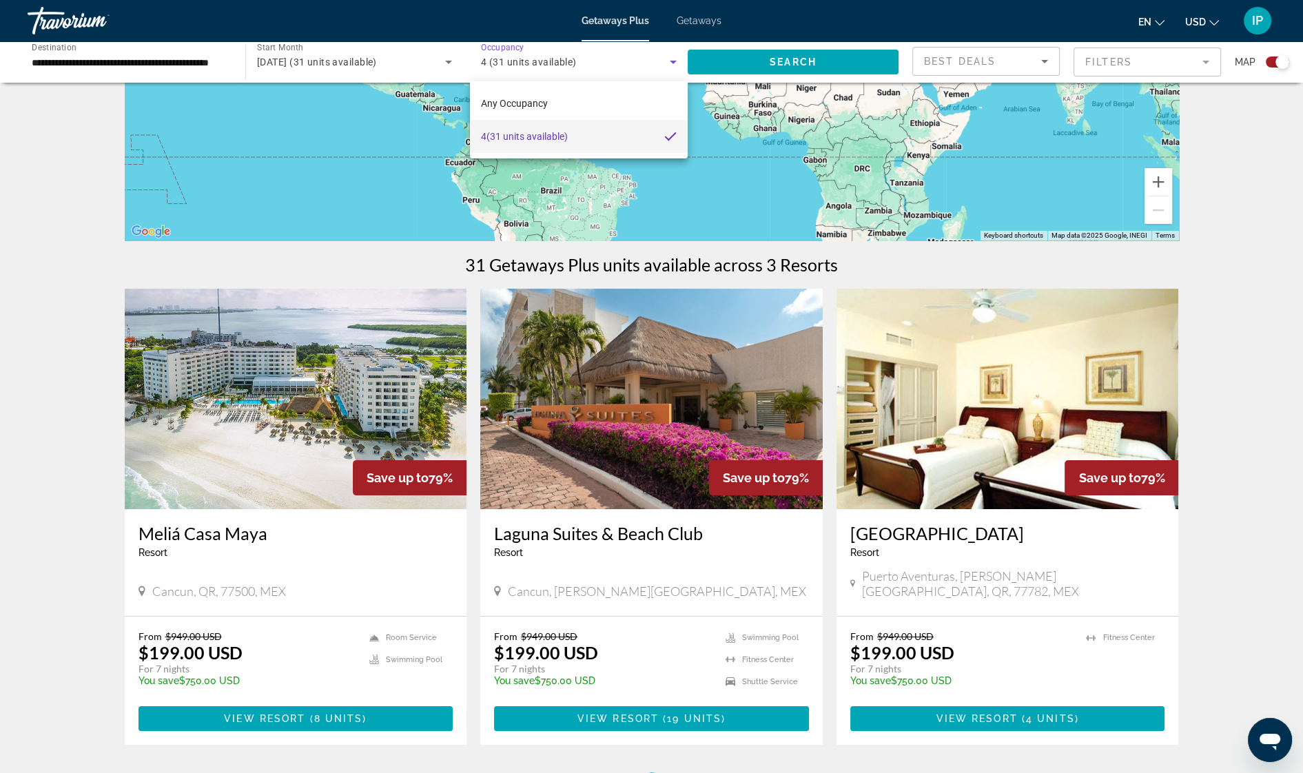
scroll to position [304, 0]
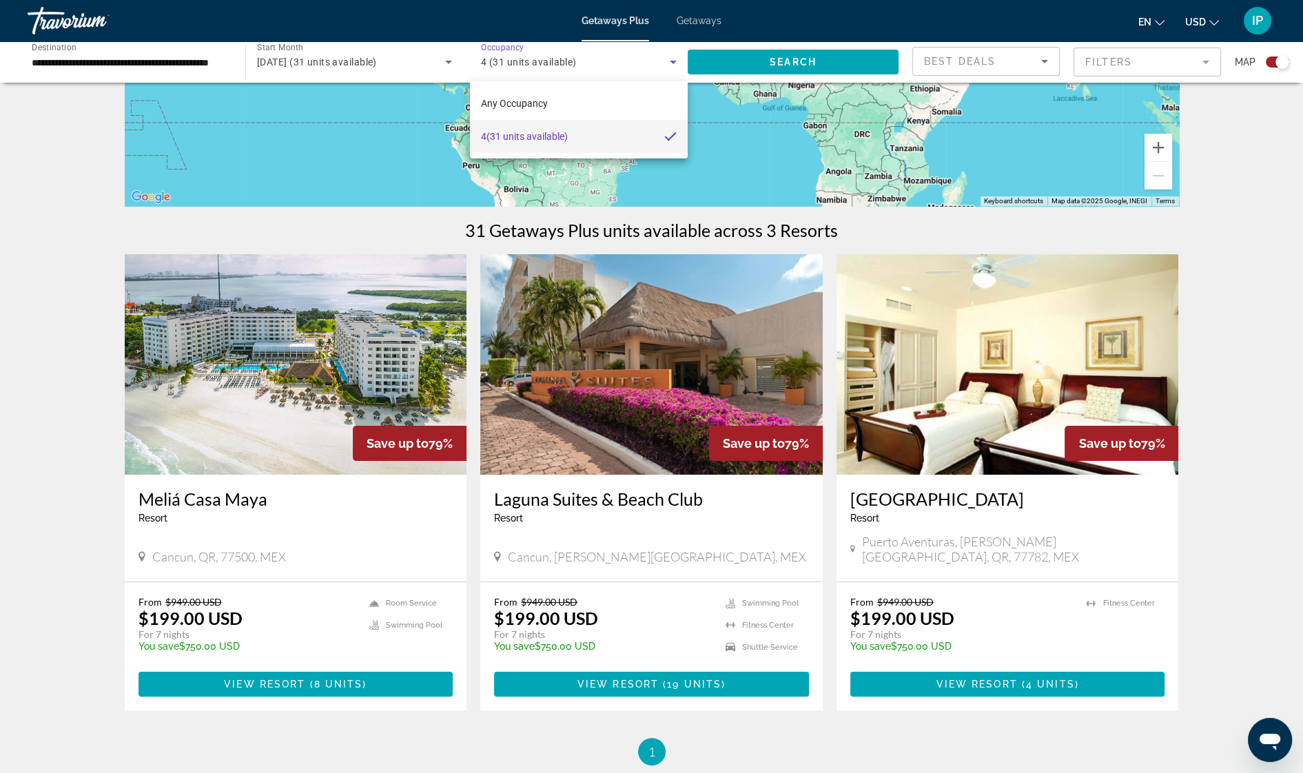
click at [1264, 565] on div at bounding box center [651, 386] width 1303 height 773
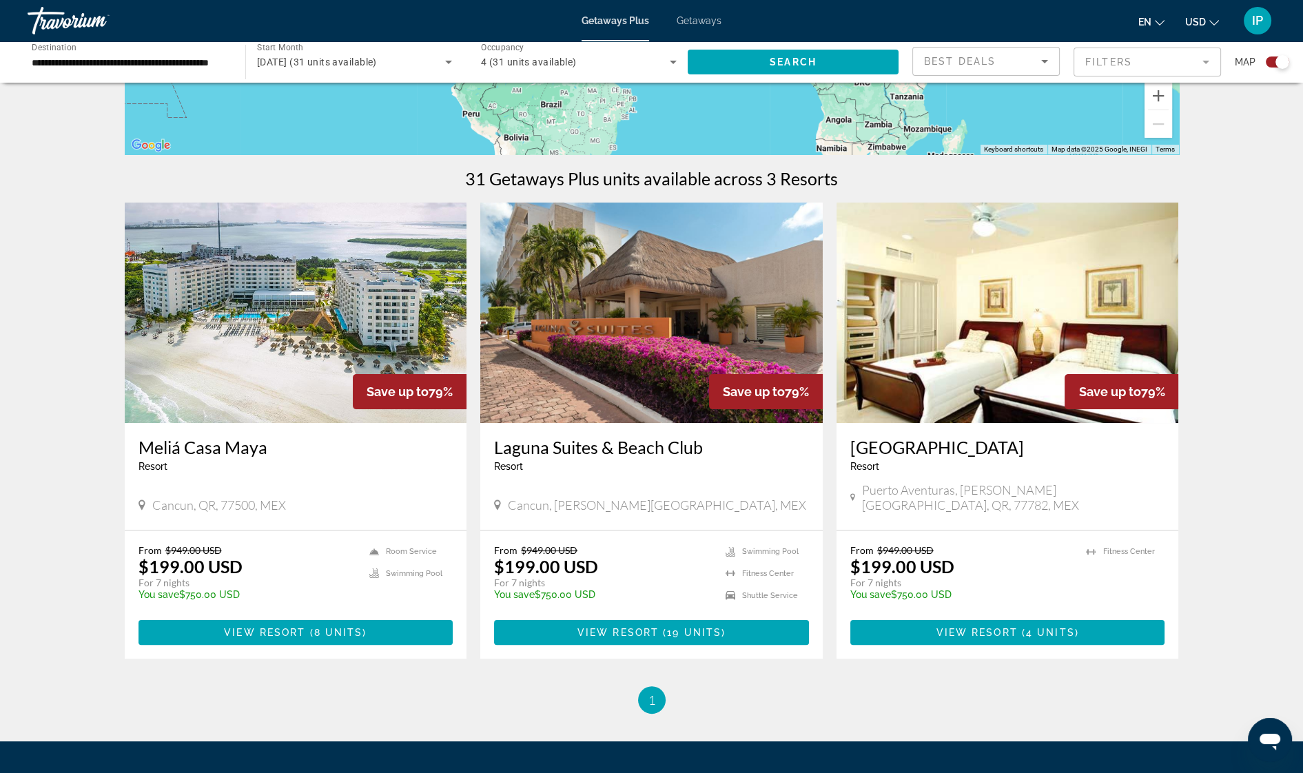
scroll to position [373, 0]
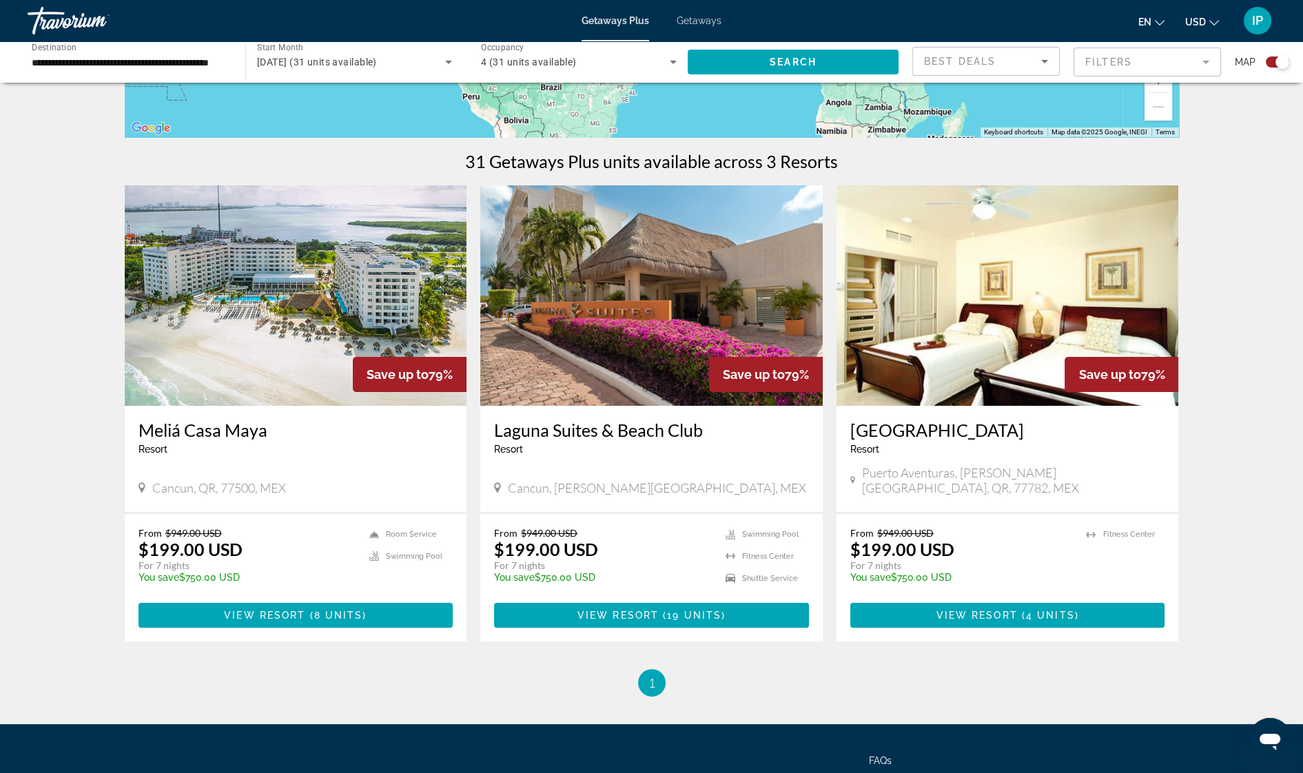
click at [699, 21] on span "Getaways" at bounding box center [698, 20] width 45 height 11
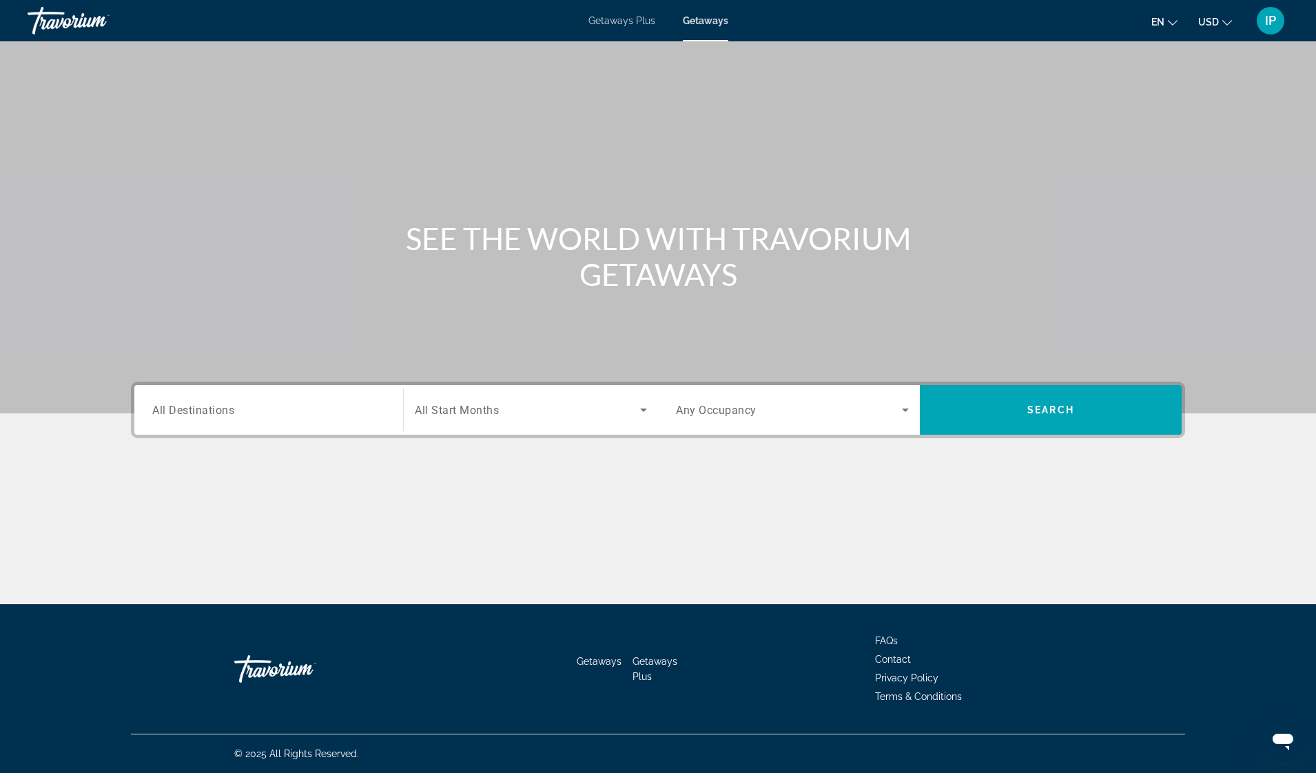
click at [215, 404] on span "All Destinations" at bounding box center [193, 409] width 82 height 13
click at [215, 404] on input "Destination All Destinations" at bounding box center [268, 410] width 233 height 17
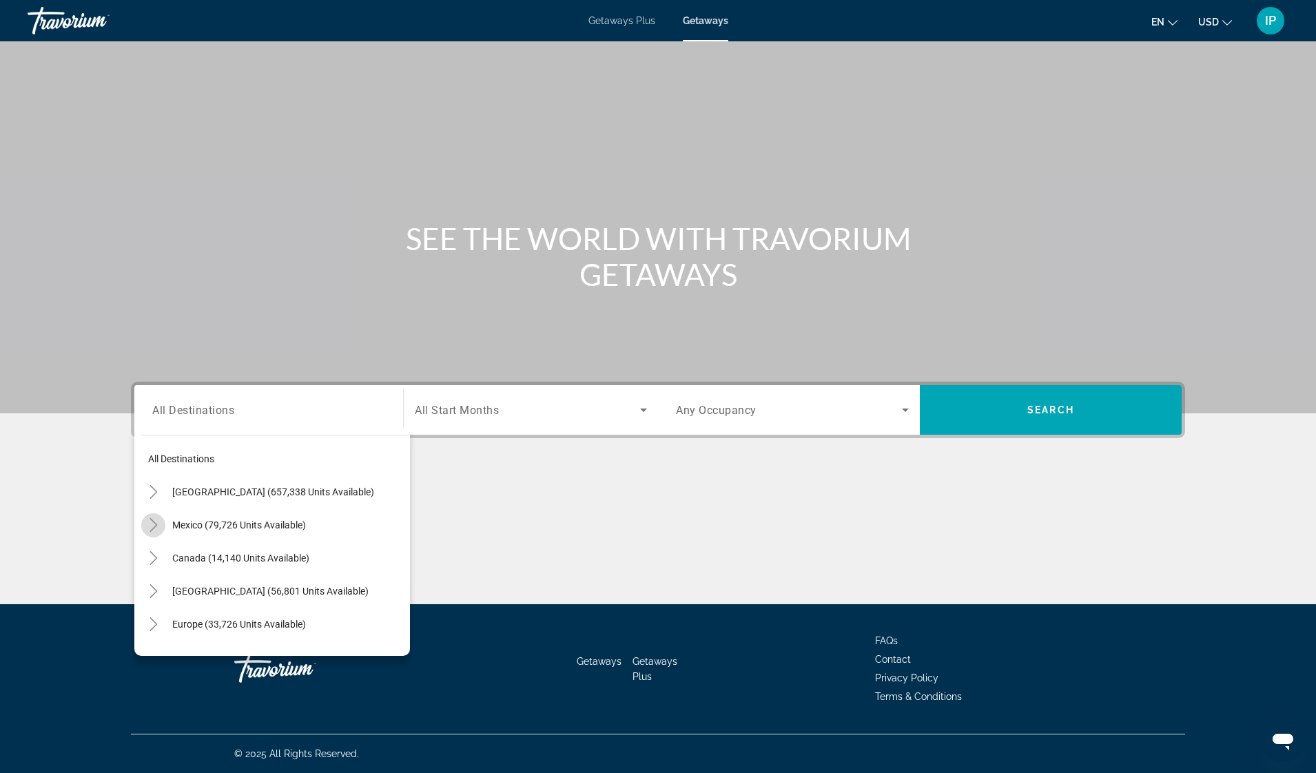
click at [154, 525] on icon "Toggle Mexico (79,726 units available)" at bounding box center [154, 525] width 14 height 14
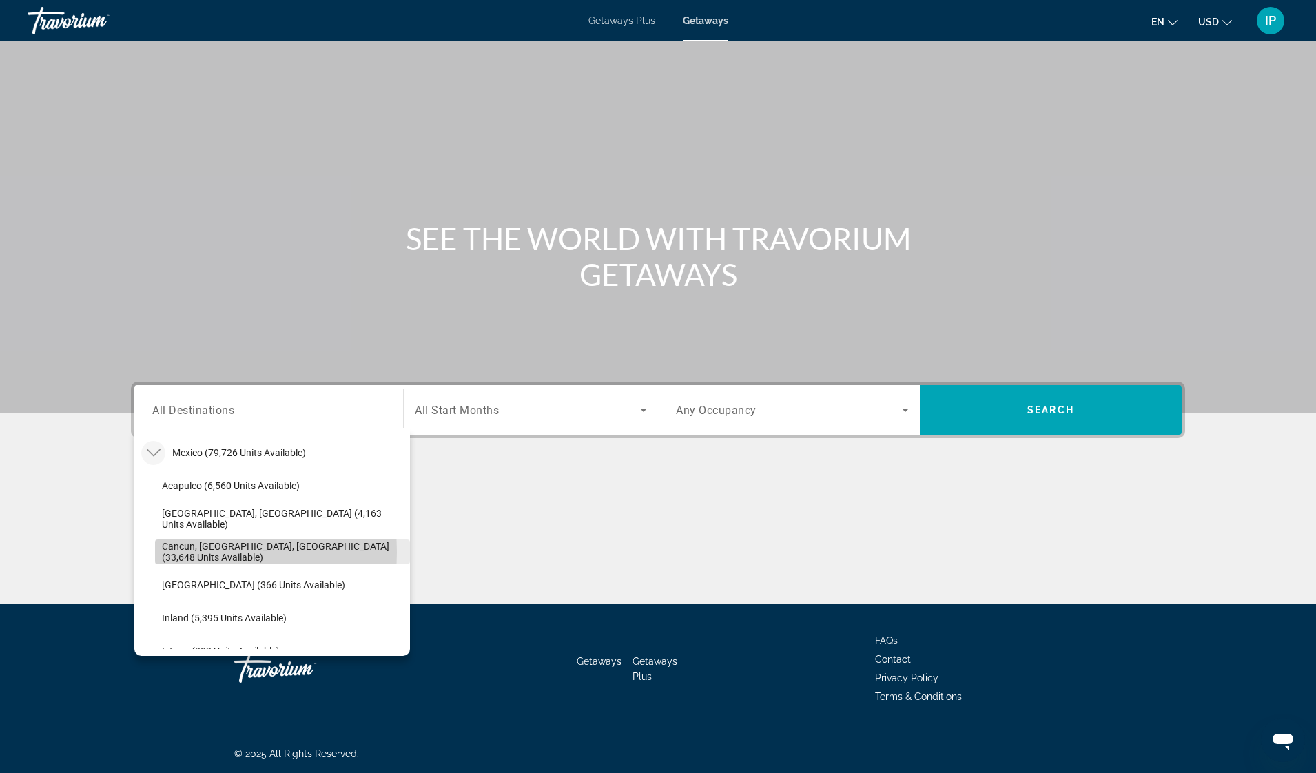
click at [179, 551] on span "Cancun, Cozumel, Riviera Maya (33,648 units available)" at bounding box center [282, 552] width 241 height 22
type input "**********"
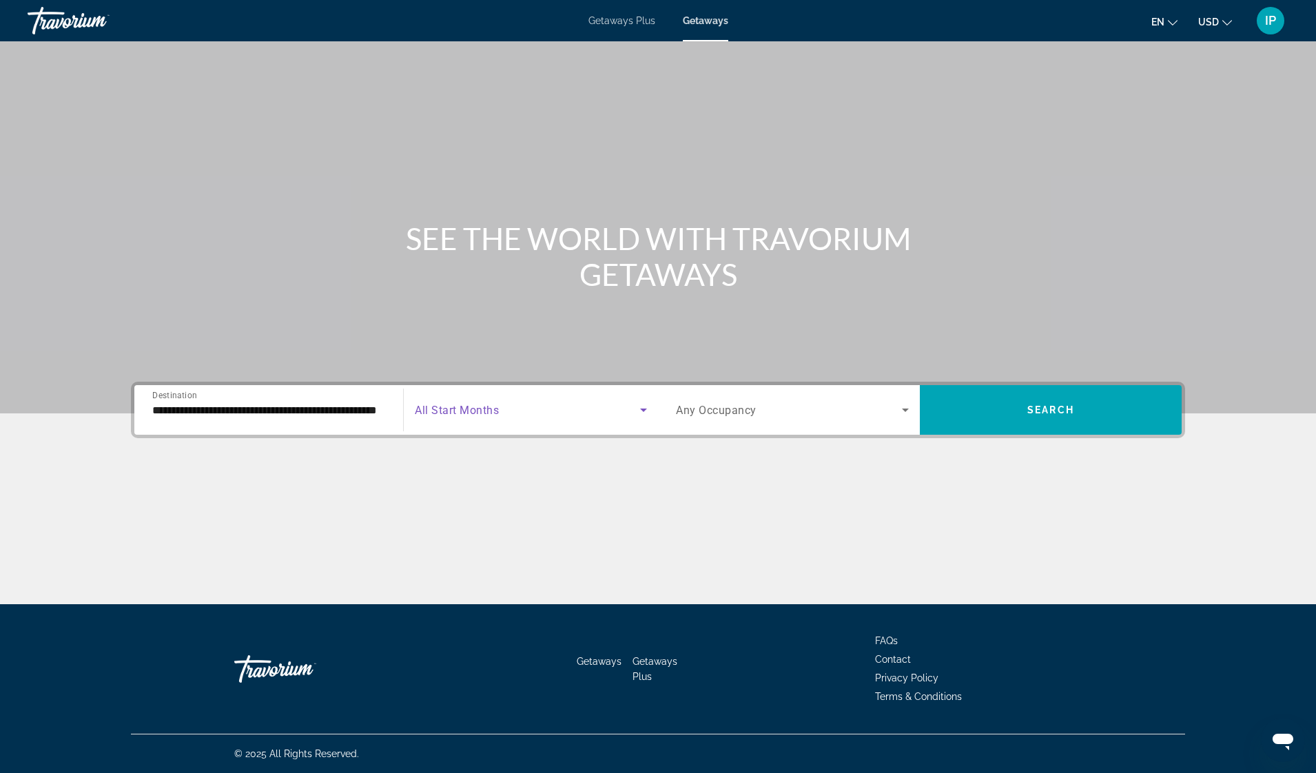
click at [647, 410] on icon "Search widget" at bounding box center [643, 410] width 17 height 17
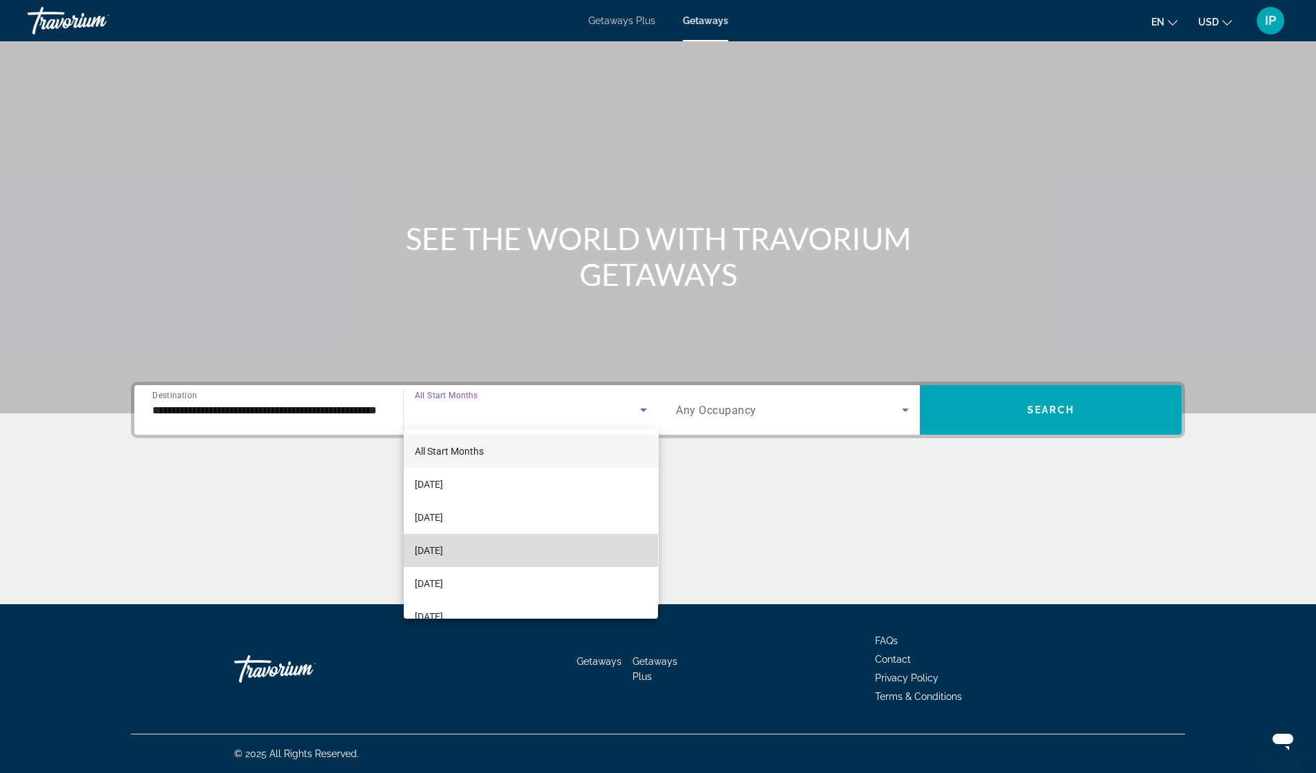
click at [627, 544] on mat-option "November 2025" at bounding box center [531, 550] width 254 height 33
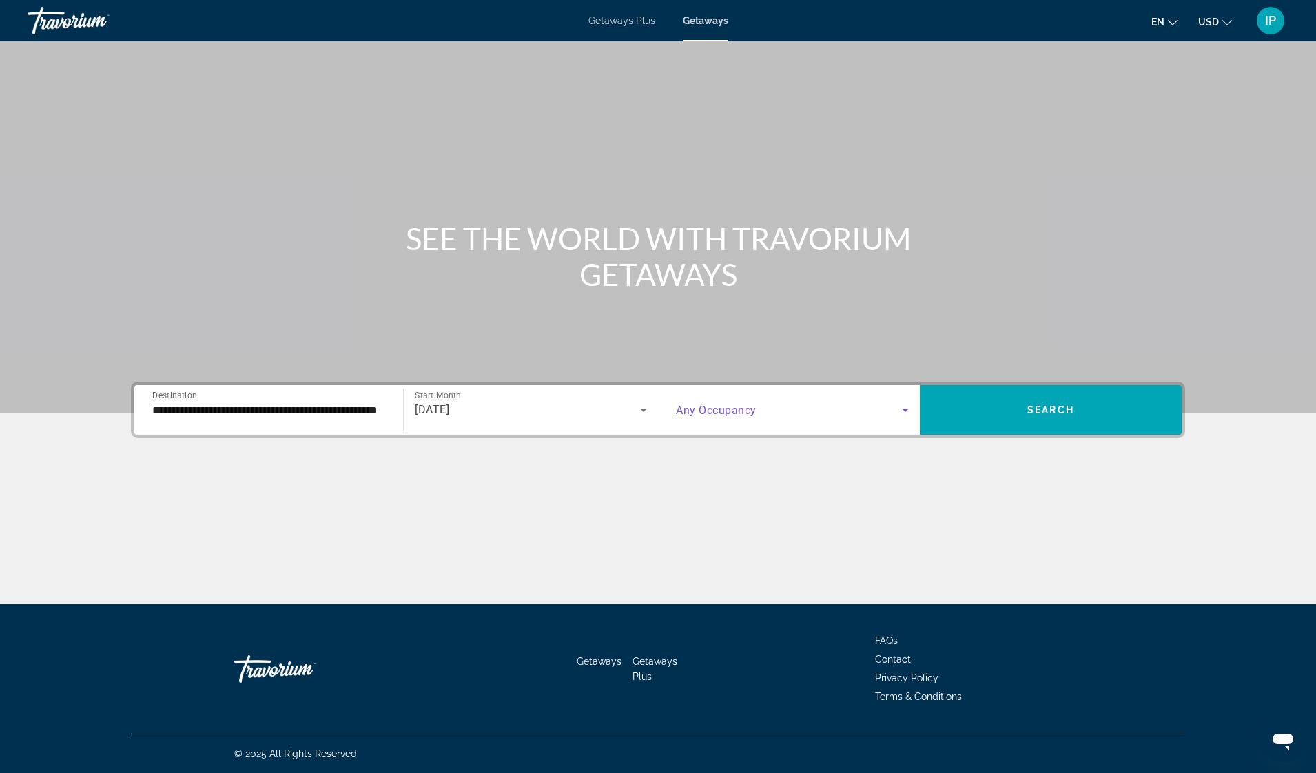
click at [901, 410] on icon "Search widget" at bounding box center [905, 410] width 17 height 17
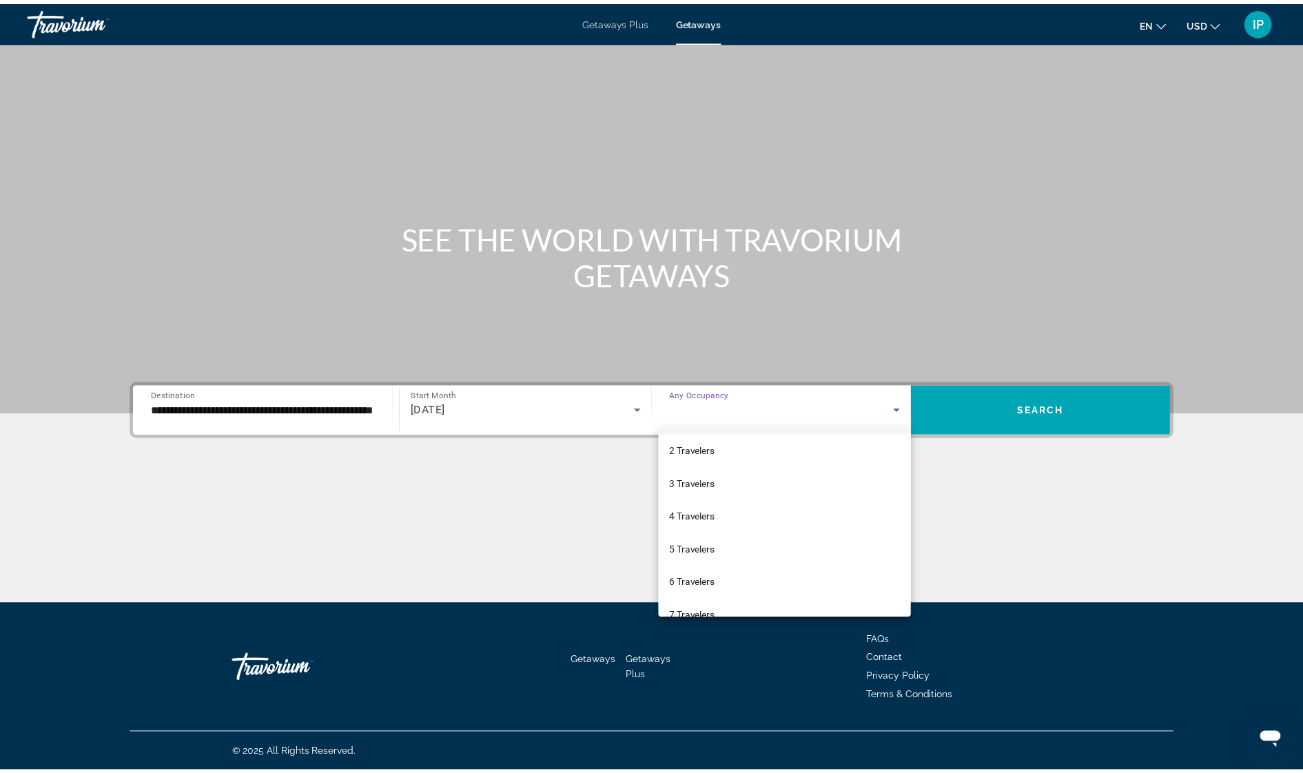
scroll to position [34, 0]
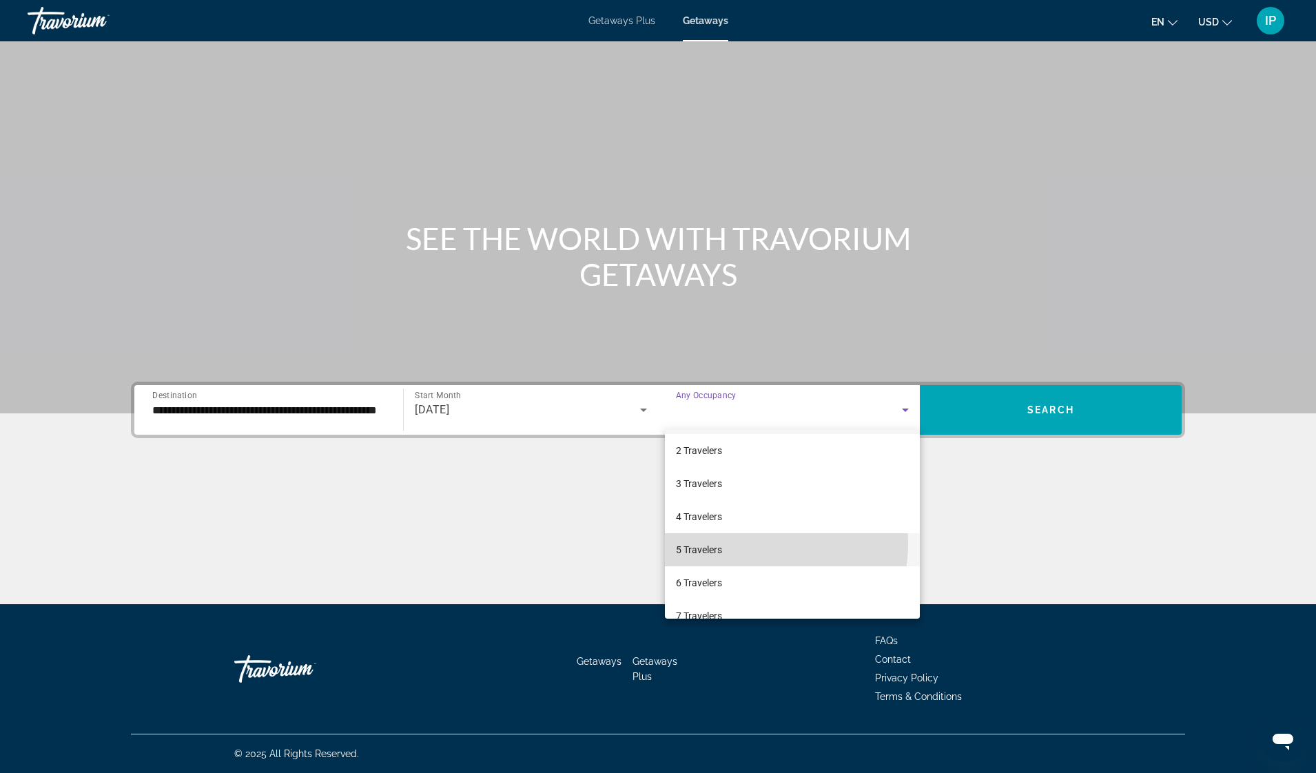
click at [754, 543] on mat-option "5 Travelers" at bounding box center [792, 549] width 255 height 33
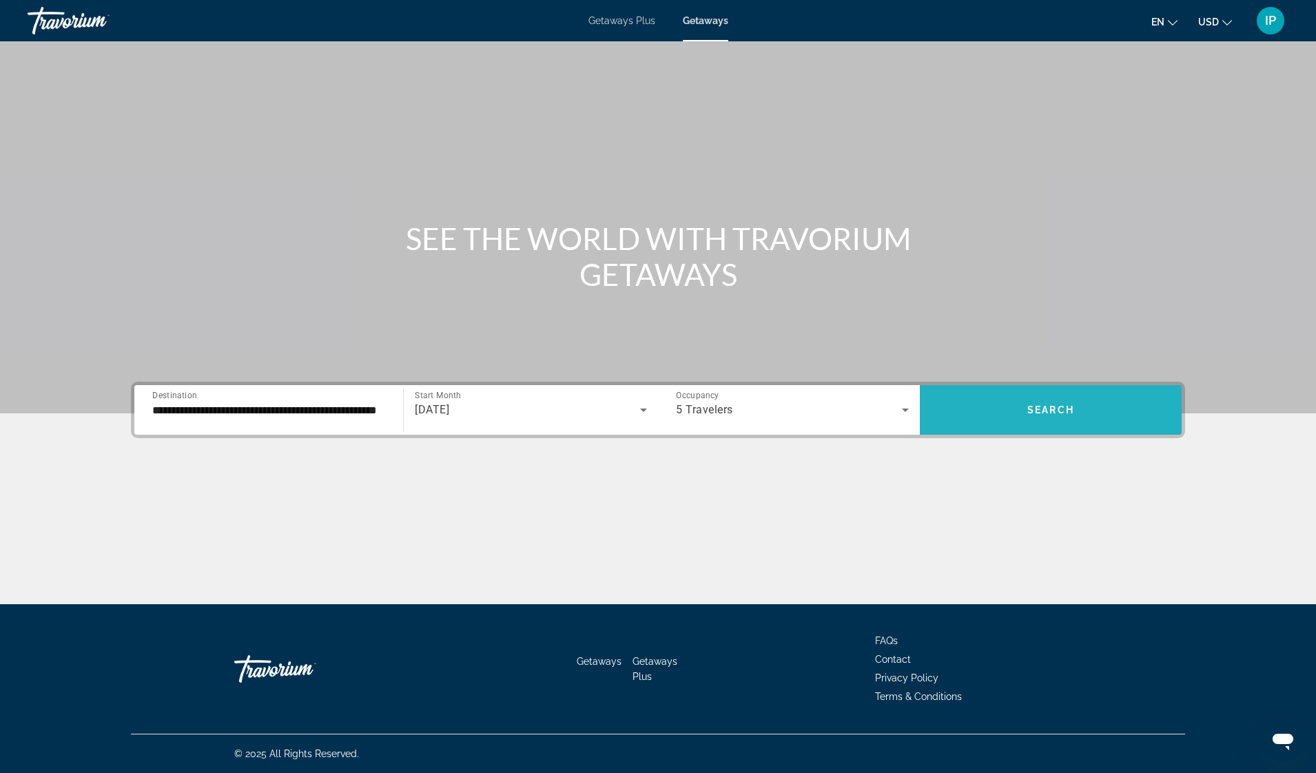
click at [1016, 403] on span "Search widget" at bounding box center [1051, 409] width 262 height 33
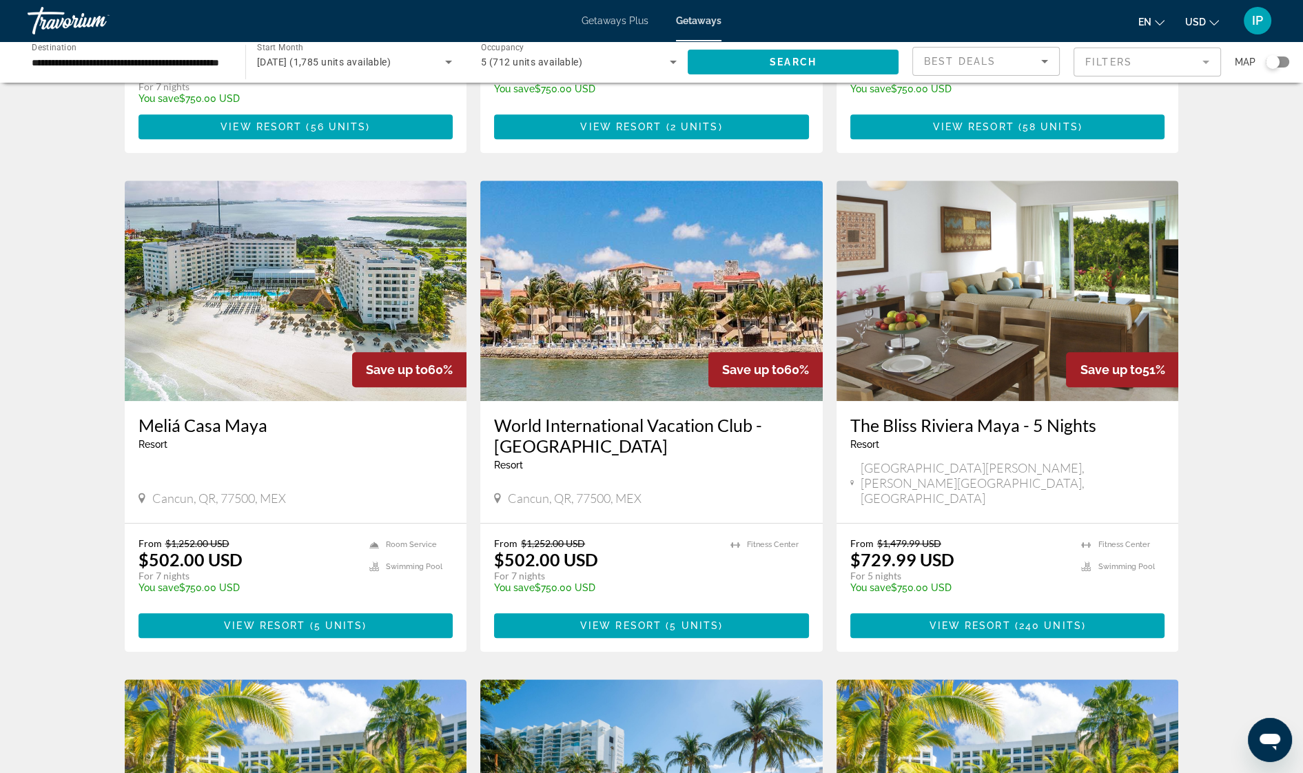
scroll to position [923, 0]
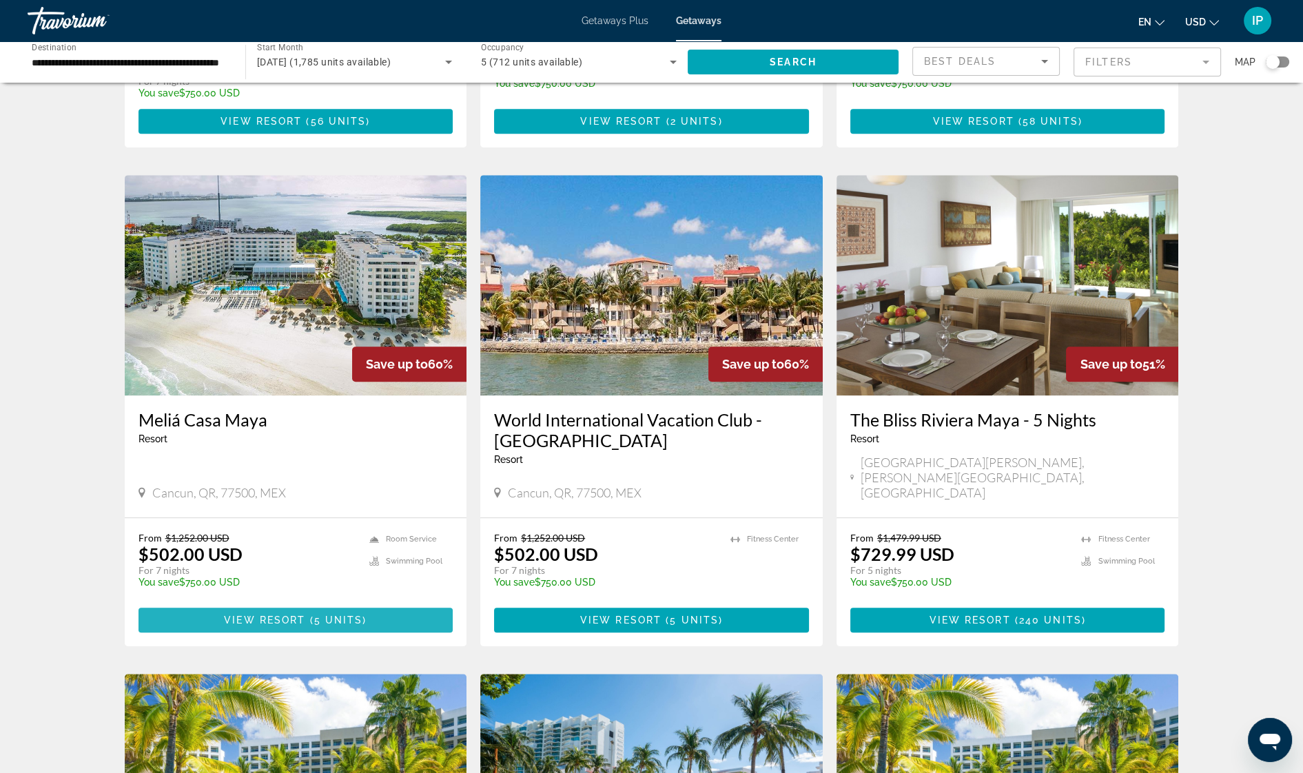
click at [310, 603] on span "Main content" at bounding box center [295, 619] width 315 height 33
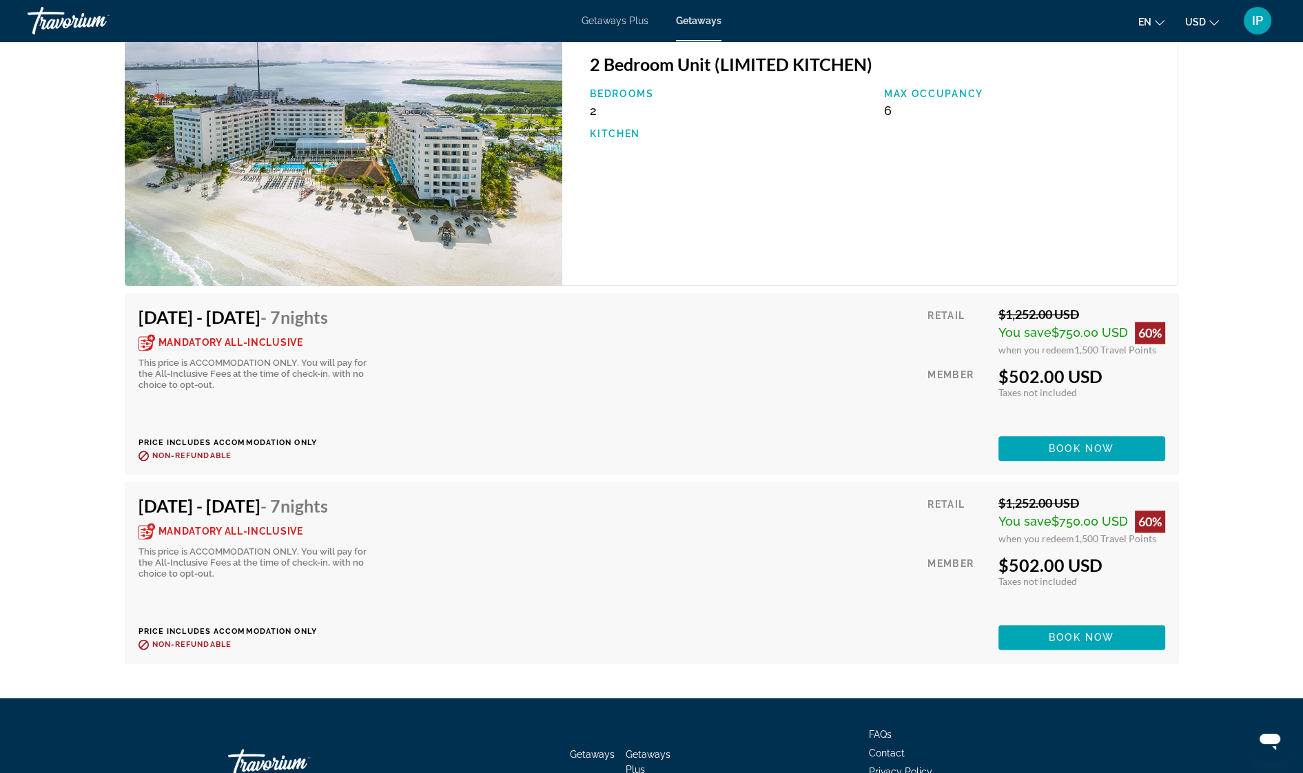
scroll to position [2423, 0]
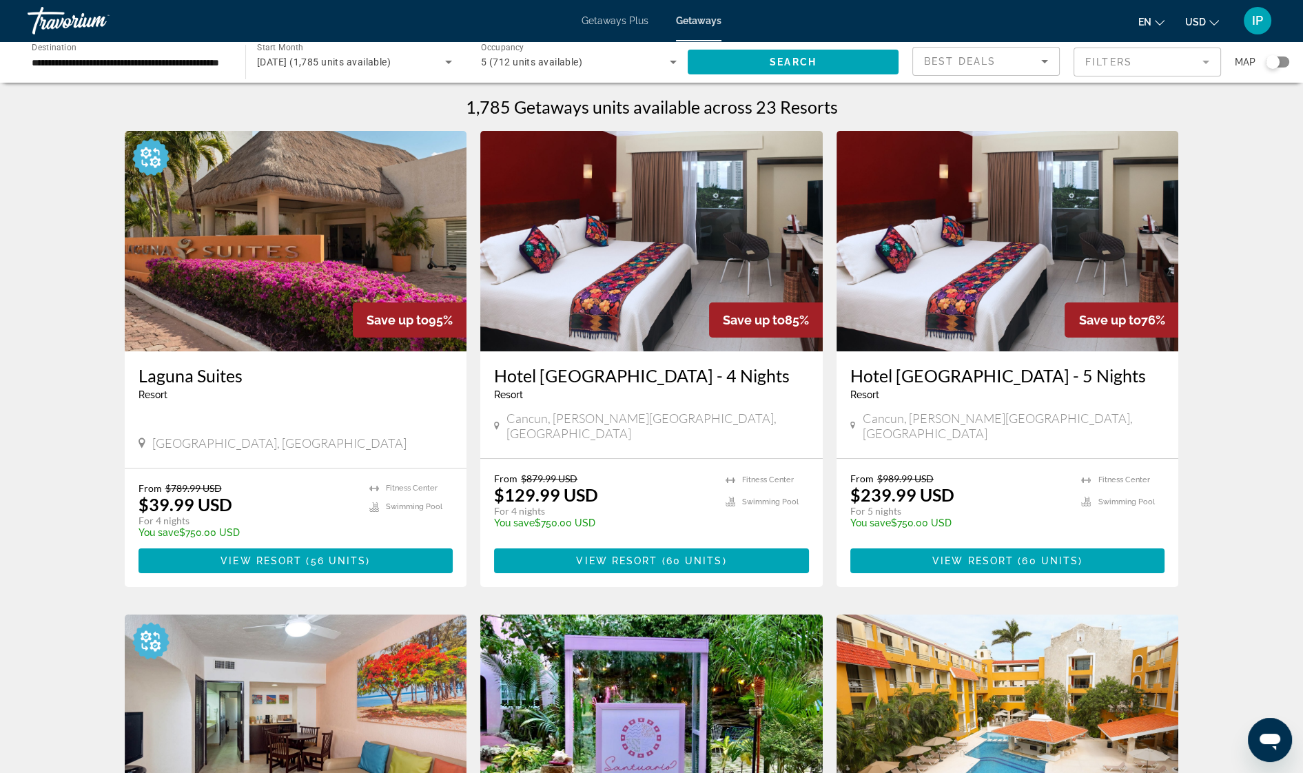
click at [1201, 61] on mat-form-field "Filters" at bounding box center [1146, 62] width 147 height 29
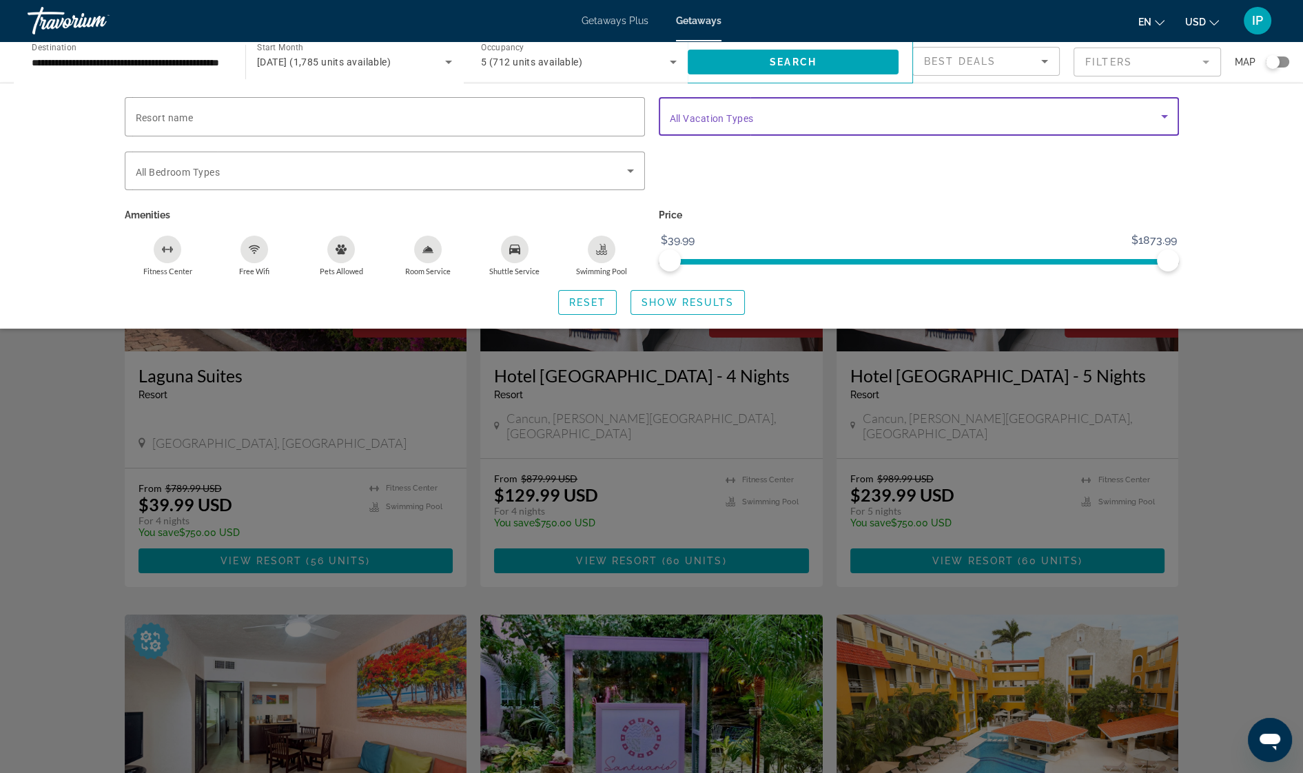
click at [1166, 120] on icon "Search widget" at bounding box center [1164, 116] width 17 height 17
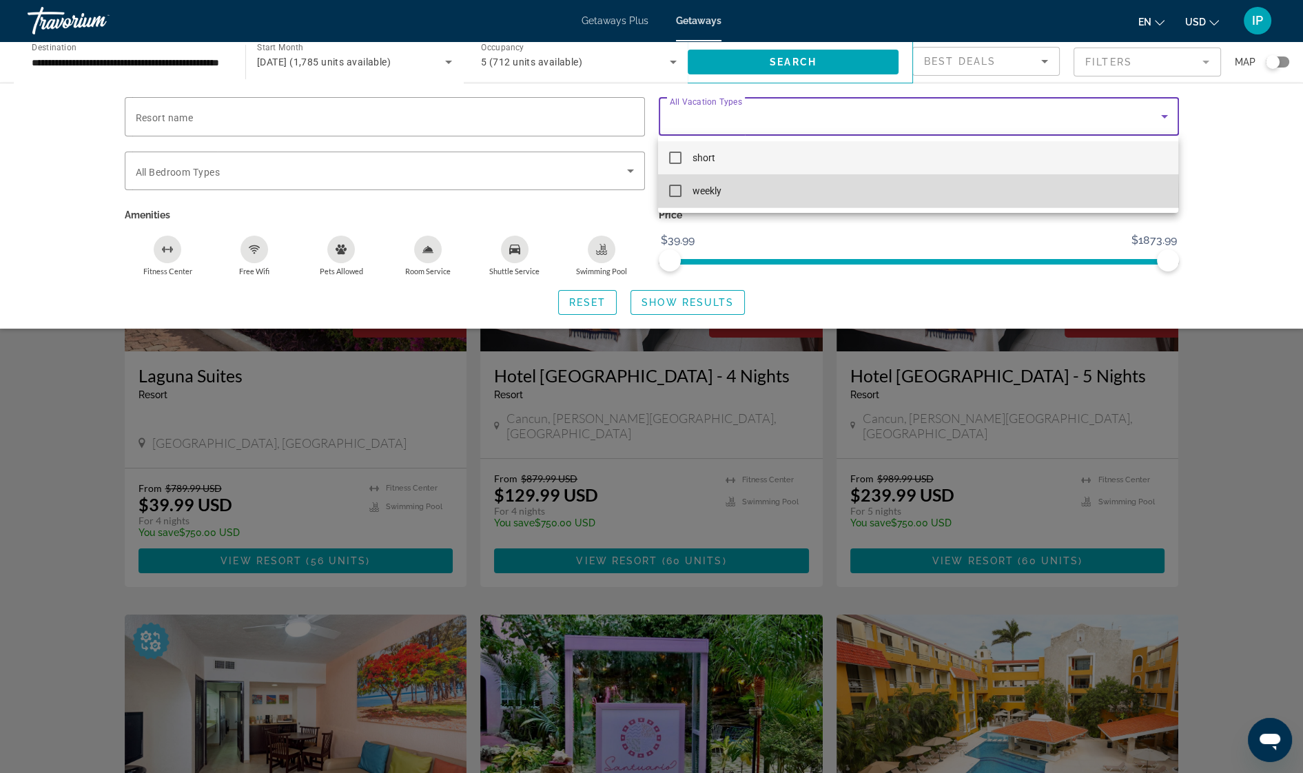
click at [678, 193] on mat-pseudo-checkbox at bounding box center [675, 191] width 12 height 12
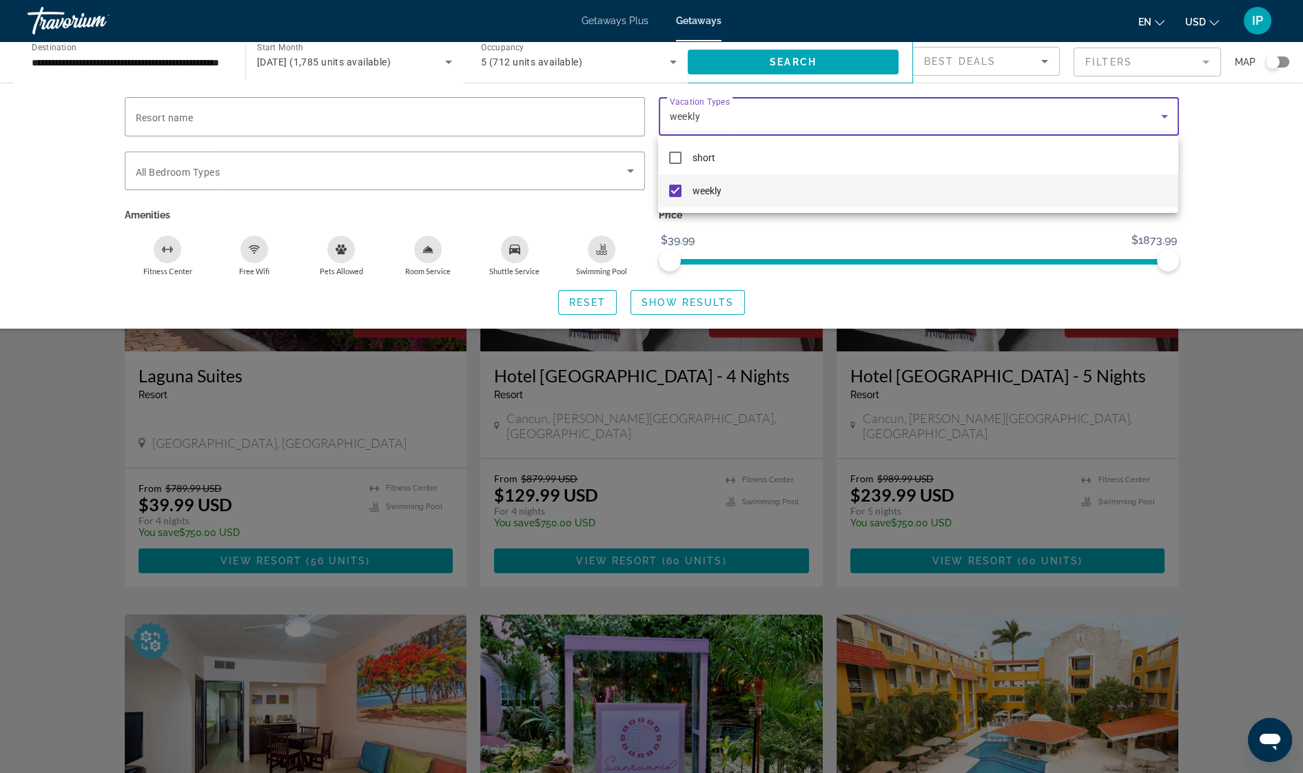
click at [1210, 183] on div at bounding box center [651, 386] width 1303 height 773
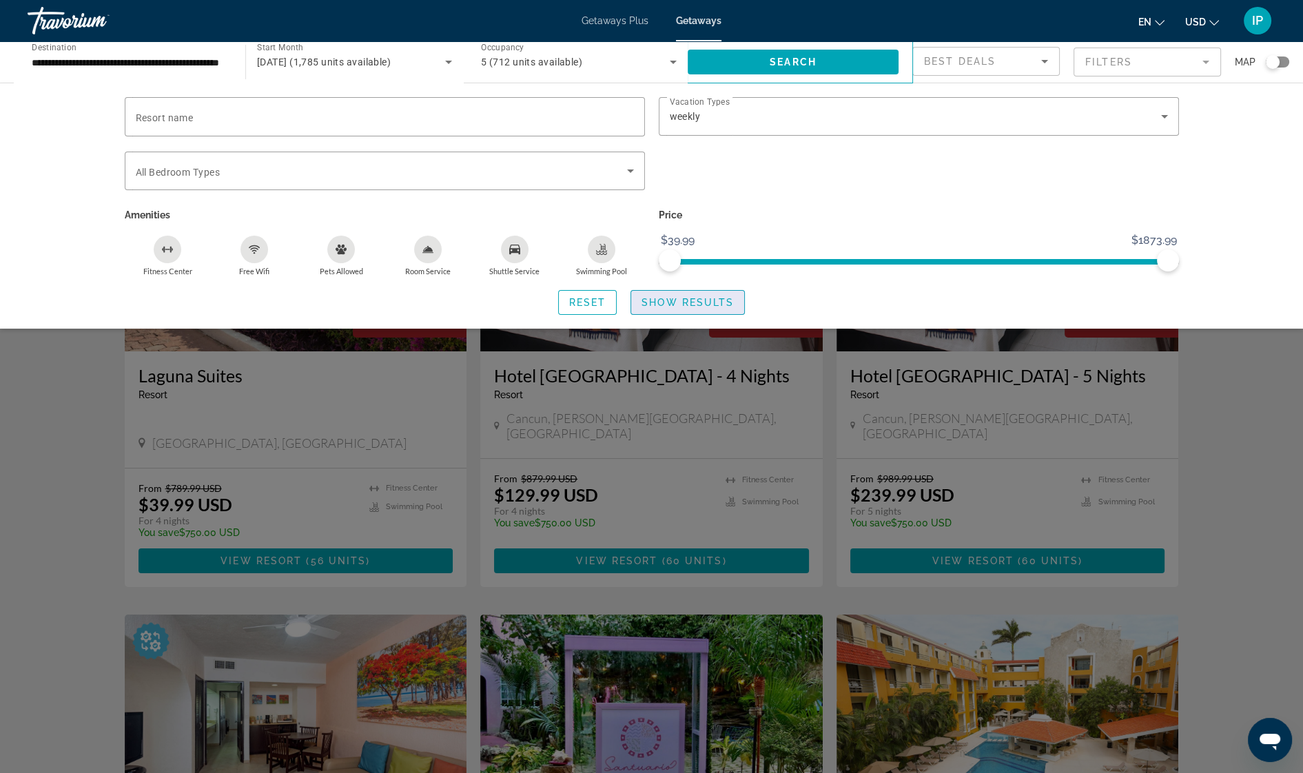
click at [713, 305] on span "Show Results" at bounding box center [687, 302] width 92 height 11
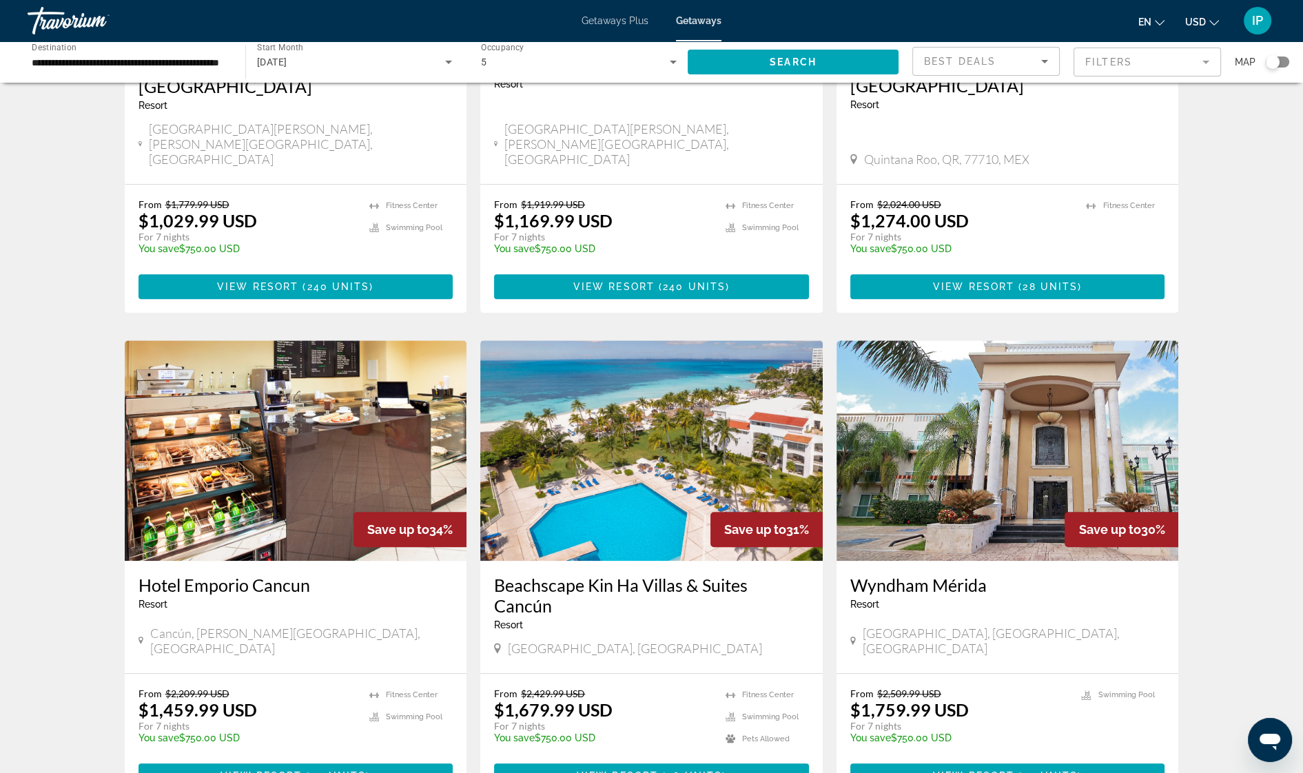
scroll to position [1289, 0]
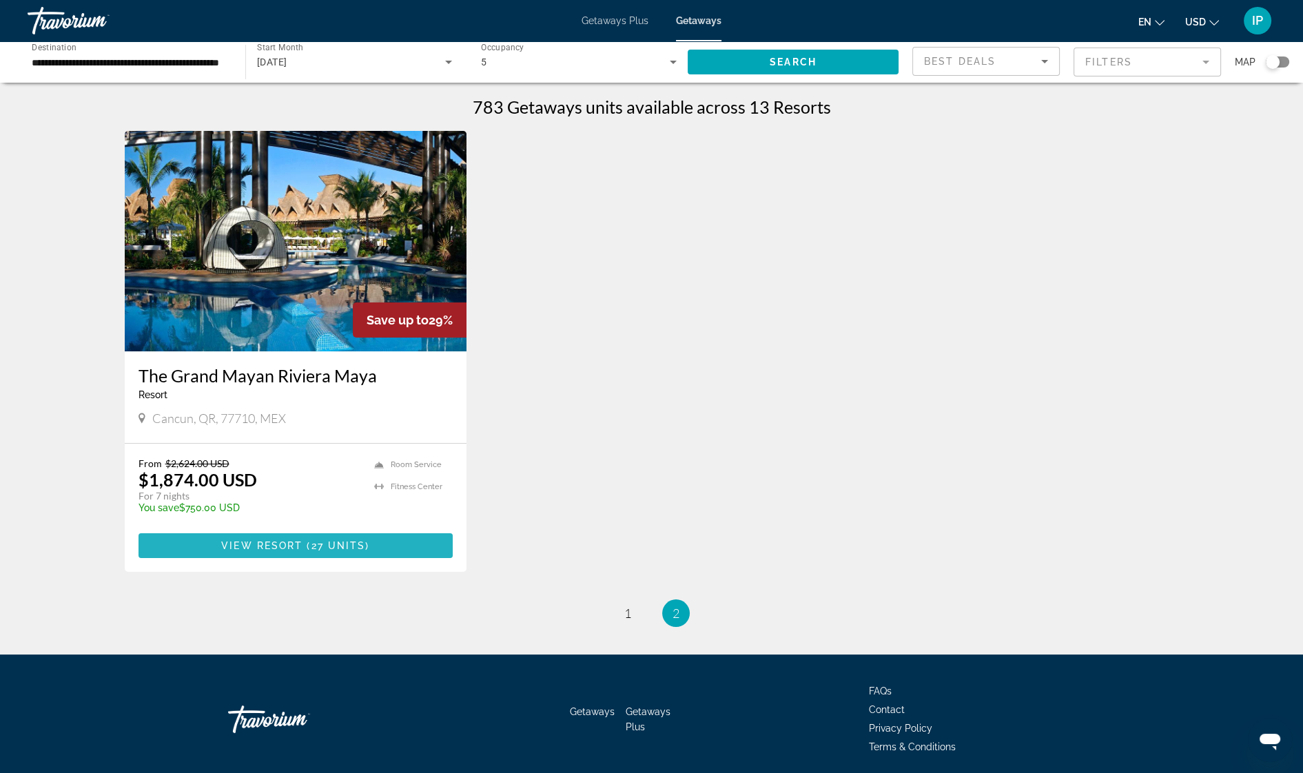
click at [360, 551] on span "Main content" at bounding box center [295, 545] width 315 height 33
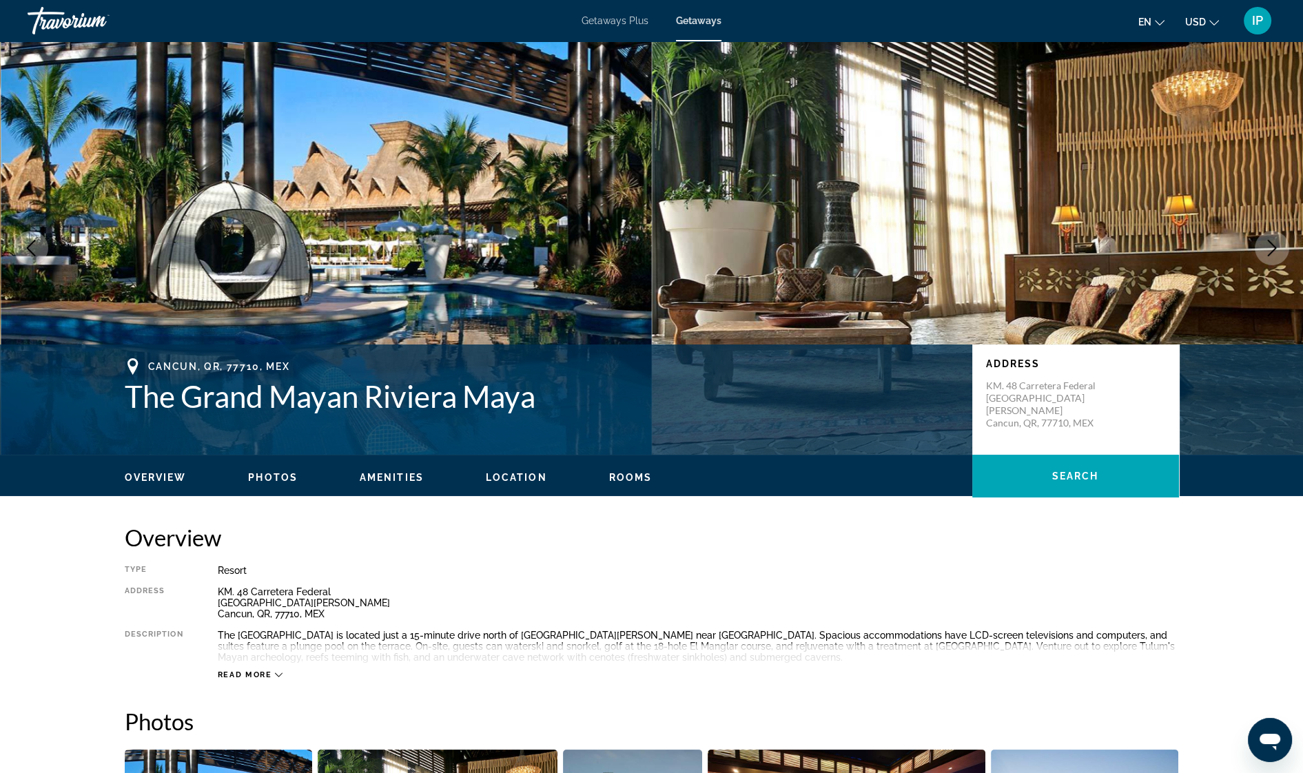
click at [1270, 240] on icon "Next image" at bounding box center [1271, 248] width 17 height 17
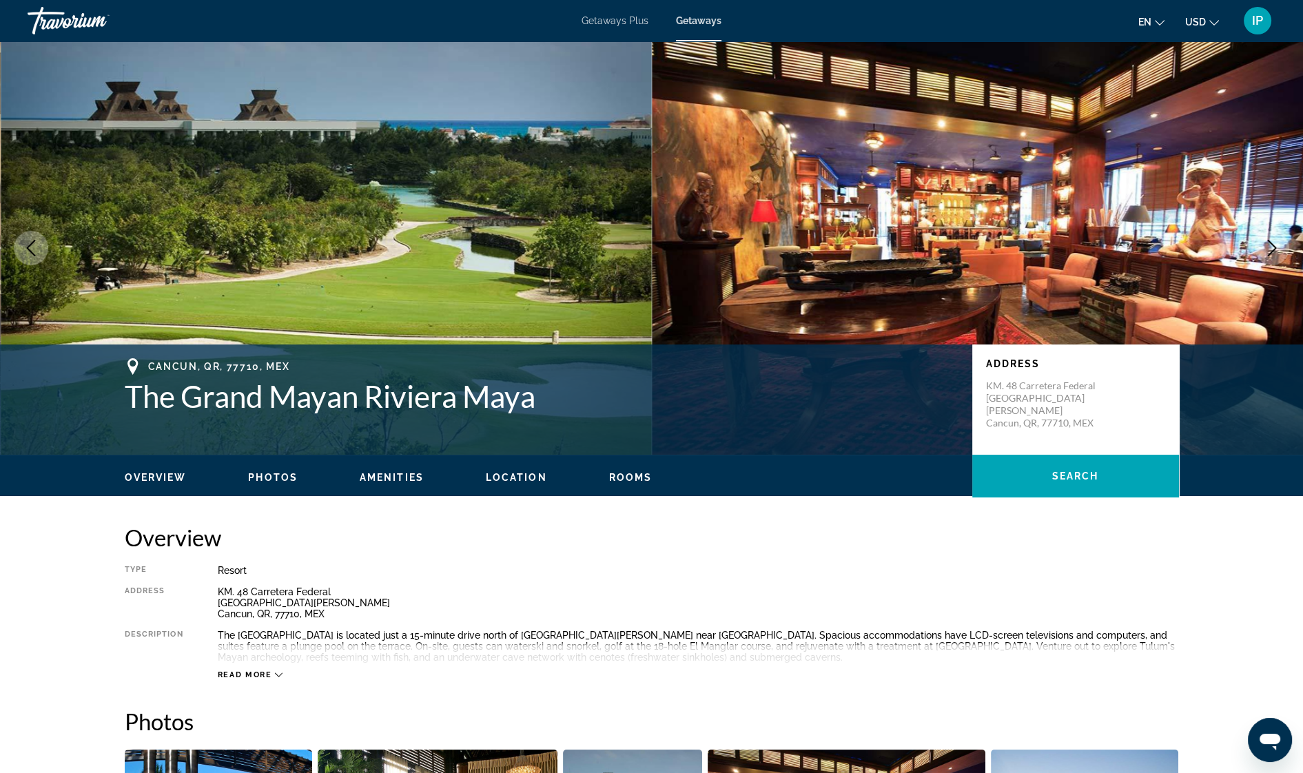
click at [1270, 240] on icon "Next image" at bounding box center [1271, 248] width 17 height 17
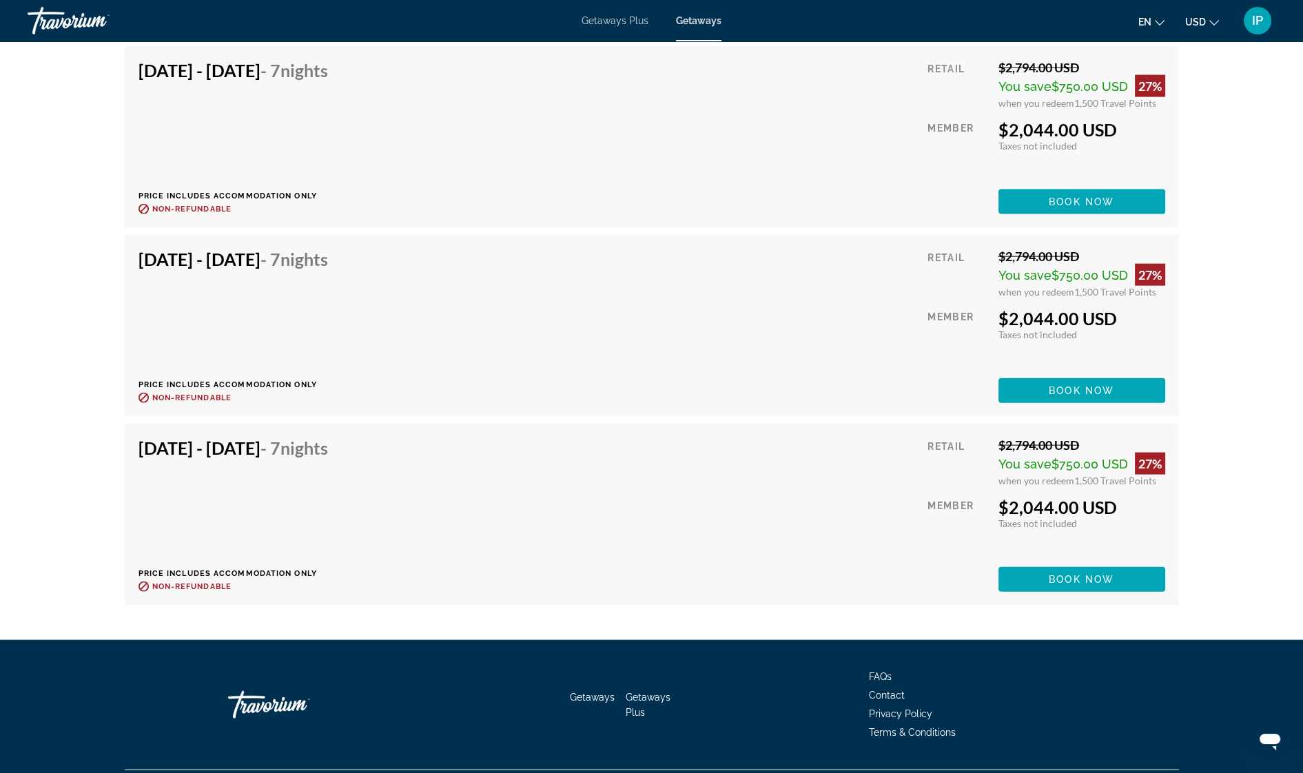
scroll to position [4568, 0]
